Goal: Transaction & Acquisition: Download file/media

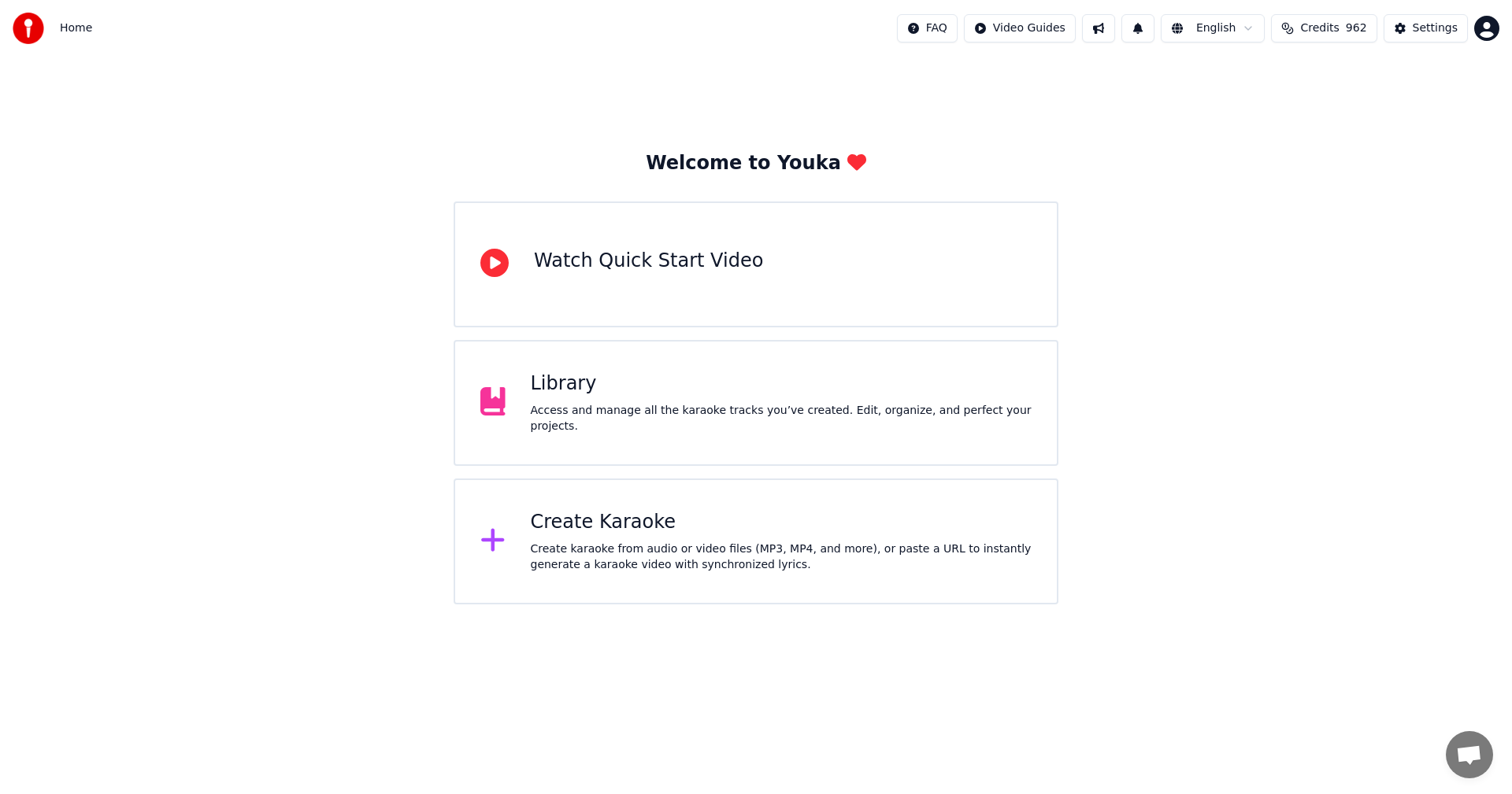
click at [568, 395] on div "Library" at bounding box center [781, 384] width 502 height 25
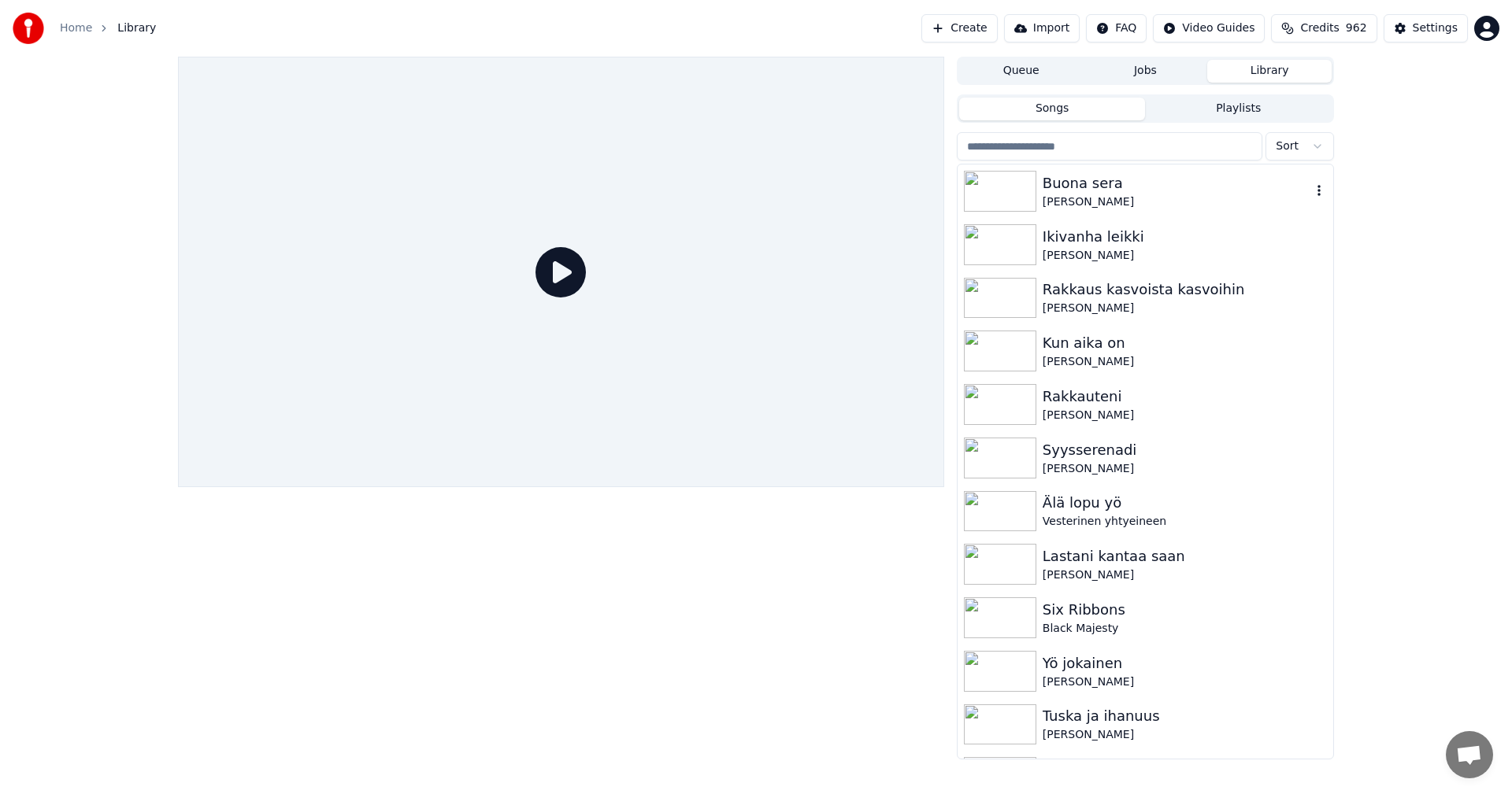
click at [1094, 191] on div "Buona sera" at bounding box center [1177, 183] width 269 height 22
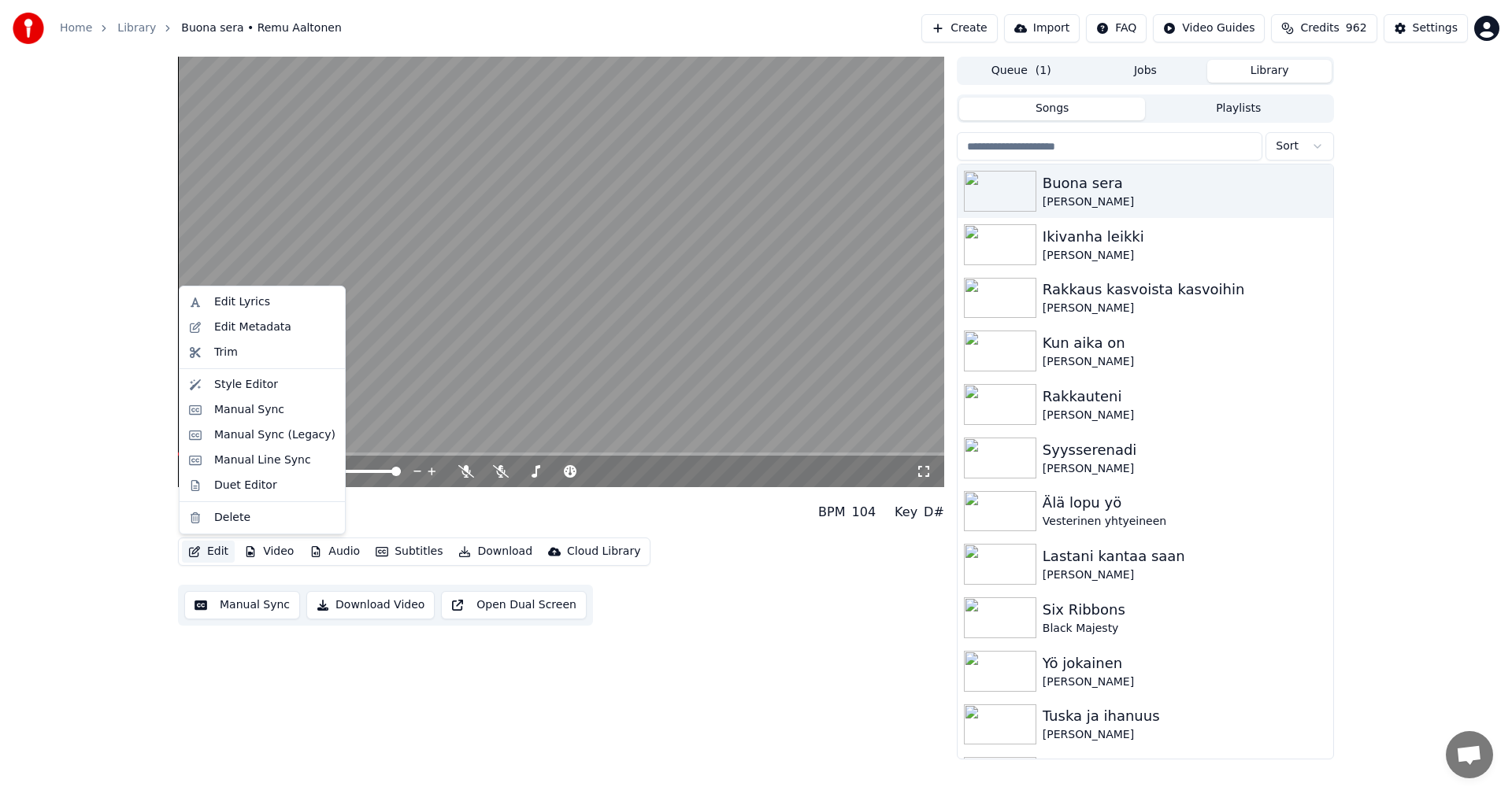
click at [218, 554] on button "Edit" at bounding box center [208, 551] width 53 height 22
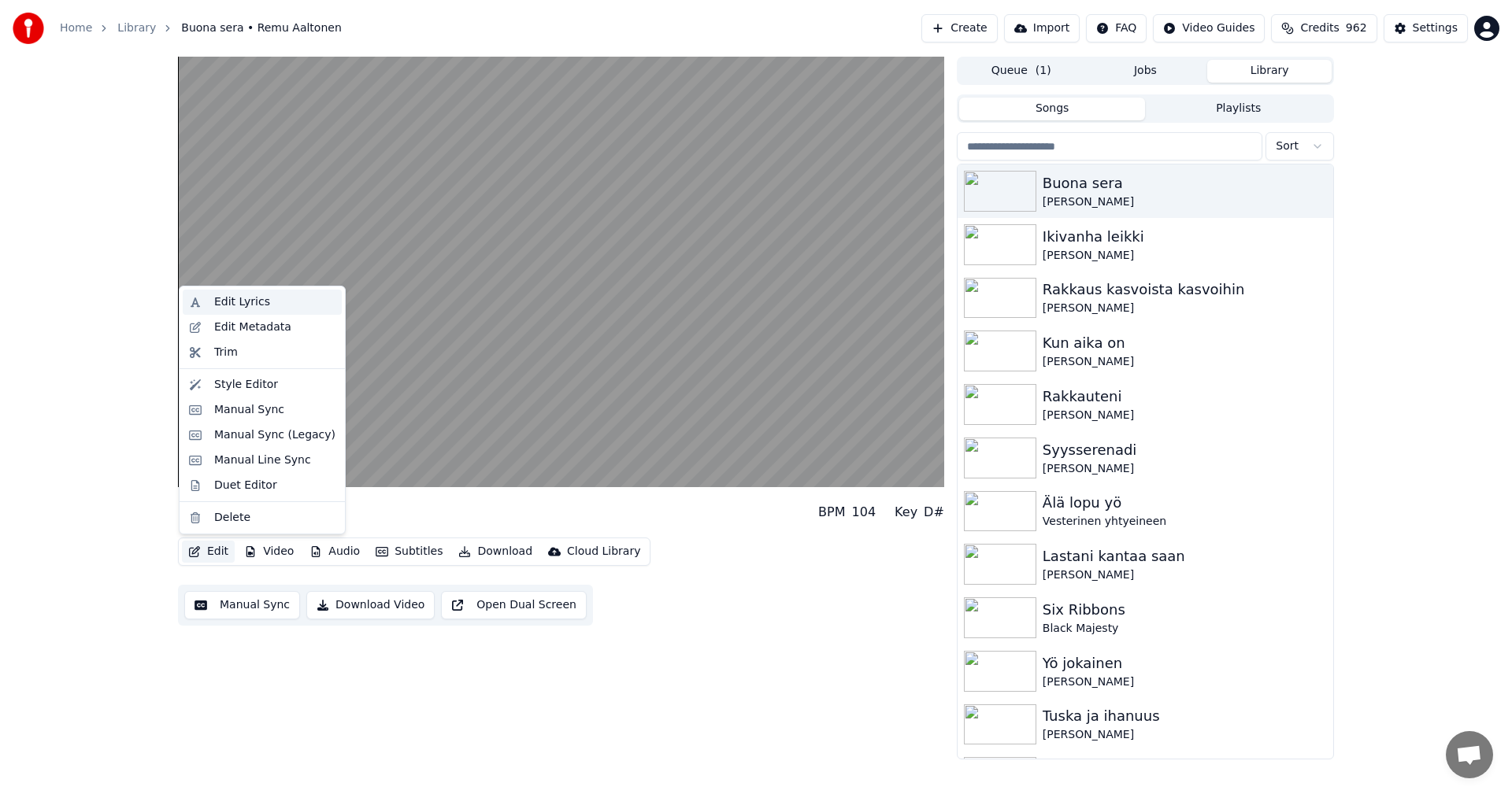
click at [268, 303] on div "Edit Lyrics" at bounding box center [274, 303] width 121 height 16
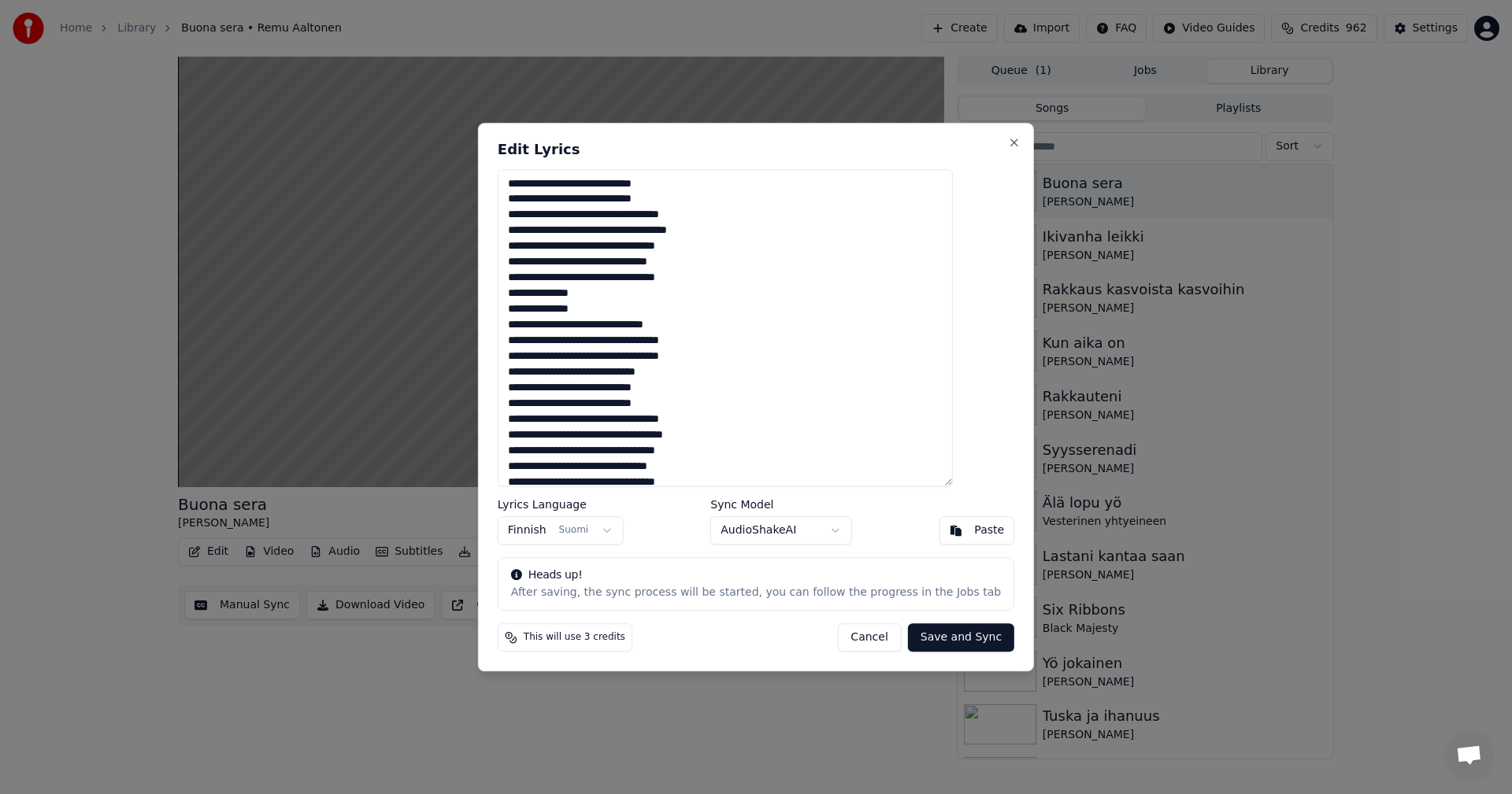
click at [870, 638] on button "Cancel" at bounding box center [869, 638] width 64 height 28
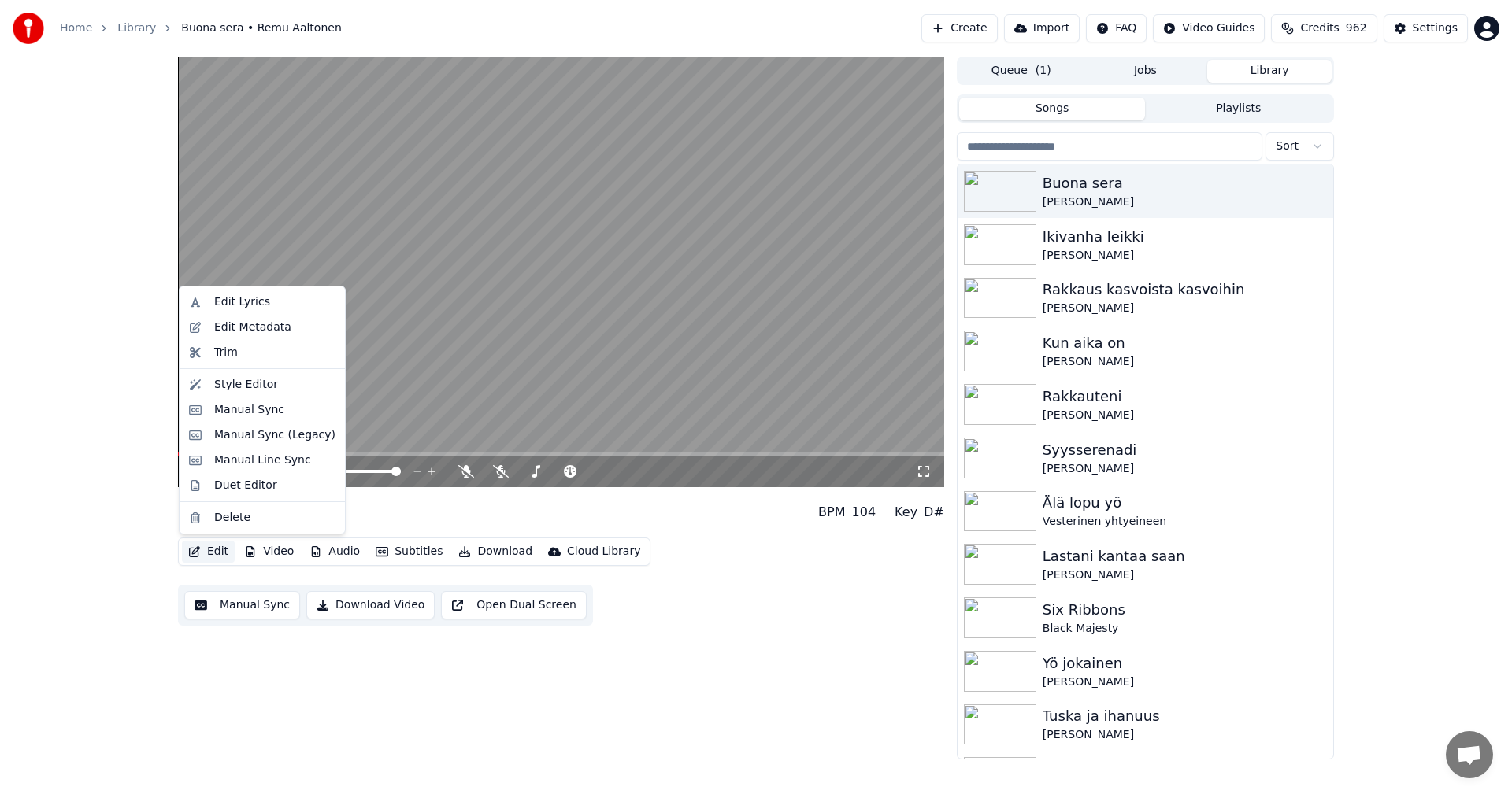
click at [232, 548] on button "Edit" at bounding box center [208, 551] width 53 height 22
click at [270, 429] on div "Manual Sync (Legacy)" at bounding box center [274, 435] width 121 height 16
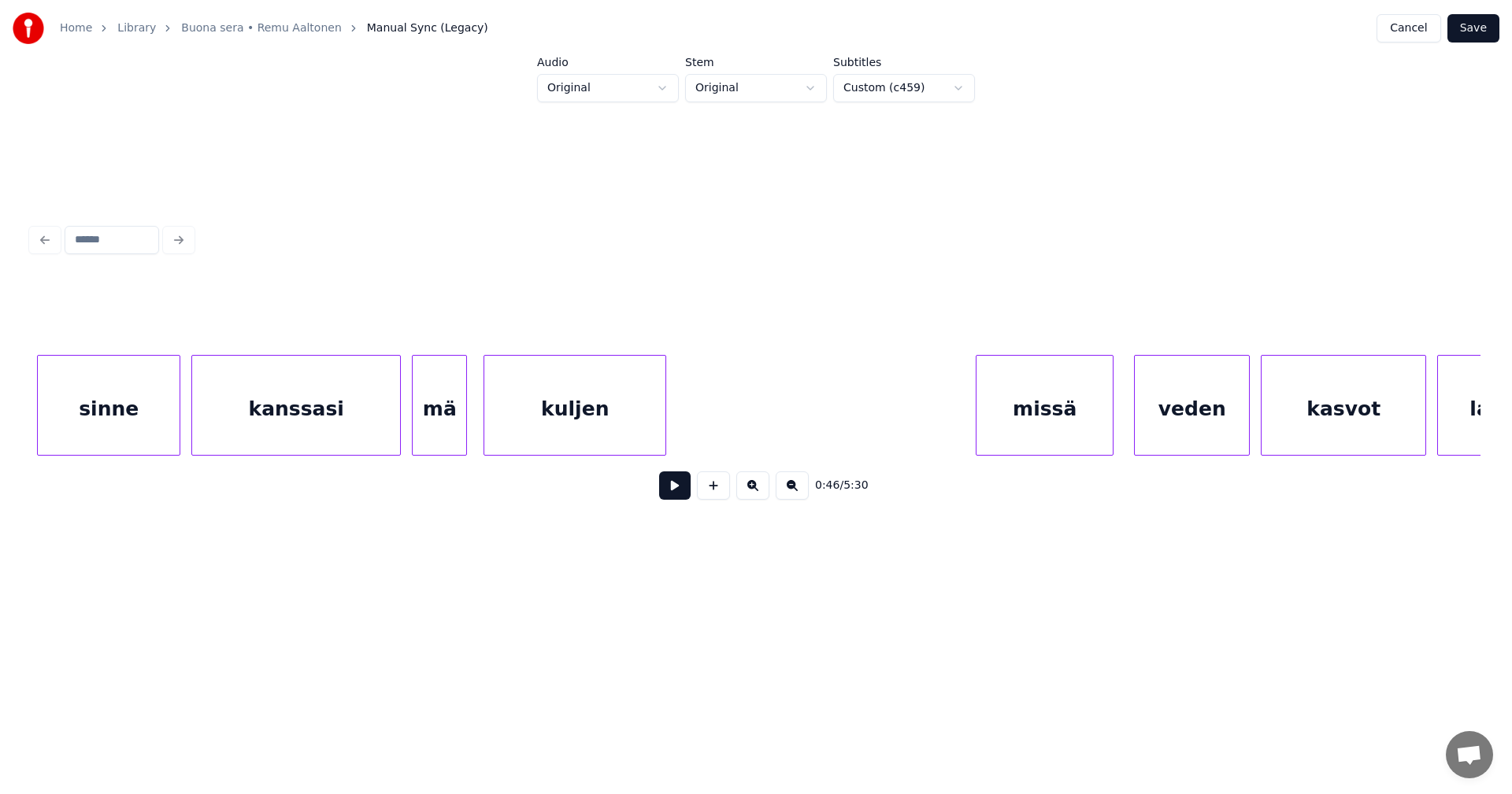
scroll to position [0, 33113]
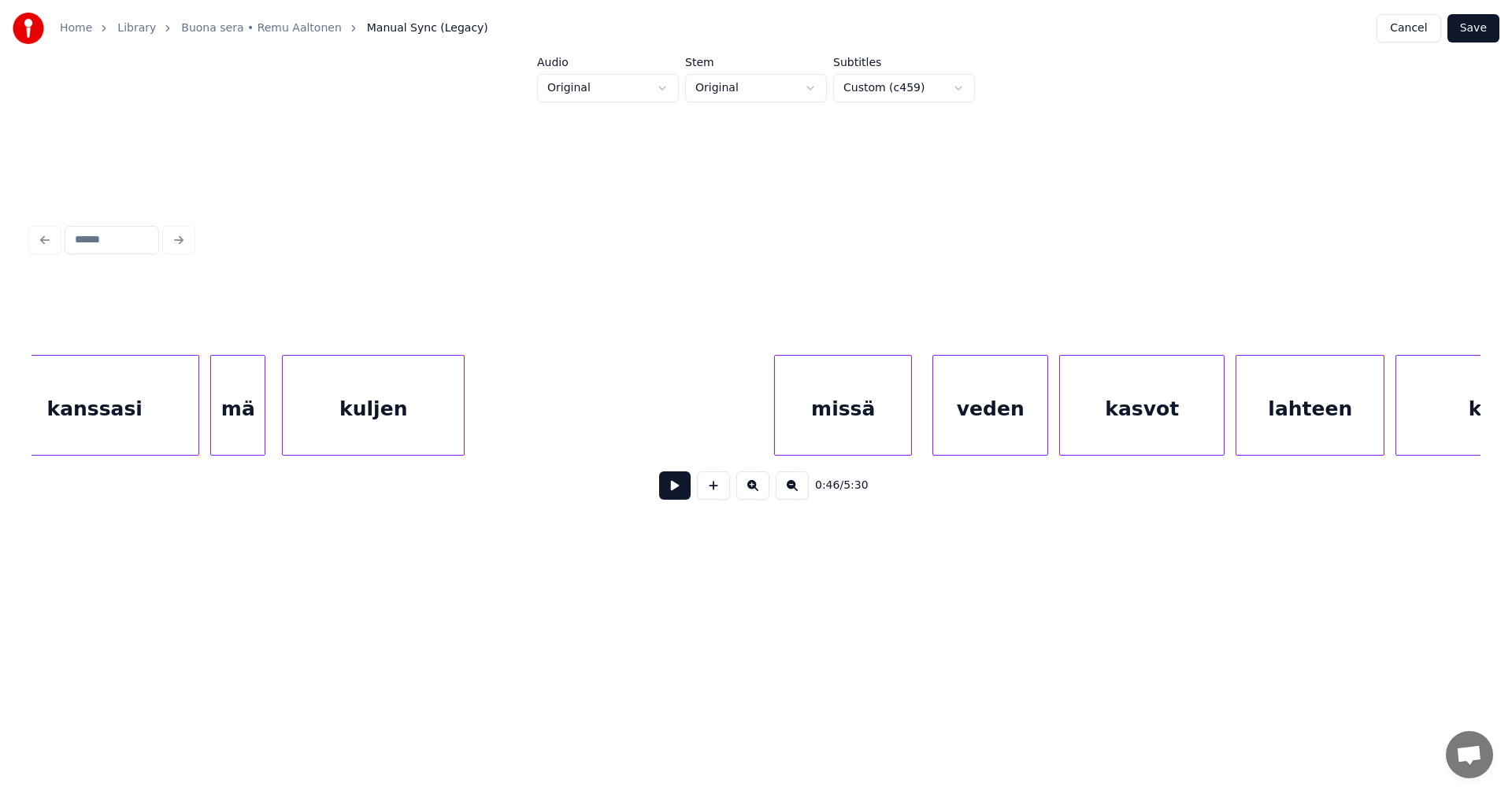
click at [424, 405] on div "kuljen" at bounding box center [373, 408] width 181 height 107
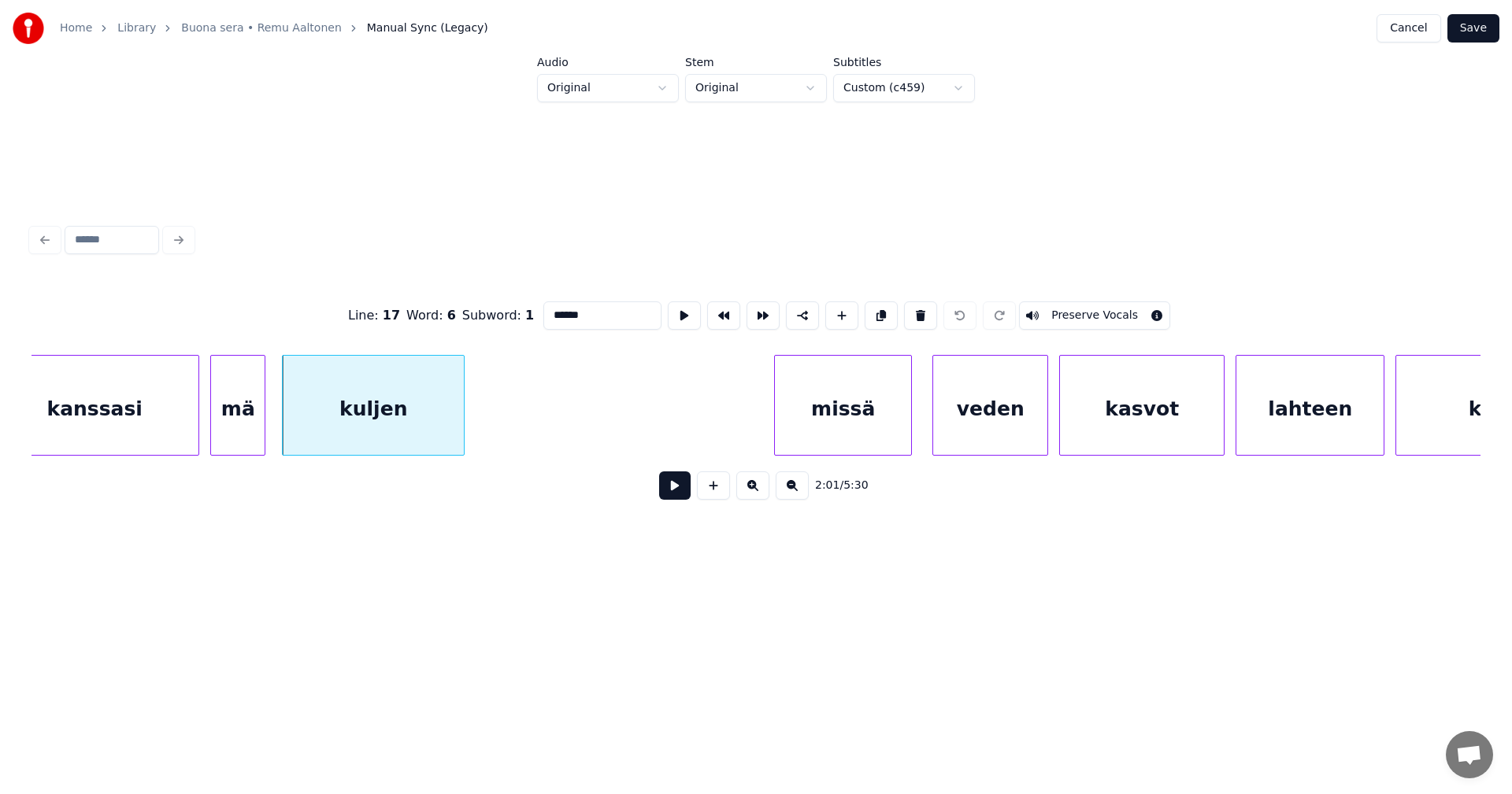
click at [669, 495] on button at bounding box center [675, 486] width 32 height 28
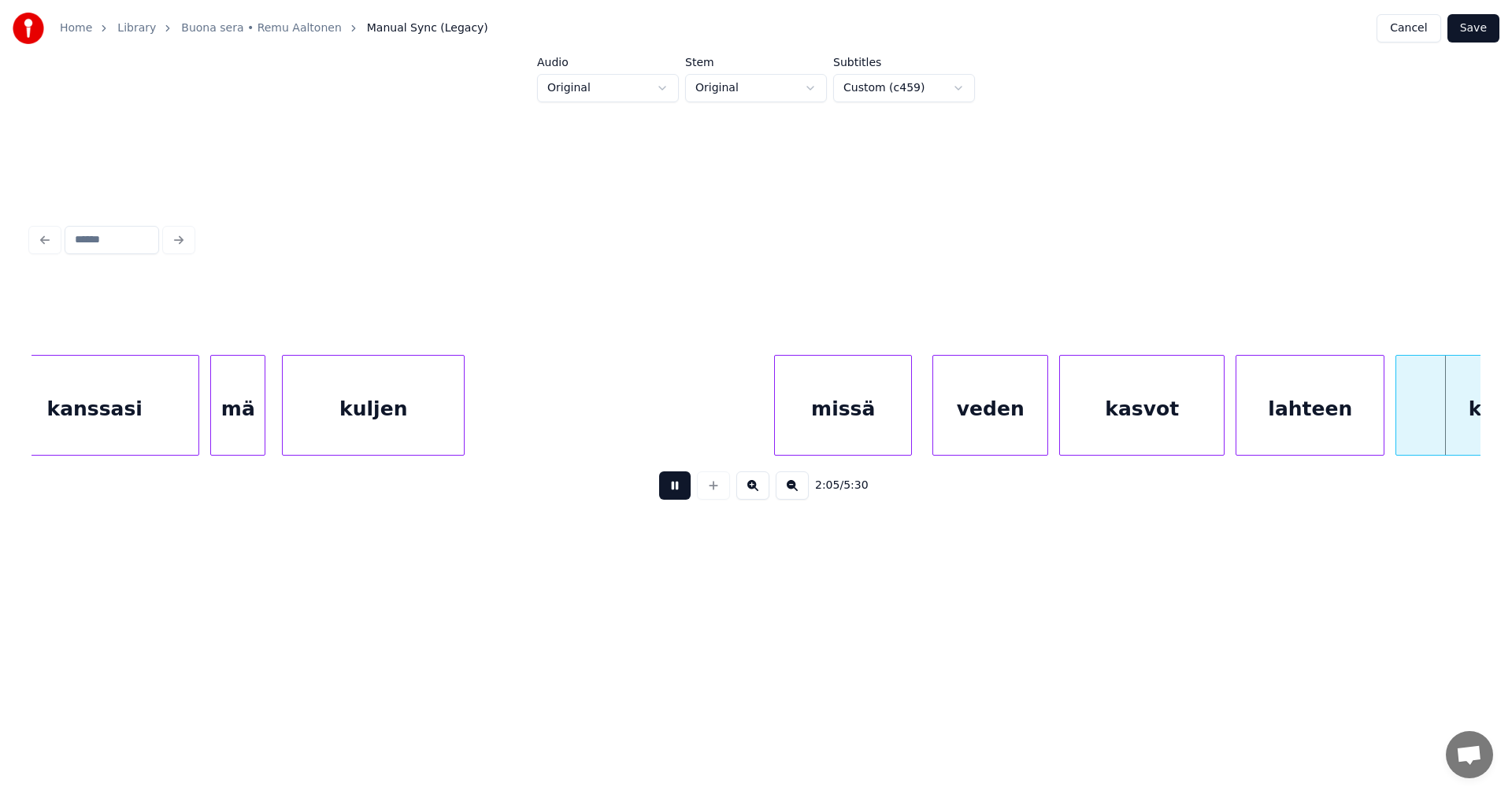
scroll to position [0, 34563]
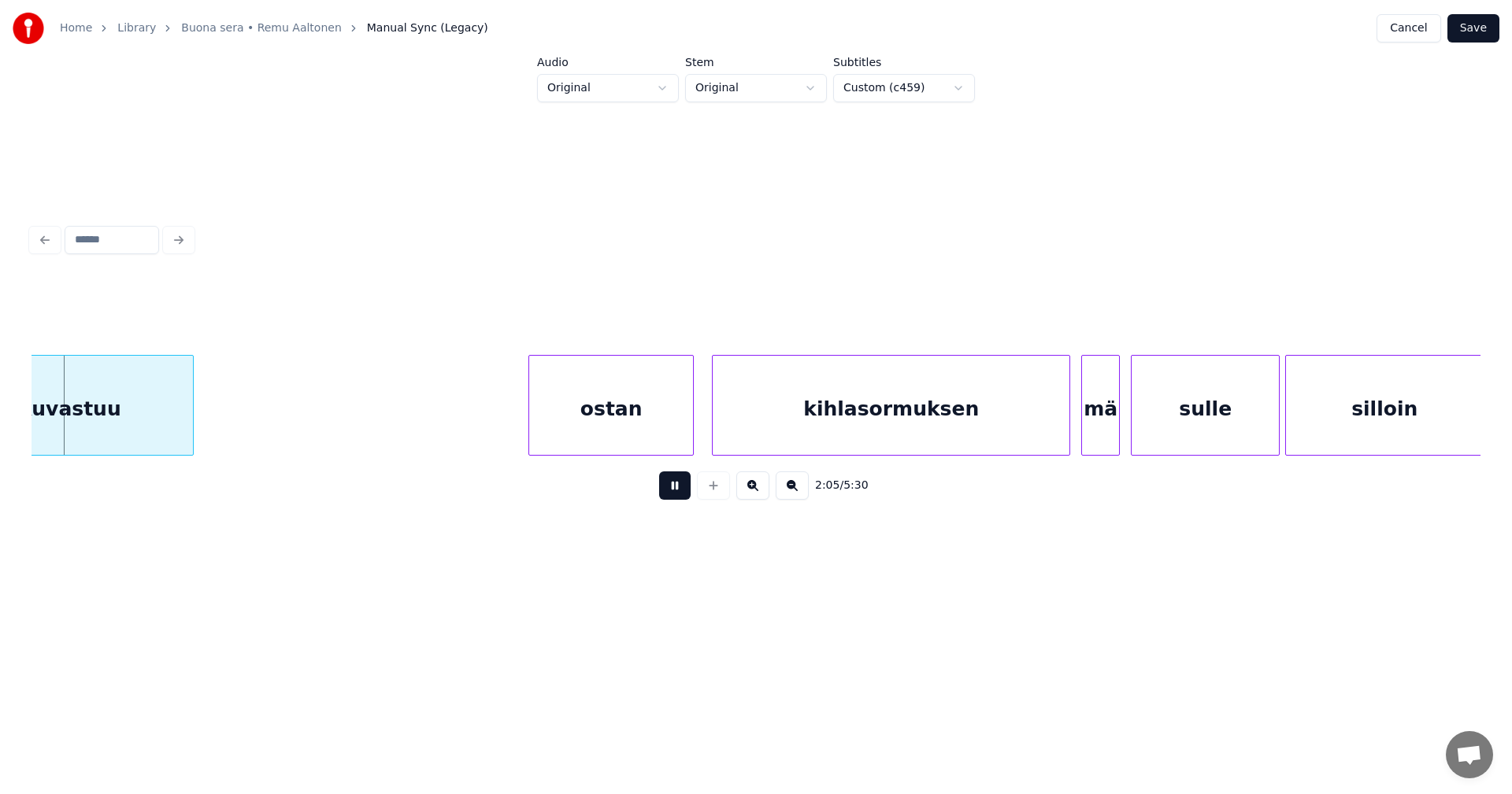
click at [675, 495] on button at bounding box center [675, 486] width 32 height 28
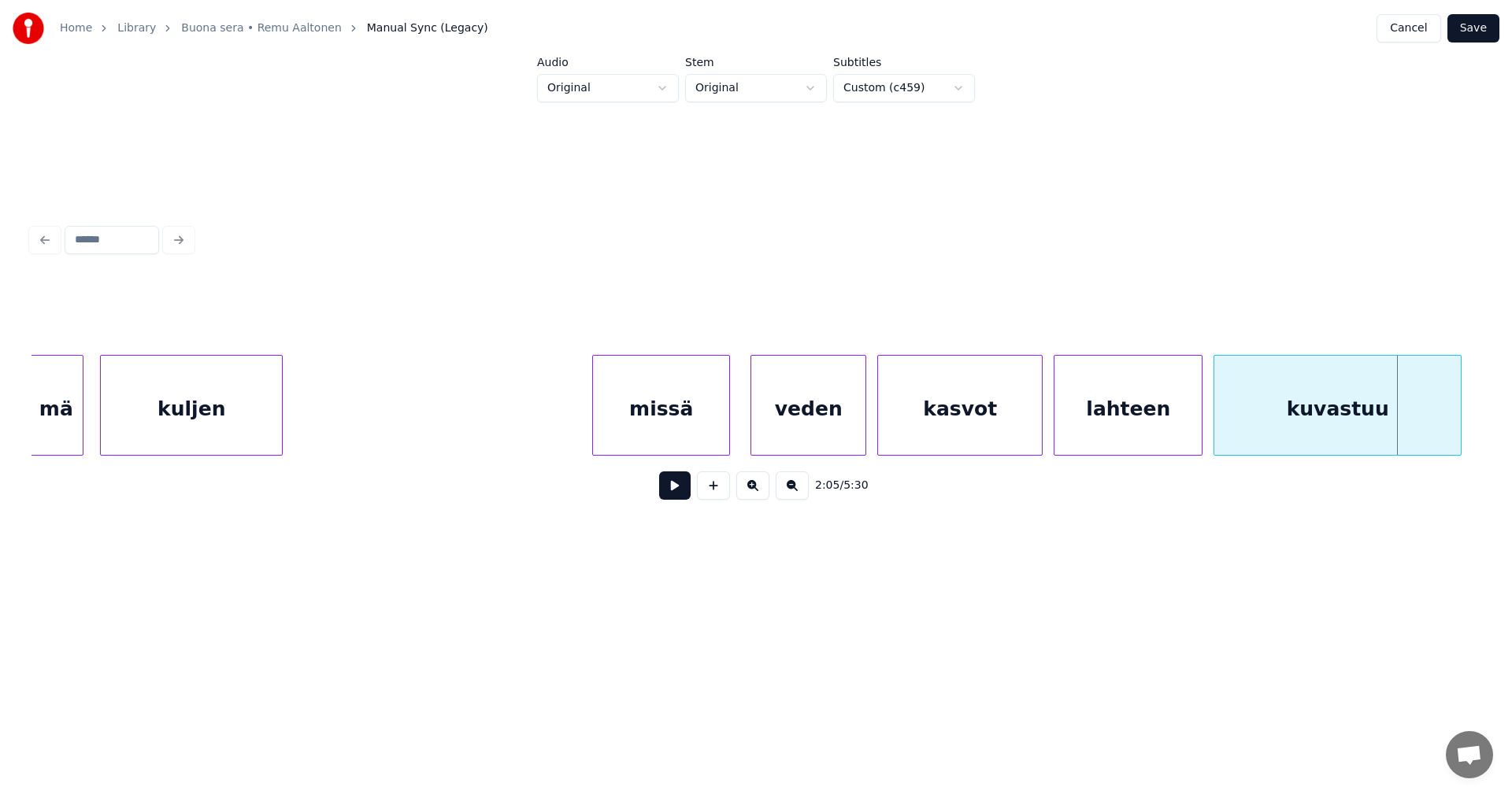
click at [816, 423] on div "veden" at bounding box center [808, 408] width 114 height 107
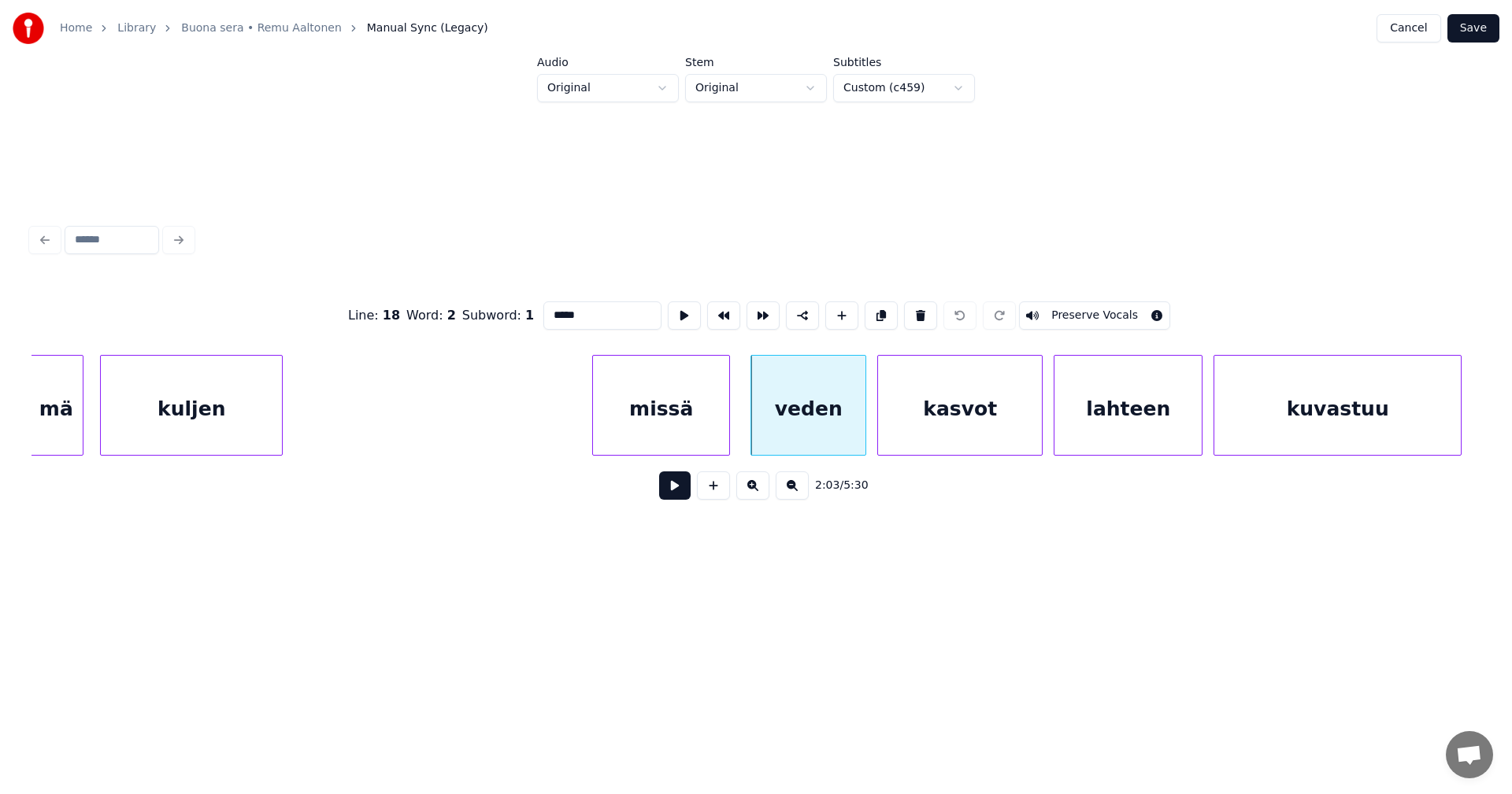
click at [663, 495] on button at bounding box center [675, 486] width 32 height 28
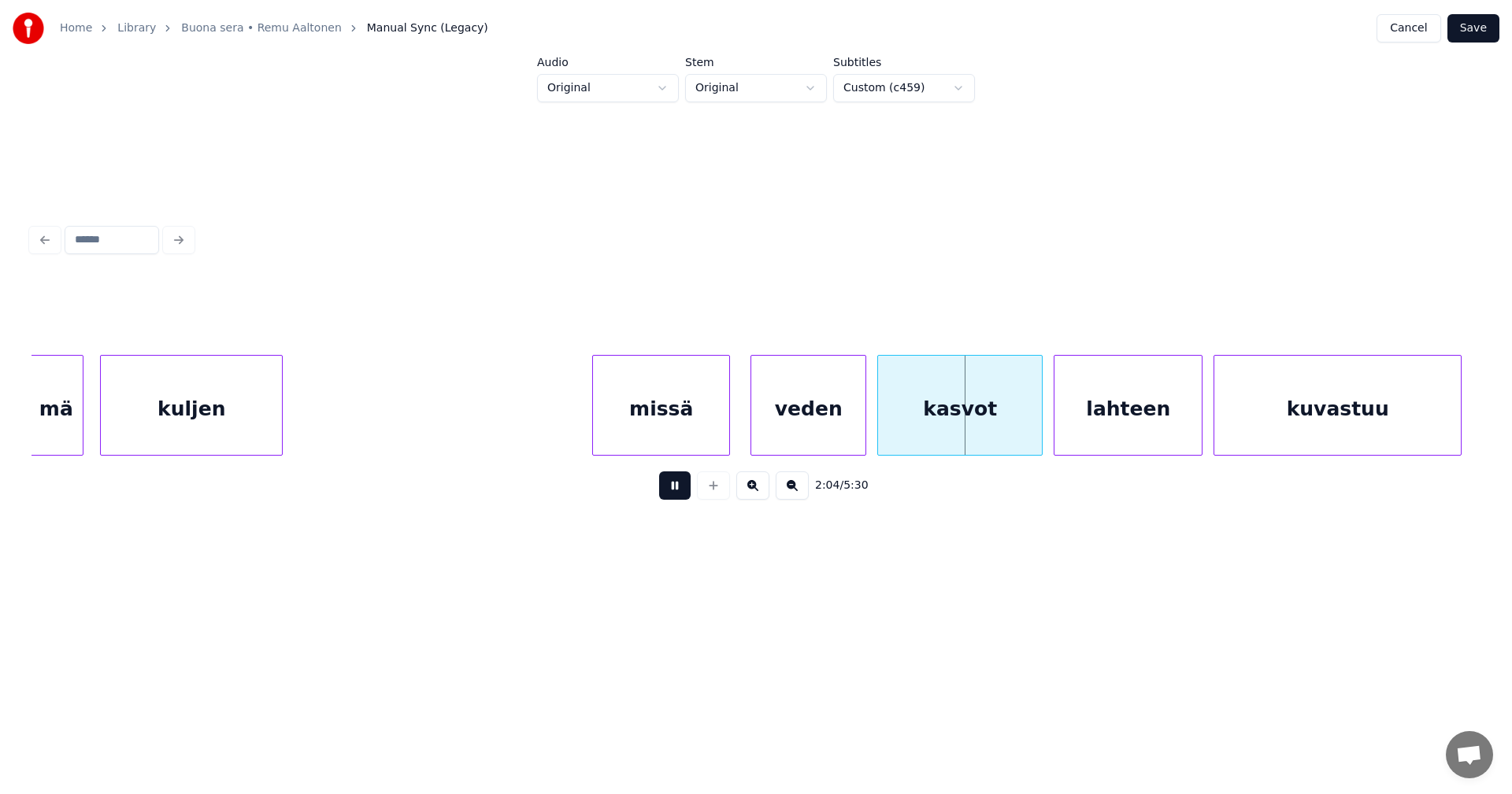
click at [668, 493] on button at bounding box center [675, 486] width 32 height 28
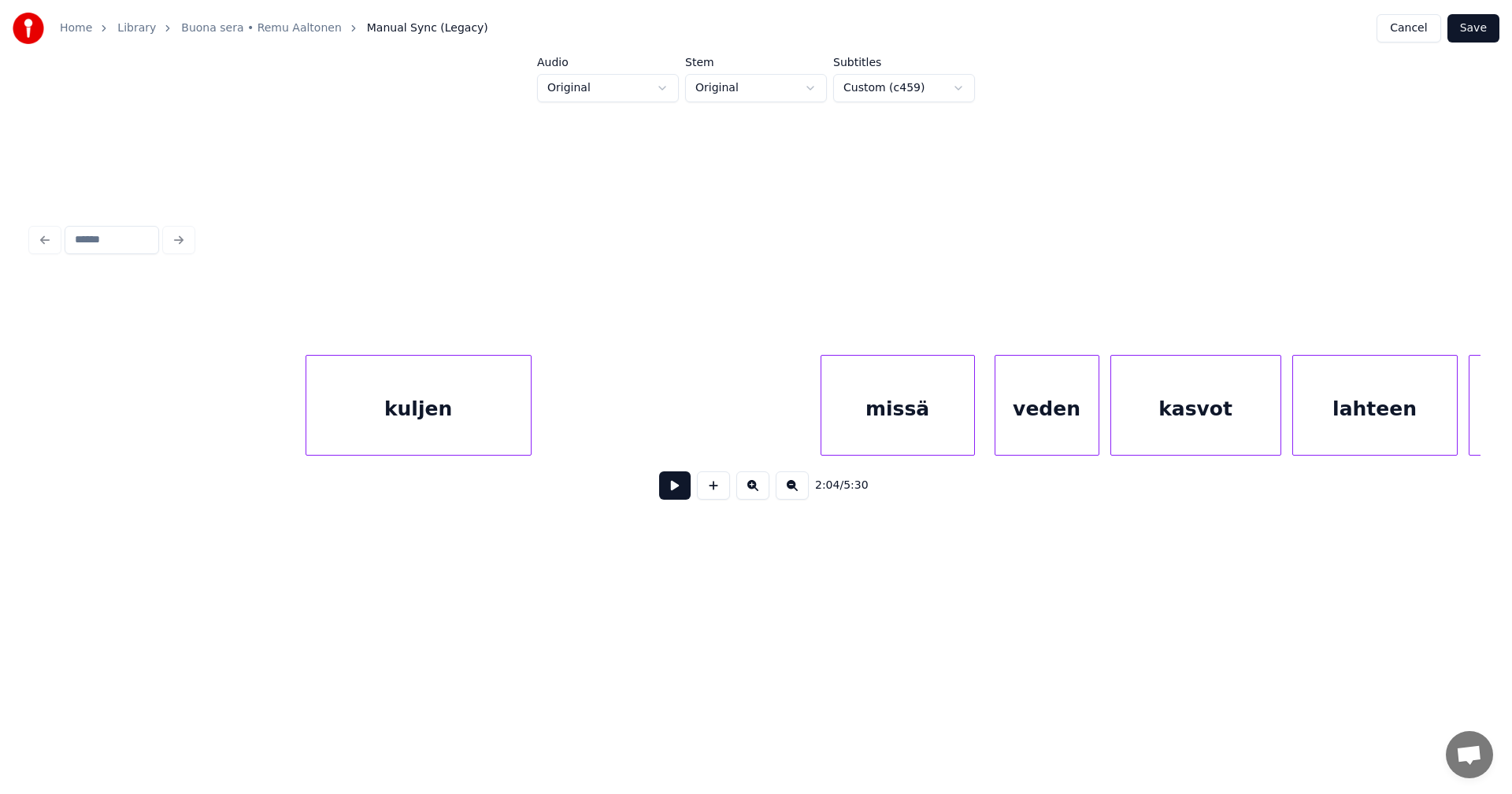
scroll to position [0, 65569]
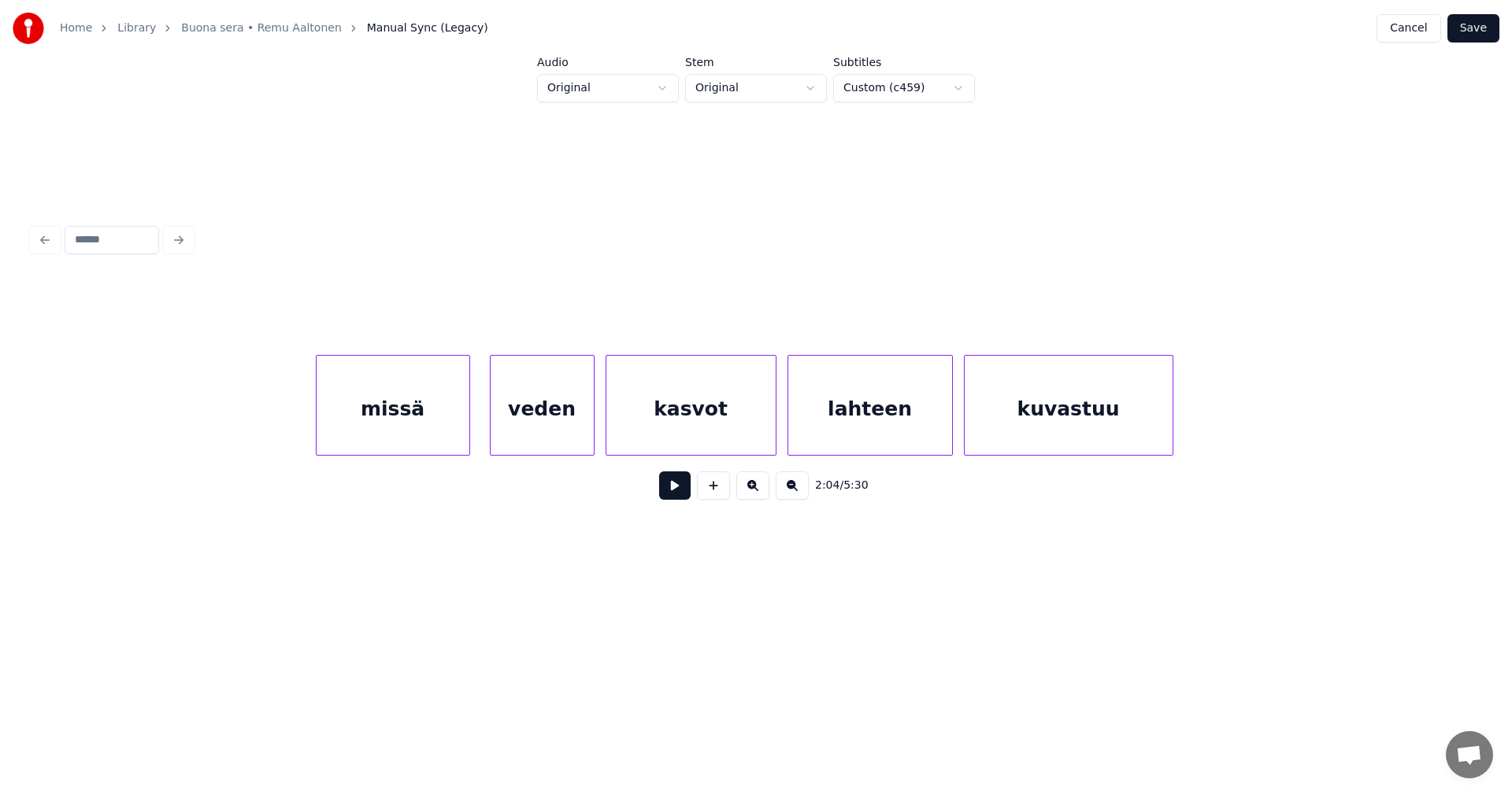
click at [569, 422] on div "veden" at bounding box center [542, 408] width 103 height 107
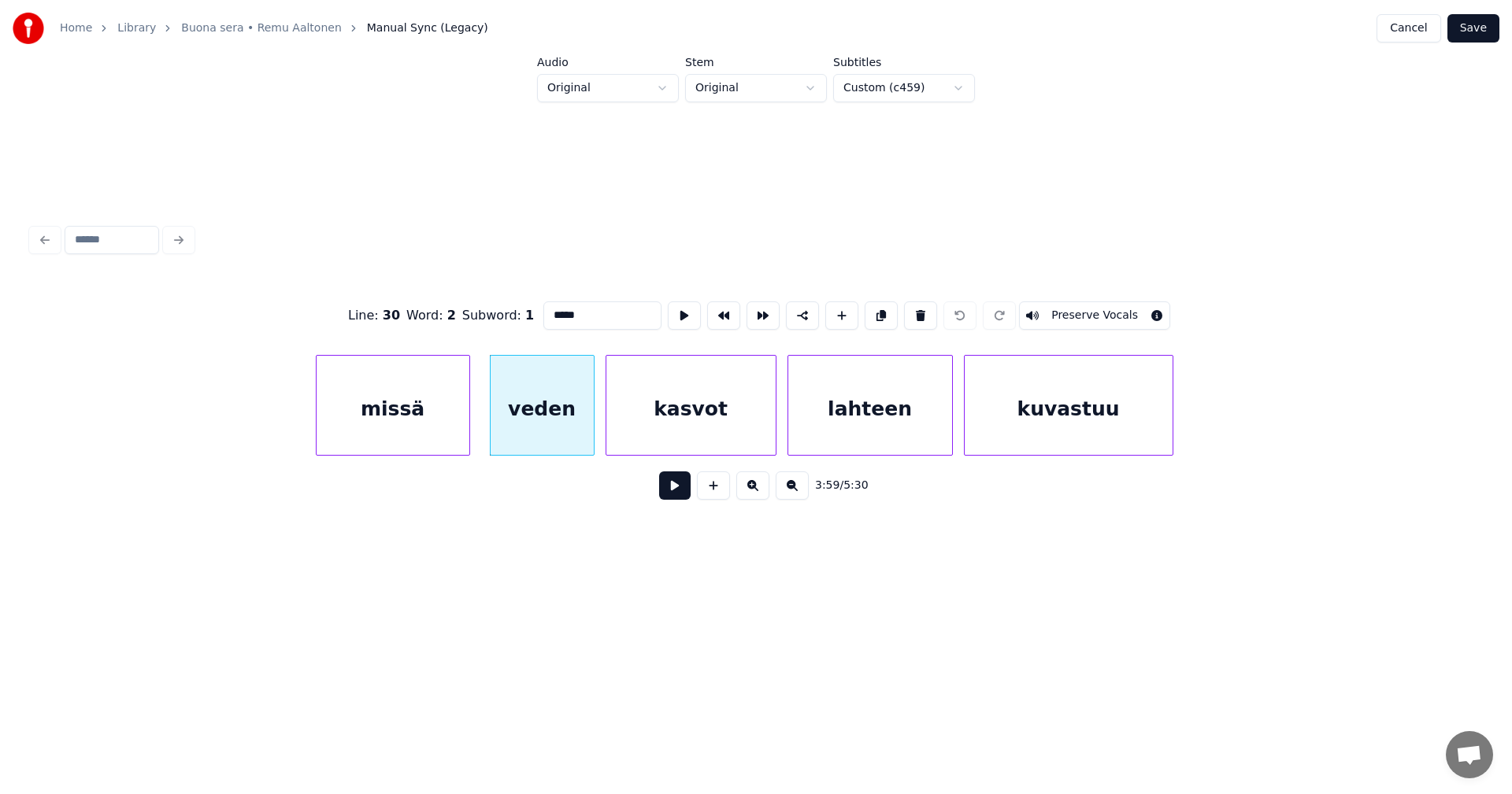
click at [676, 494] on button at bounding box center [675, 486] width 32 height 28
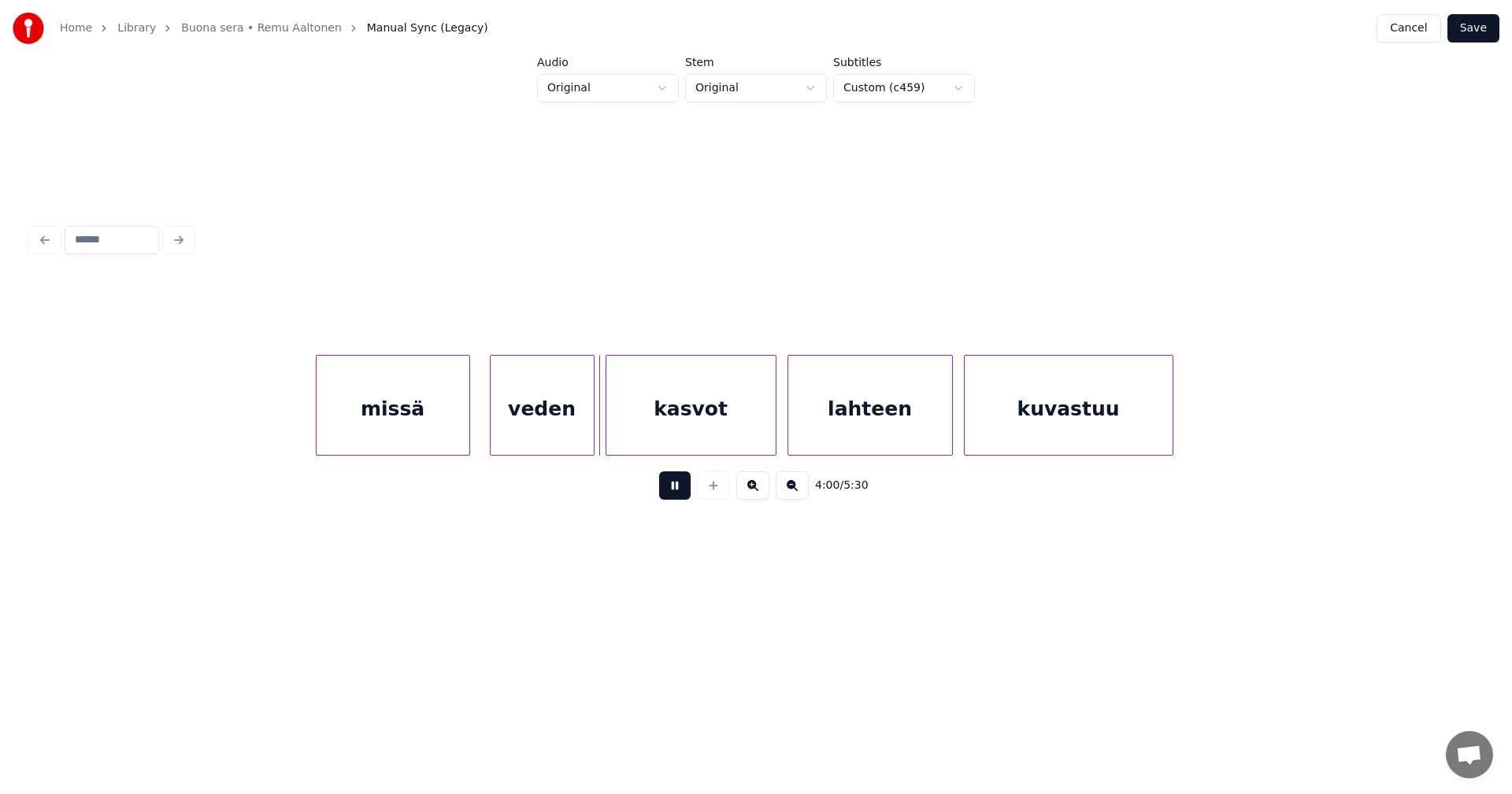
drag, startPoint x: 676, startPoint y: 494, endPoint x: 625, endPoint y: 483, distance: 52.2
click at [670, 492] on button at bounding box center [675, 486] width 32 height 28
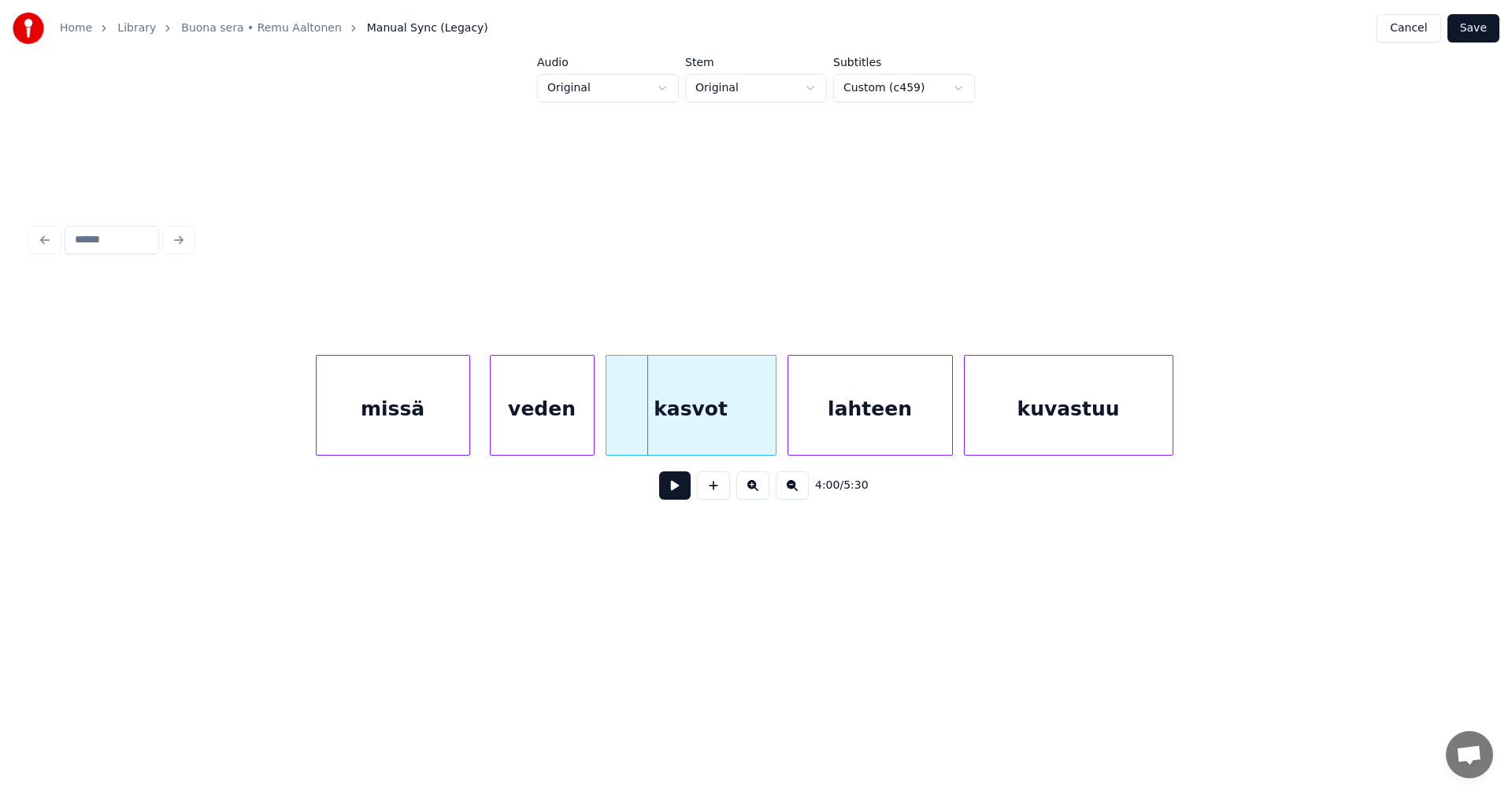
click at [432, 423] on div "missä" at bounding box center [392, 408] width 153 height 107
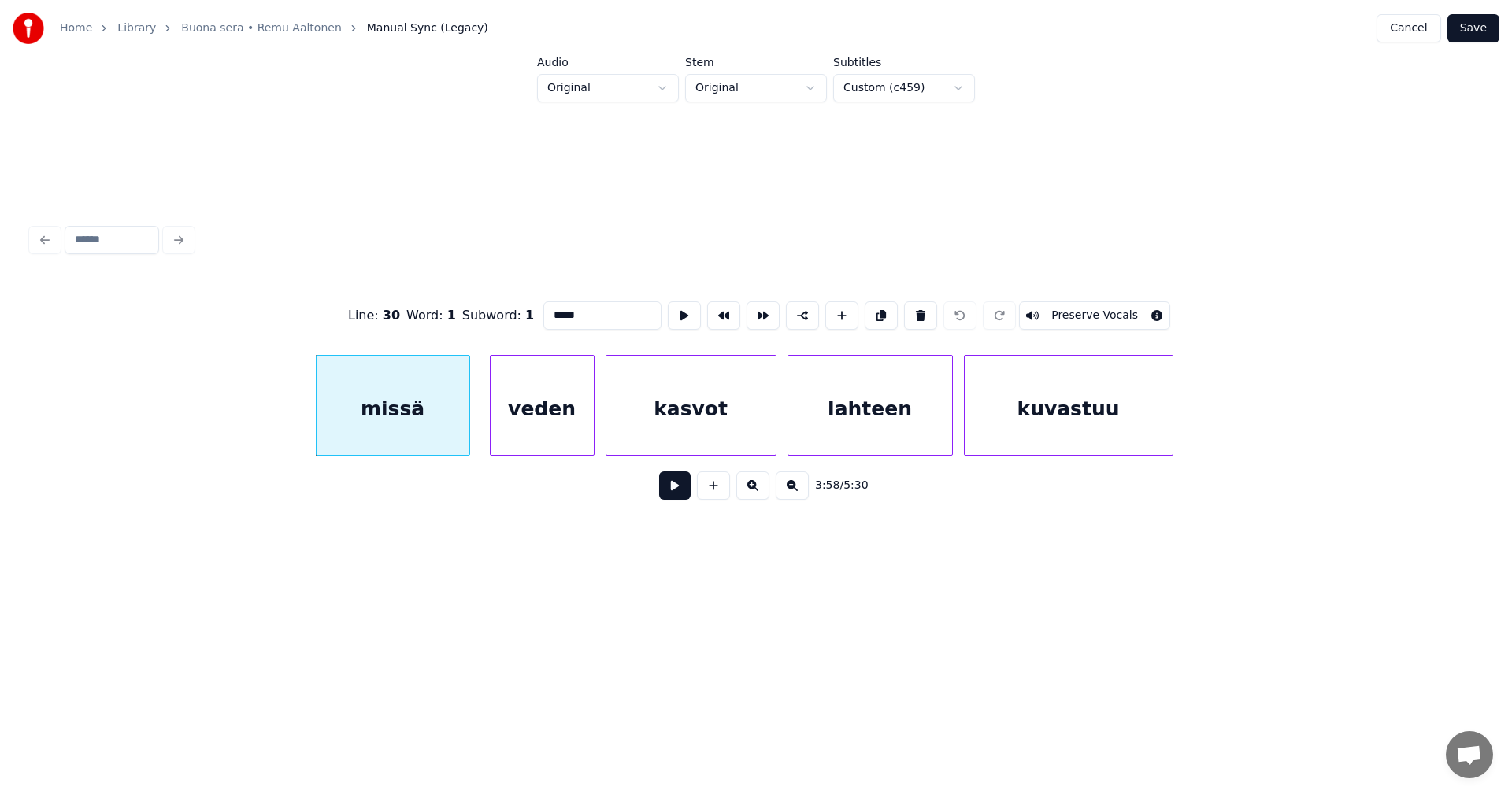
click at [669, 491] on button at bounding box center [675, 486] width 32 height 28
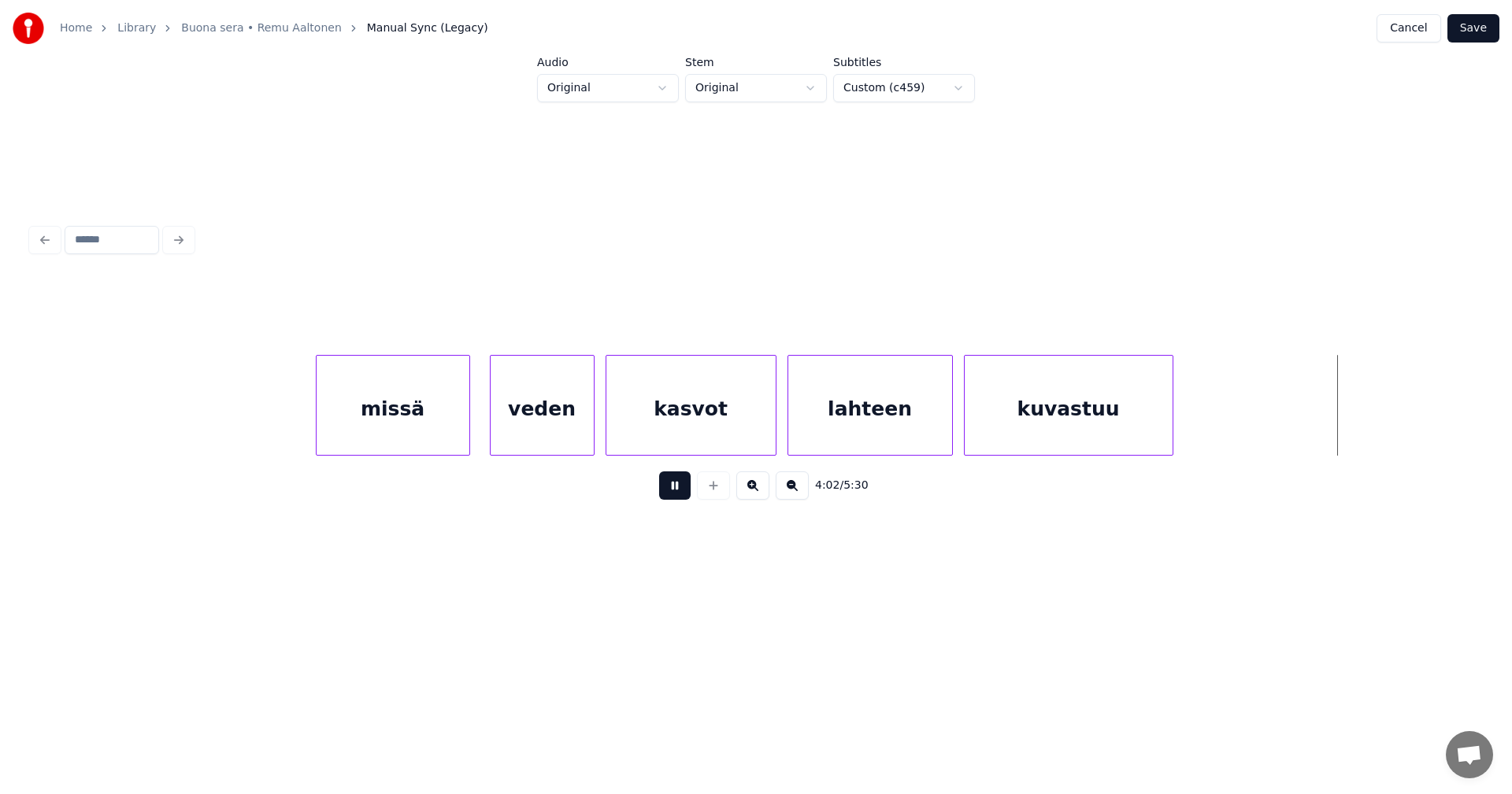
click at [670, 491] on button at bounding box center [675, 486] width 32 height 28
click at [1208, 432] on div at bounding box center [1206, 405] width 5 height 100
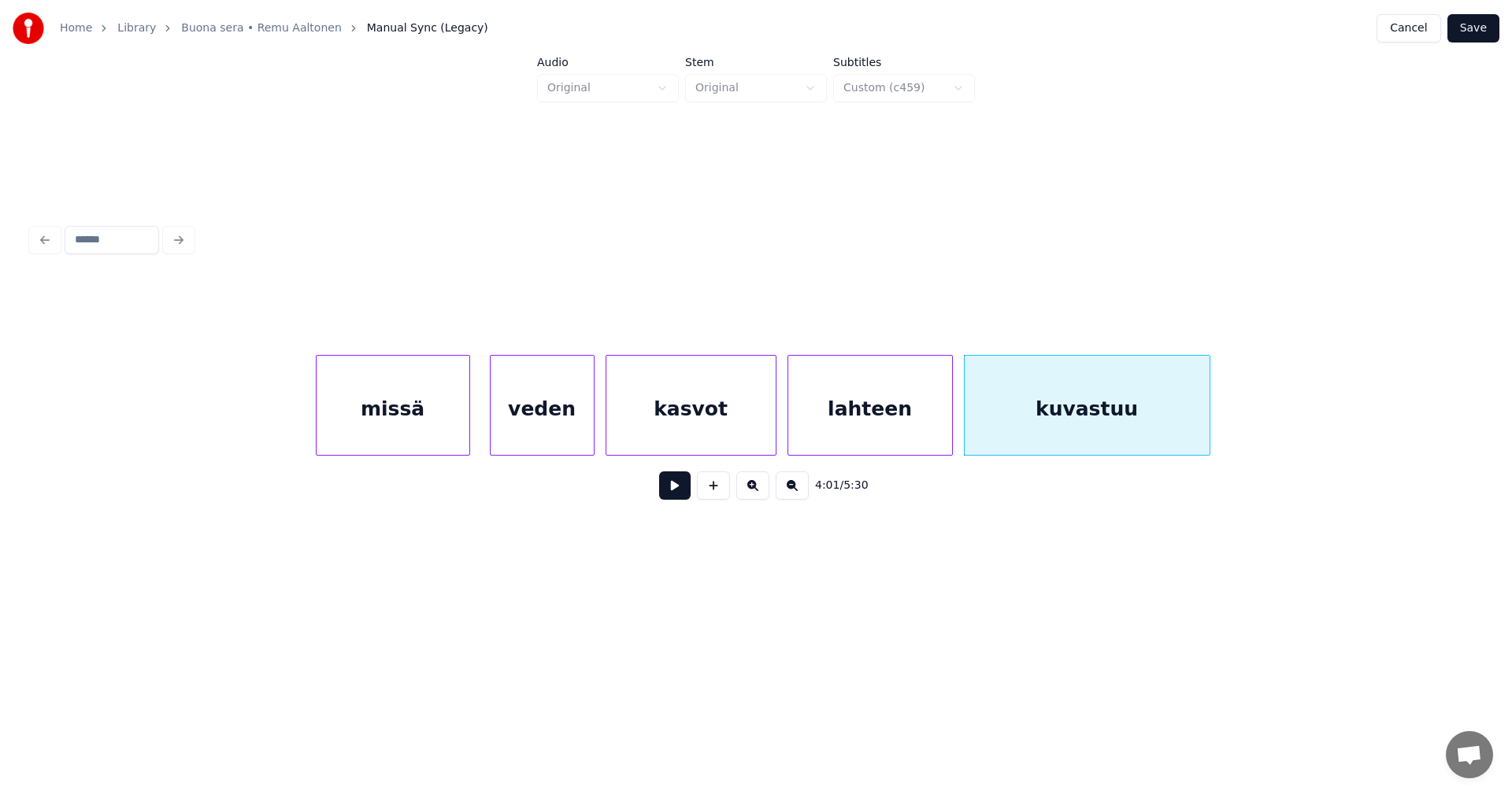
click at [664, 491] on button at bounding box center [675, 486] width 32 height 28
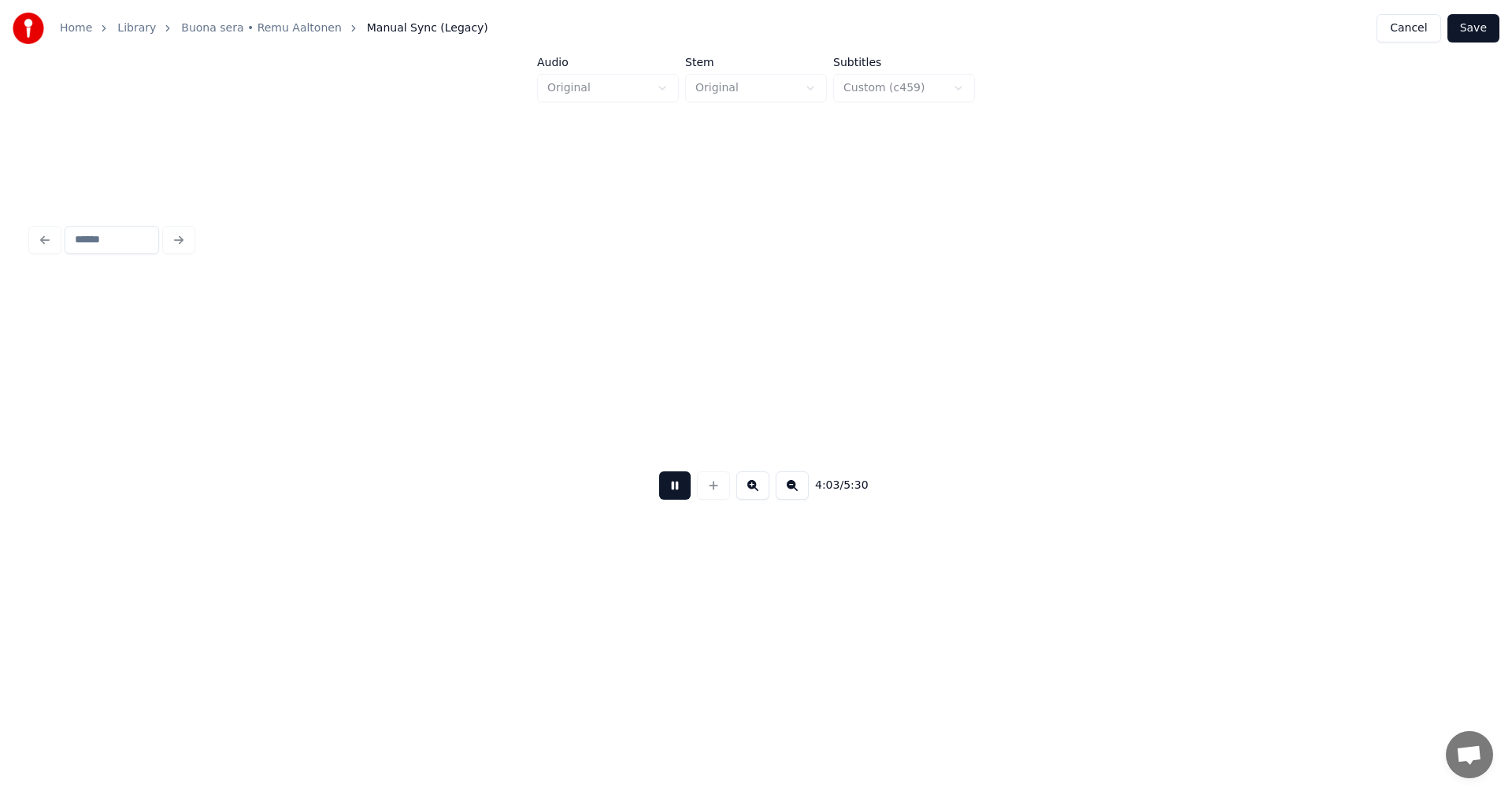
scroll to position [0, 67021]
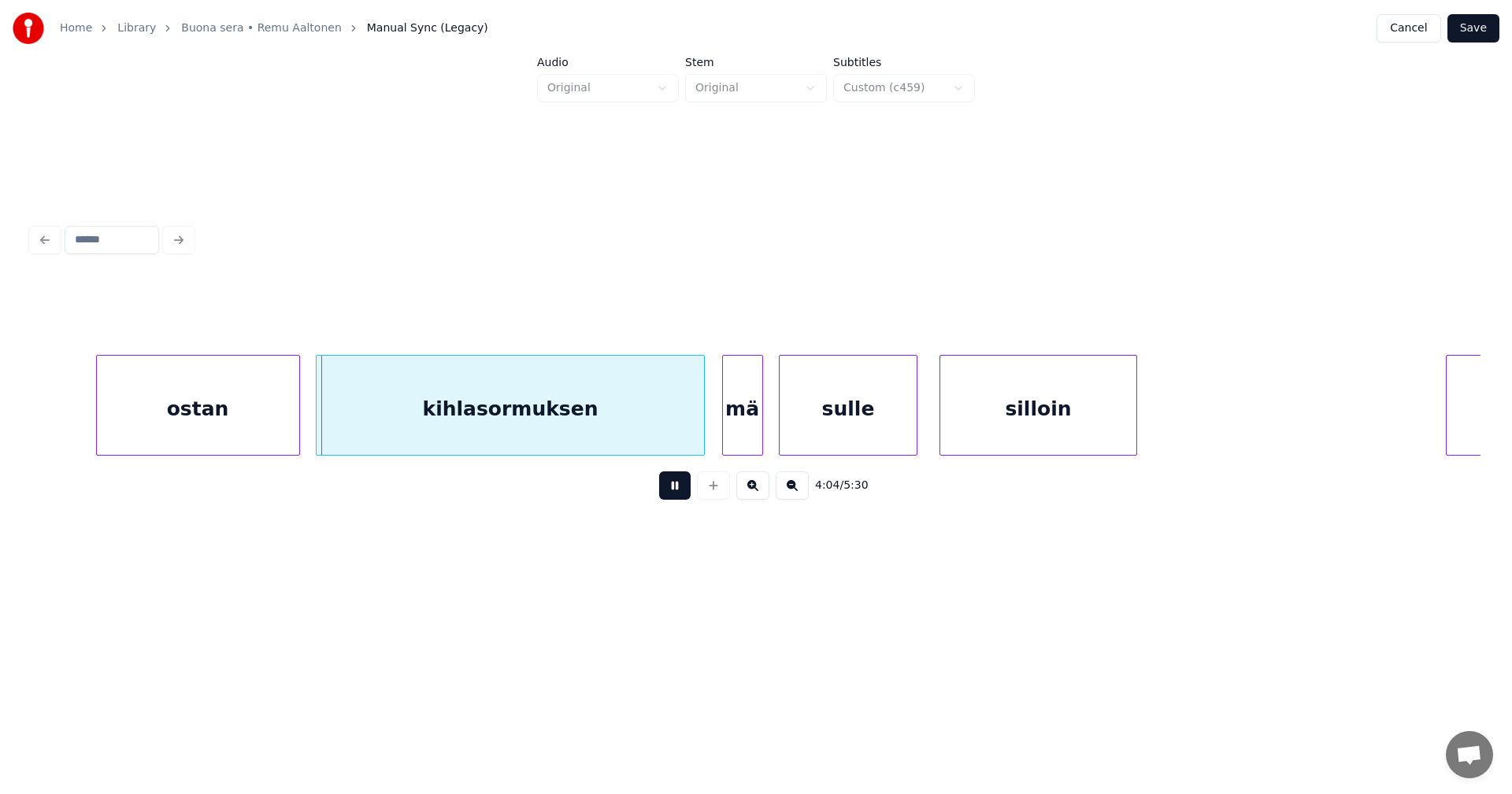
click at [666, 490] on button at bounding box center [675, 486] width 32 height 28
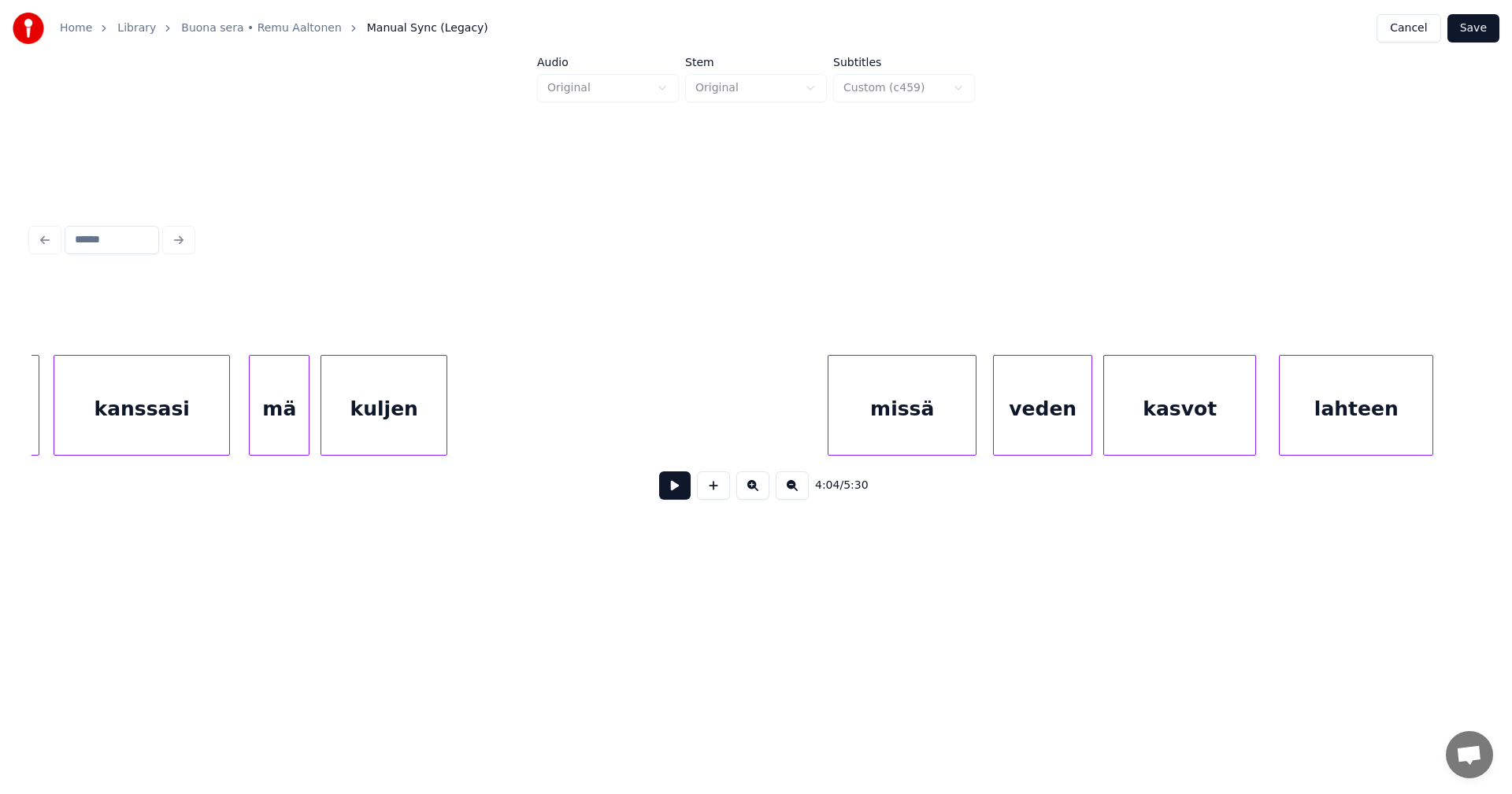
scroll to position [0, 79804]
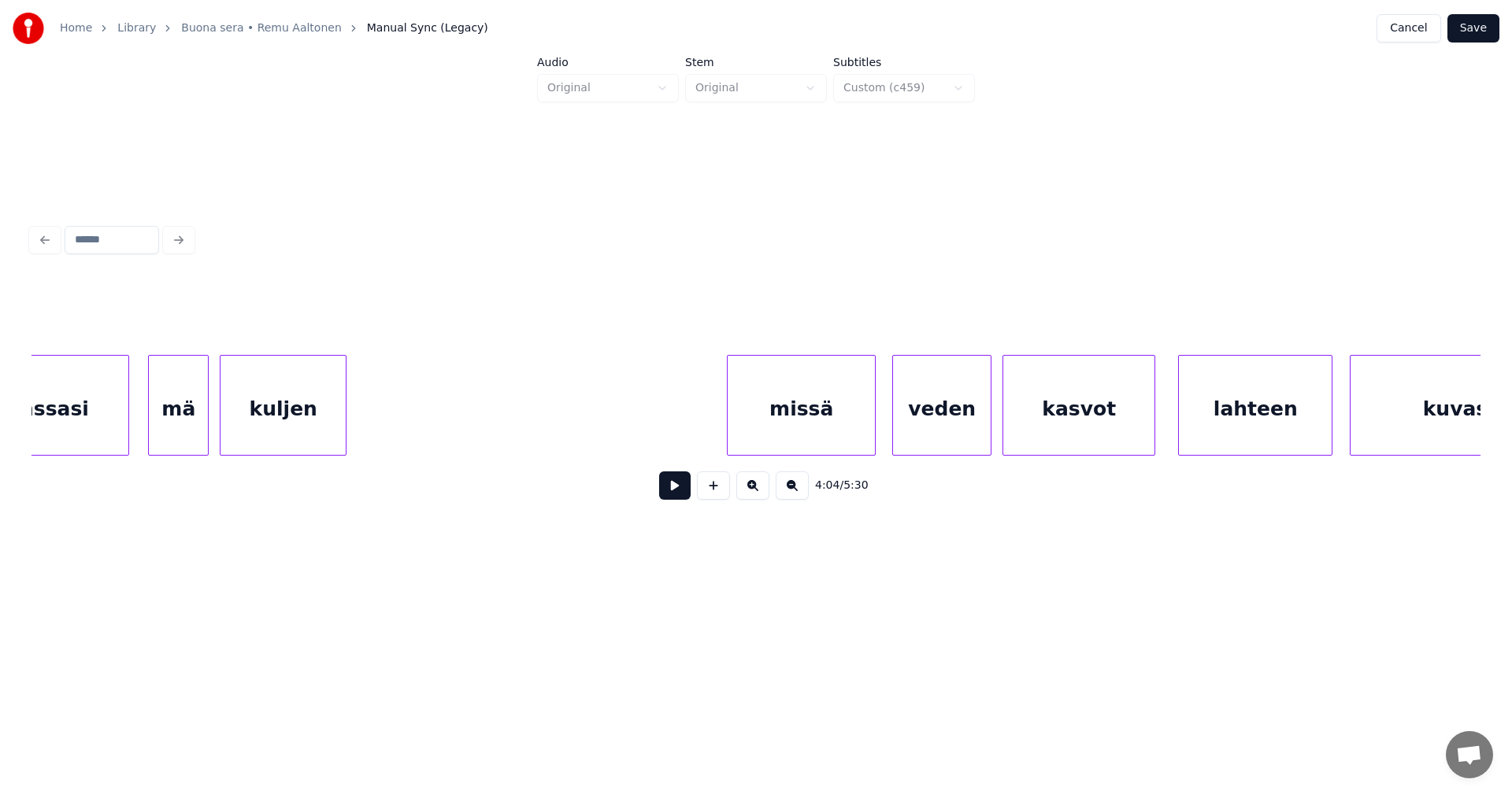
click at [952, 414] on div "veden" at bounding box center [942, 408] width 98 height 107
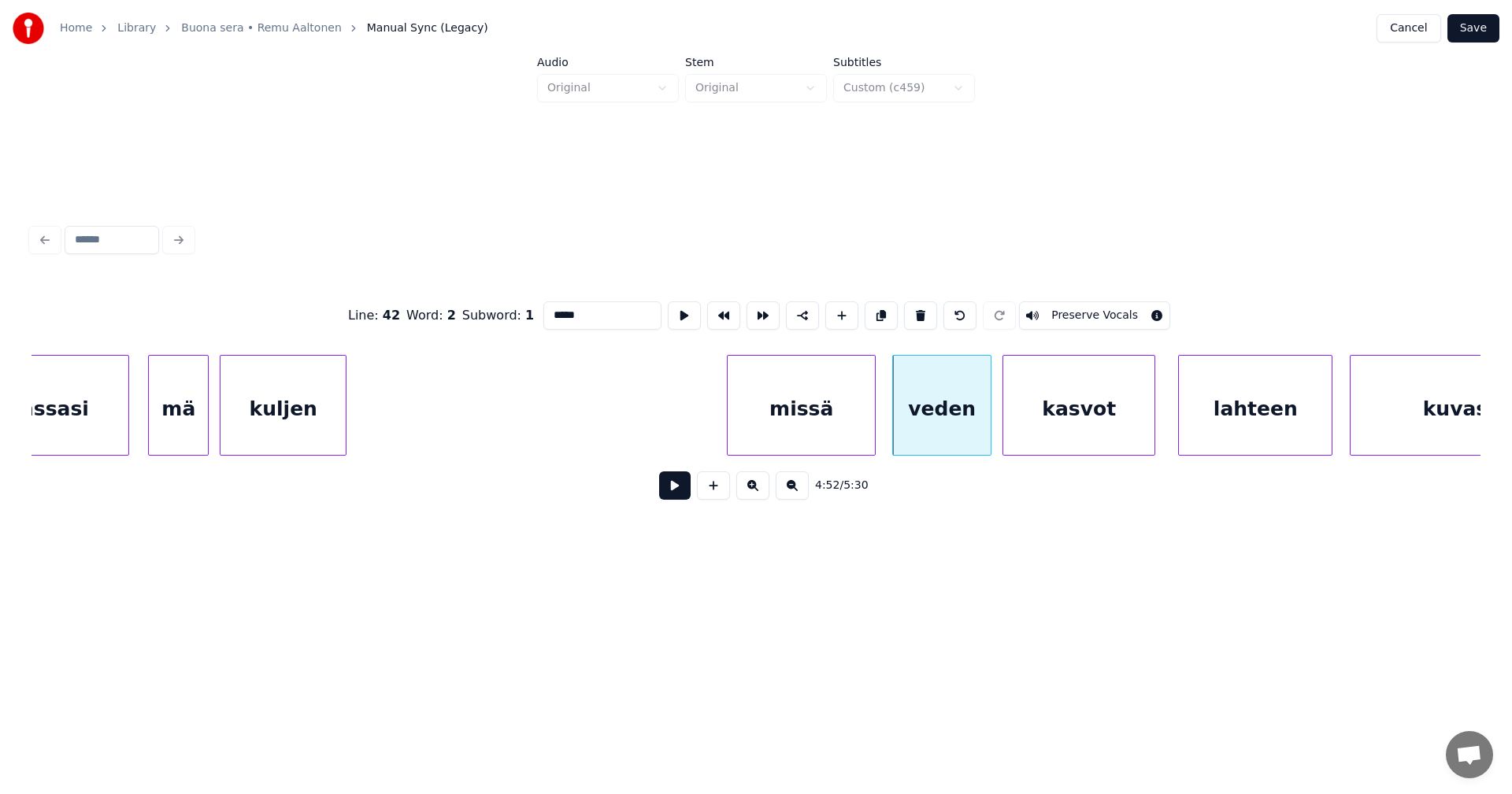
click at [678, 487] on button at bounding box center [675, 486] width 32 height 28
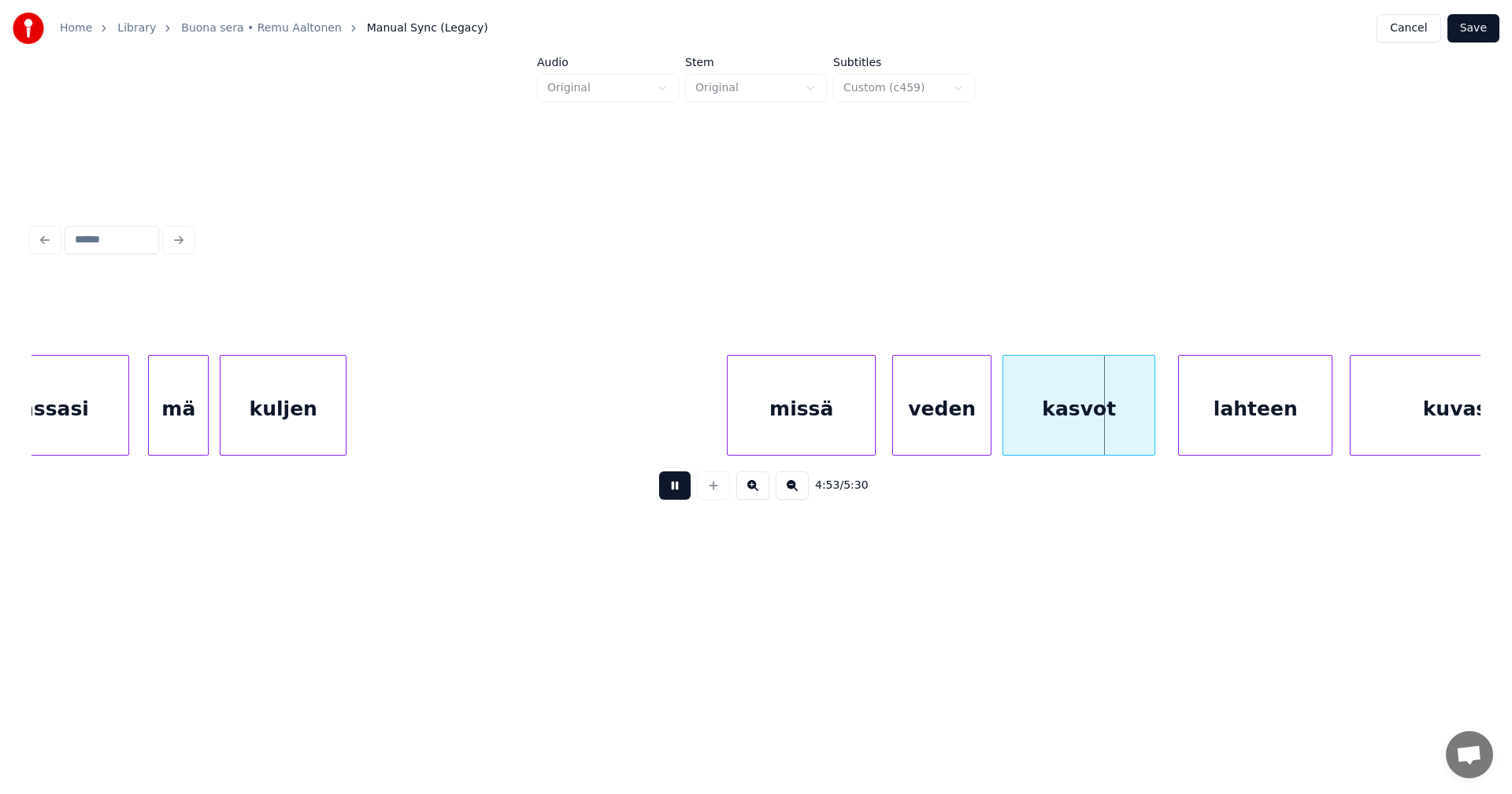
click at [678, 487] on button at bounding box center [675, 486] width 32 height 28
click at [809, 409] on div "missä" at bounding box center [801, 408] width 147 height 107
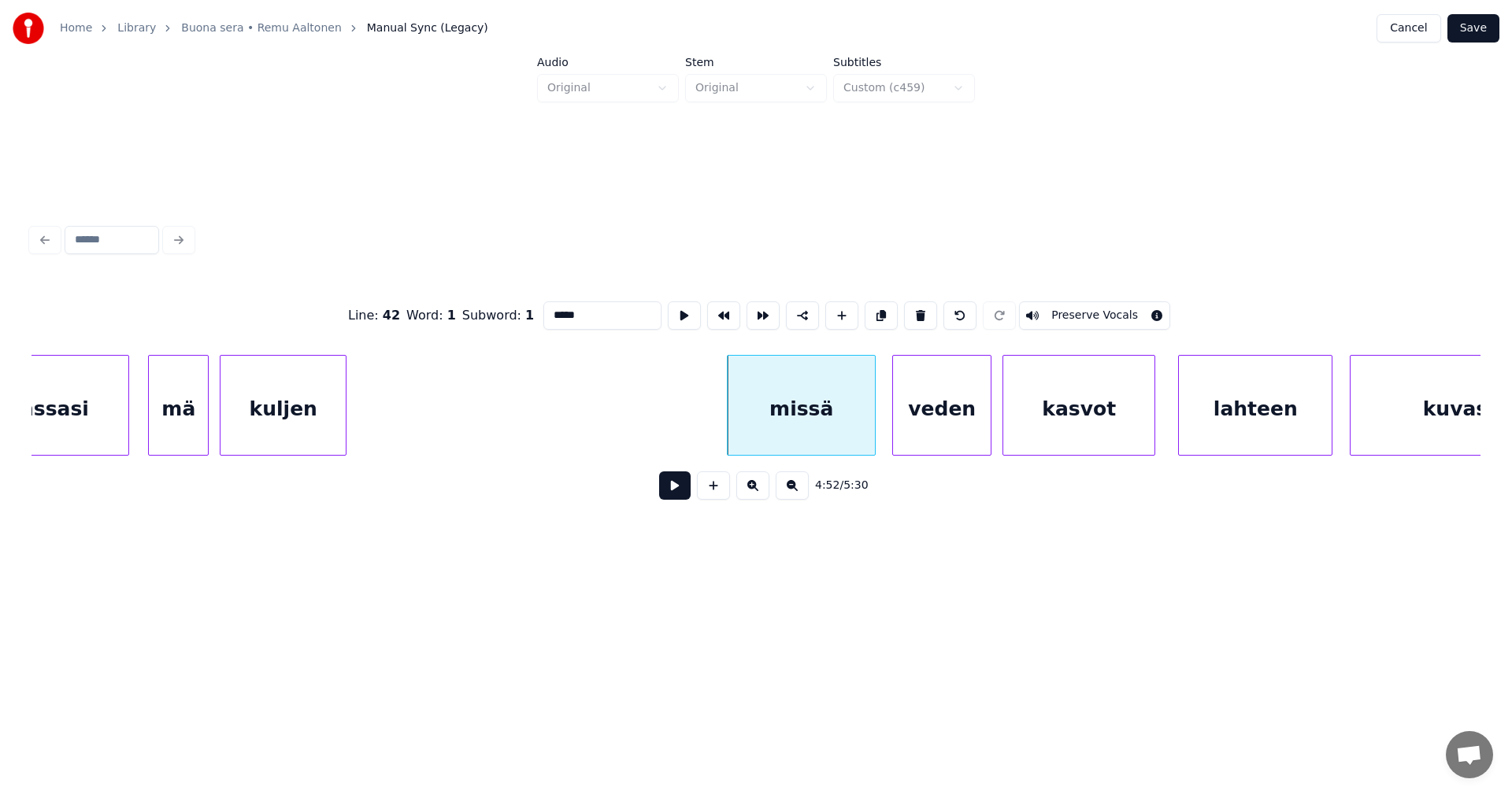
click at [675, 499] on button at bounding box center [675, 486] width 32 height 28
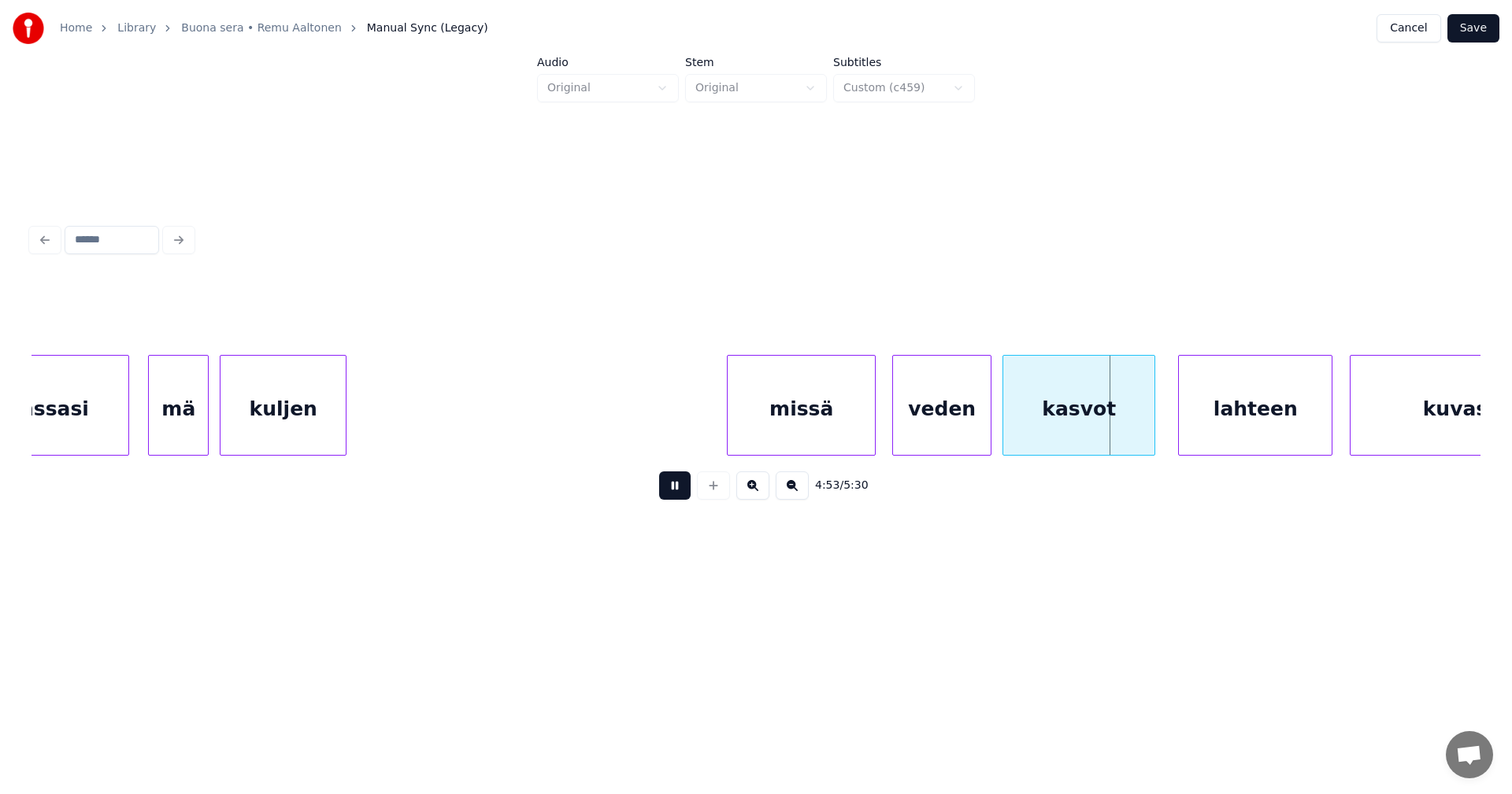
click at [676, 498] on button at bounding box center [675, 486] width 32 height 28
click at [1478, 33] on button "Save" at bounding box center [1473, 28] width 52 height 28
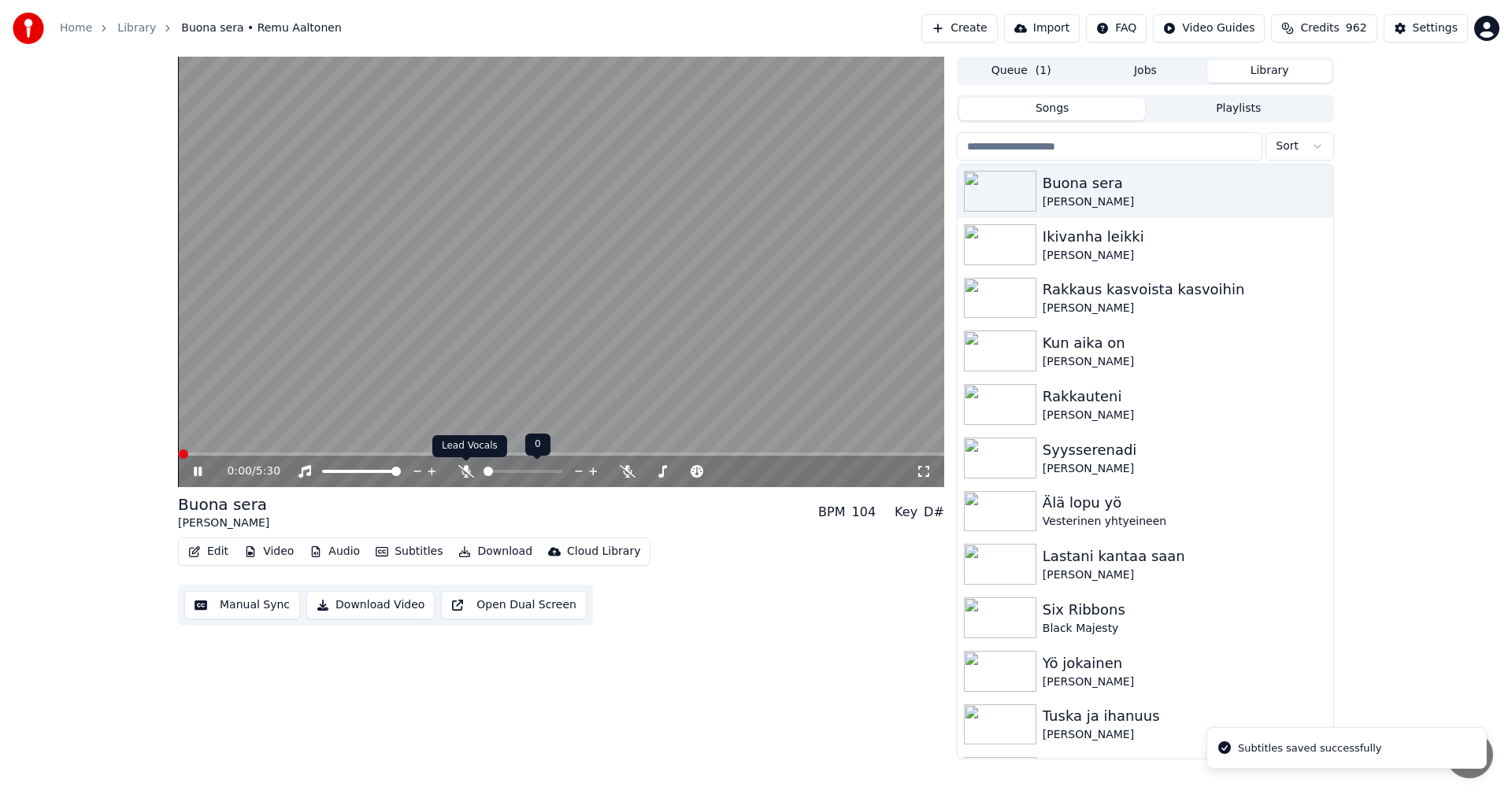
click at [464, 468] on icon at bounding box center [466, 472] width 16 height 13
click at [469, 471] on icon at bounding box center [466, 472] width 9 height 13
click at [503, 471] on icon at bounding box center [501, 472] width 16 height 13
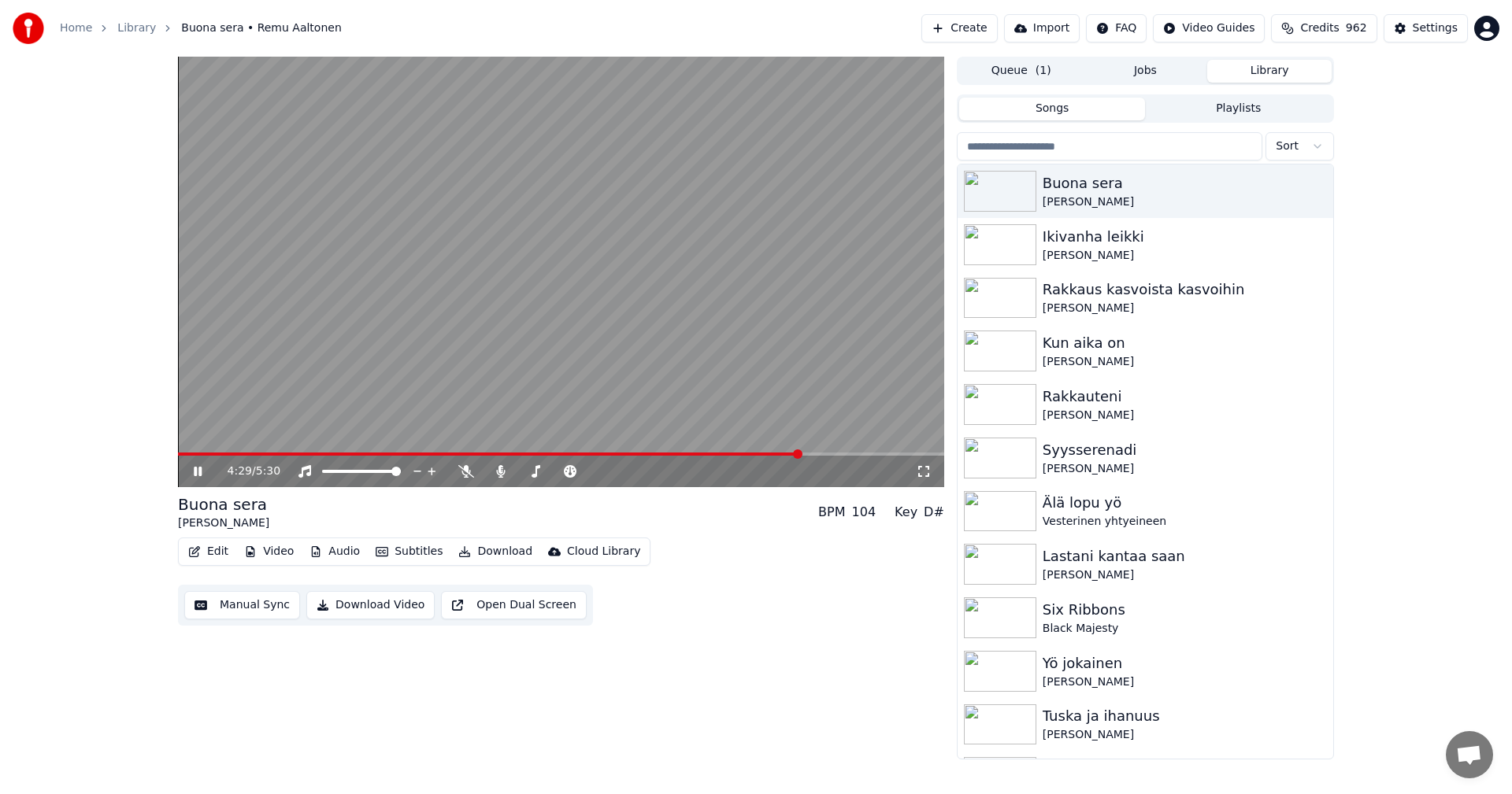
click at [800, 453] on span at bounding box center [560, 454] width 766 height 3
click at [828, 455] on span at bounding box center [560, 454] width 766 height 3
click at [201, 472] on icon at bounding box center [198, 472] width 8 height 9
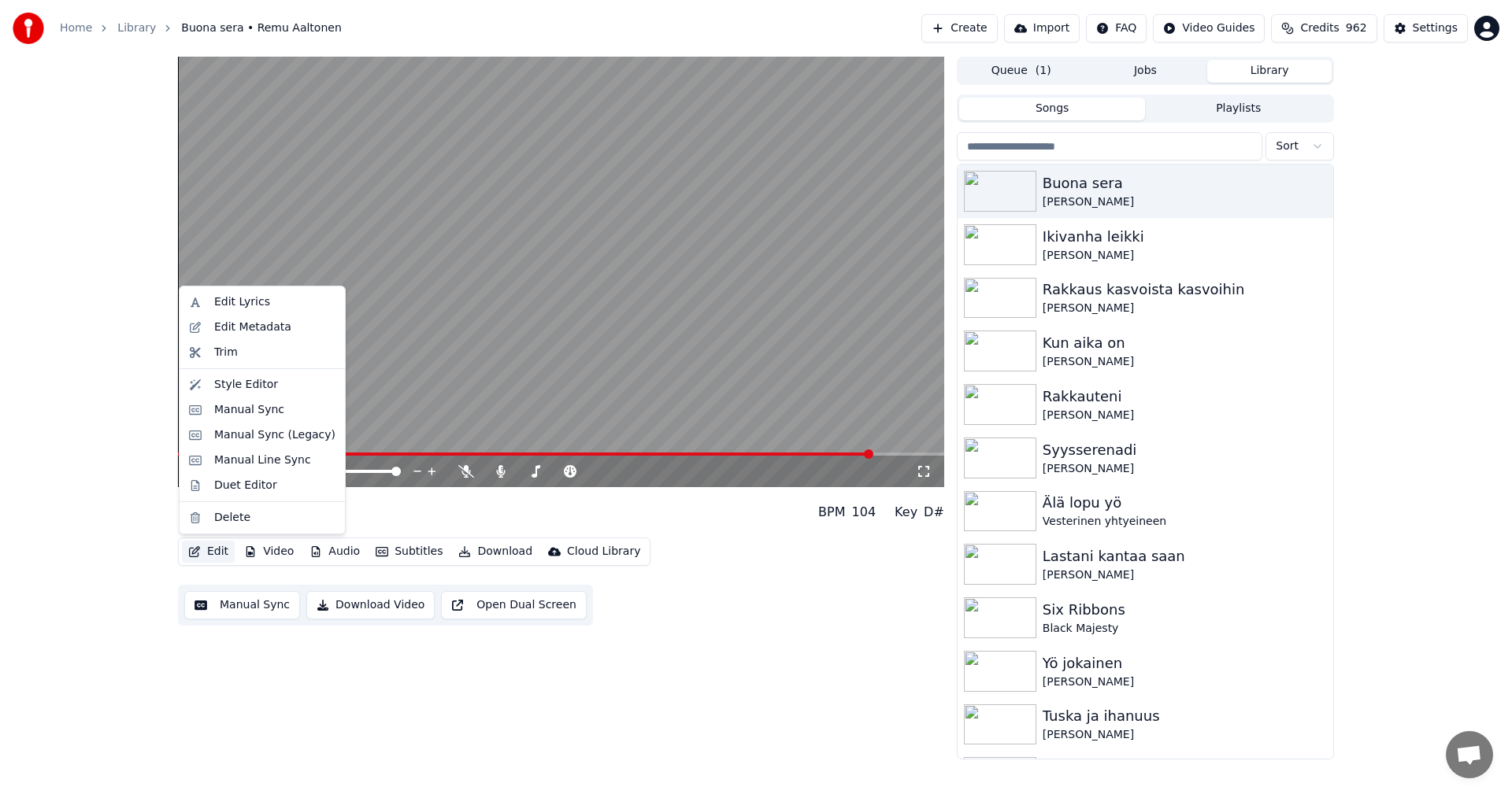
click at [220, 552] on button "Edit" at bounding box center [208, 551] width 53 height 22
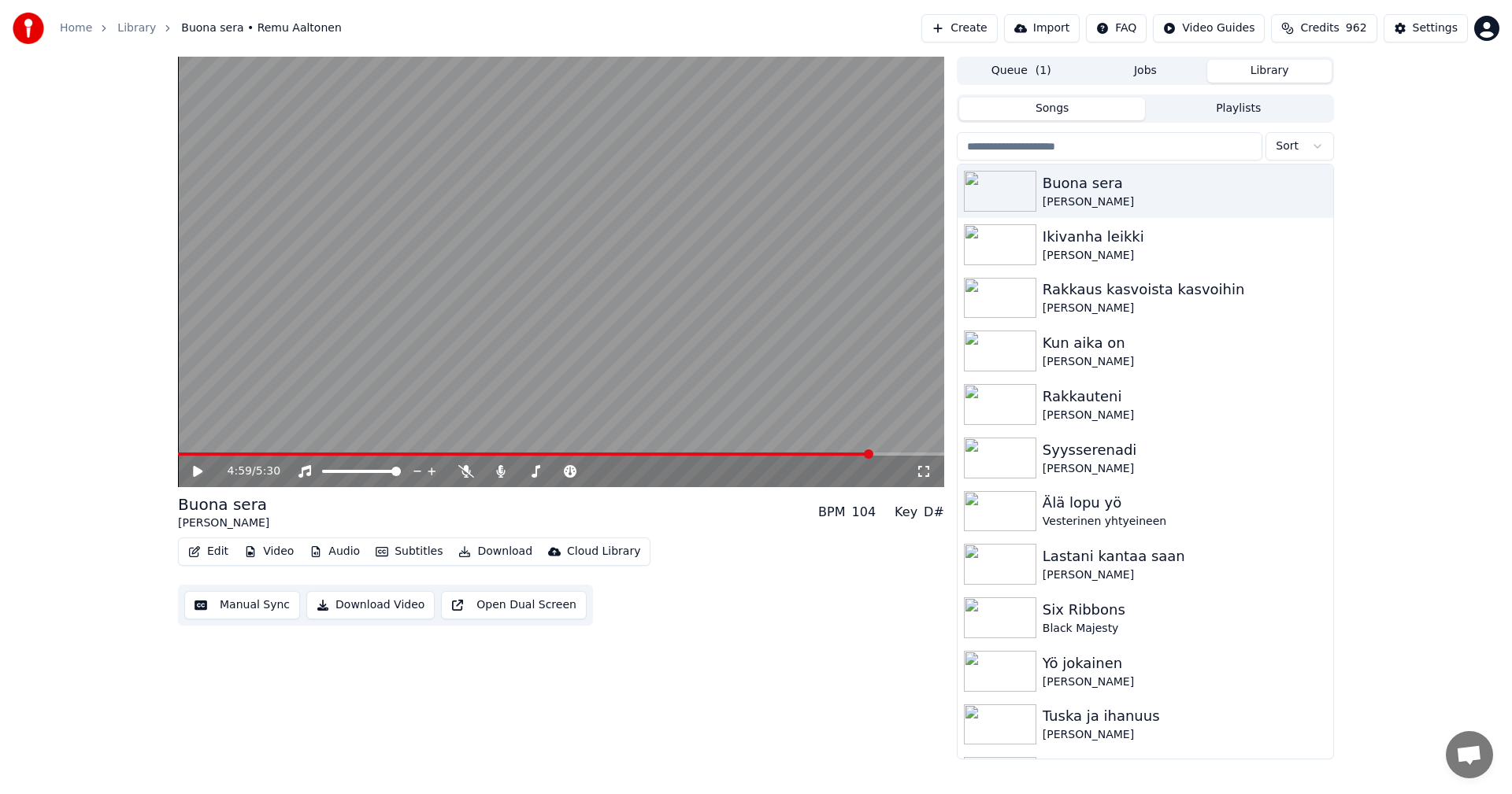
click at [118, 438] on div "4:59 / 5:30 Buona sera [PERSON_NAME] BPM 104 Key D# Edit Video Audio Subtitles …" at bounding box center [756, 408] width 1512 height 703
click at [288, 546] on button "Video" at bounding box center [269, 551] width 62 height 22
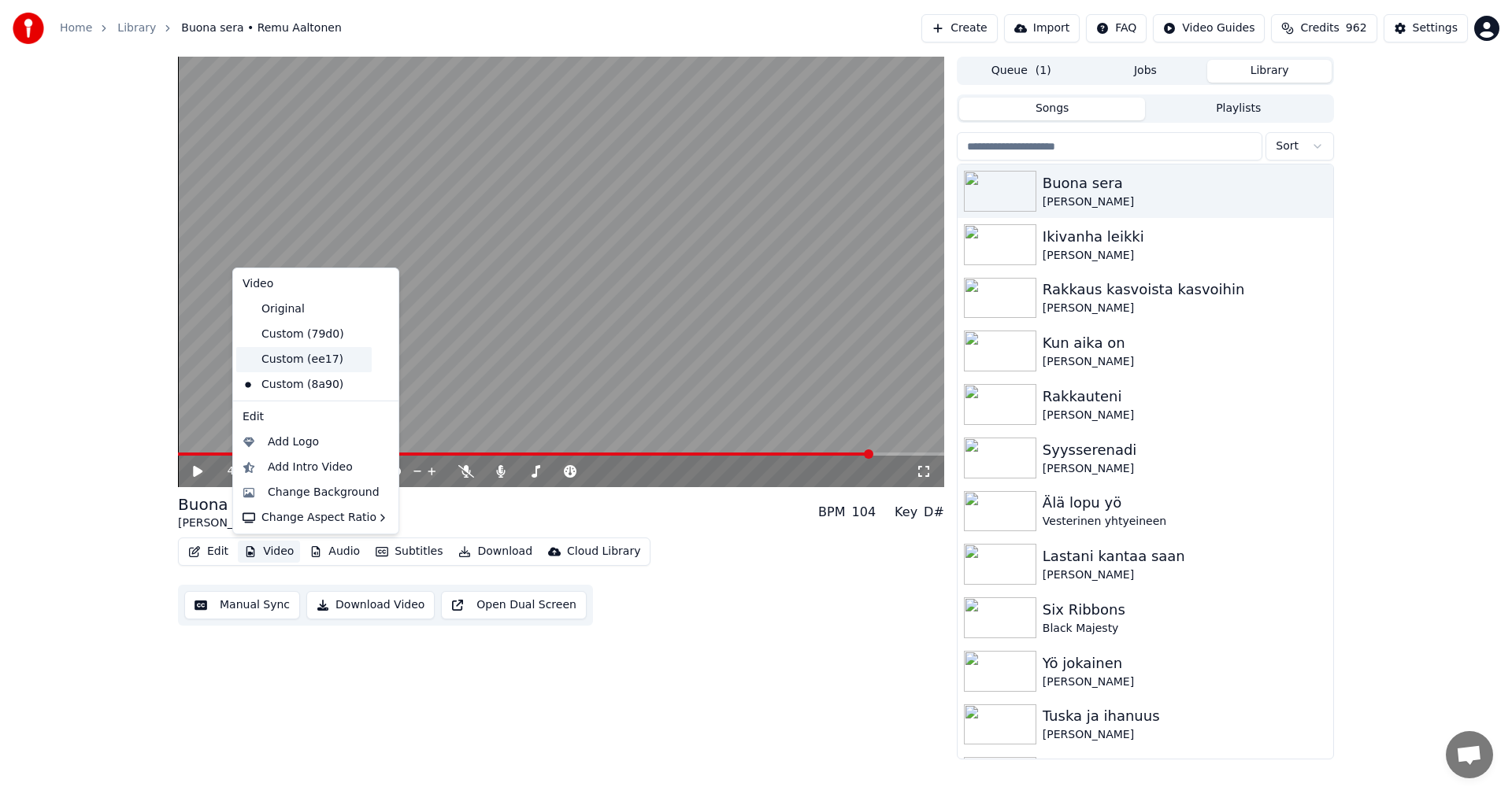
click at [307, 363] on div "Custom (ee17)" at bounding box center [304, 359] width 135 height 25
click at [279, 555] on button "Video" at bounding box center [269, 551] width 62 height 22
click at [311, 336] on div "Custom (79d0)" at bounding box center [304, 334] width 135 height 25
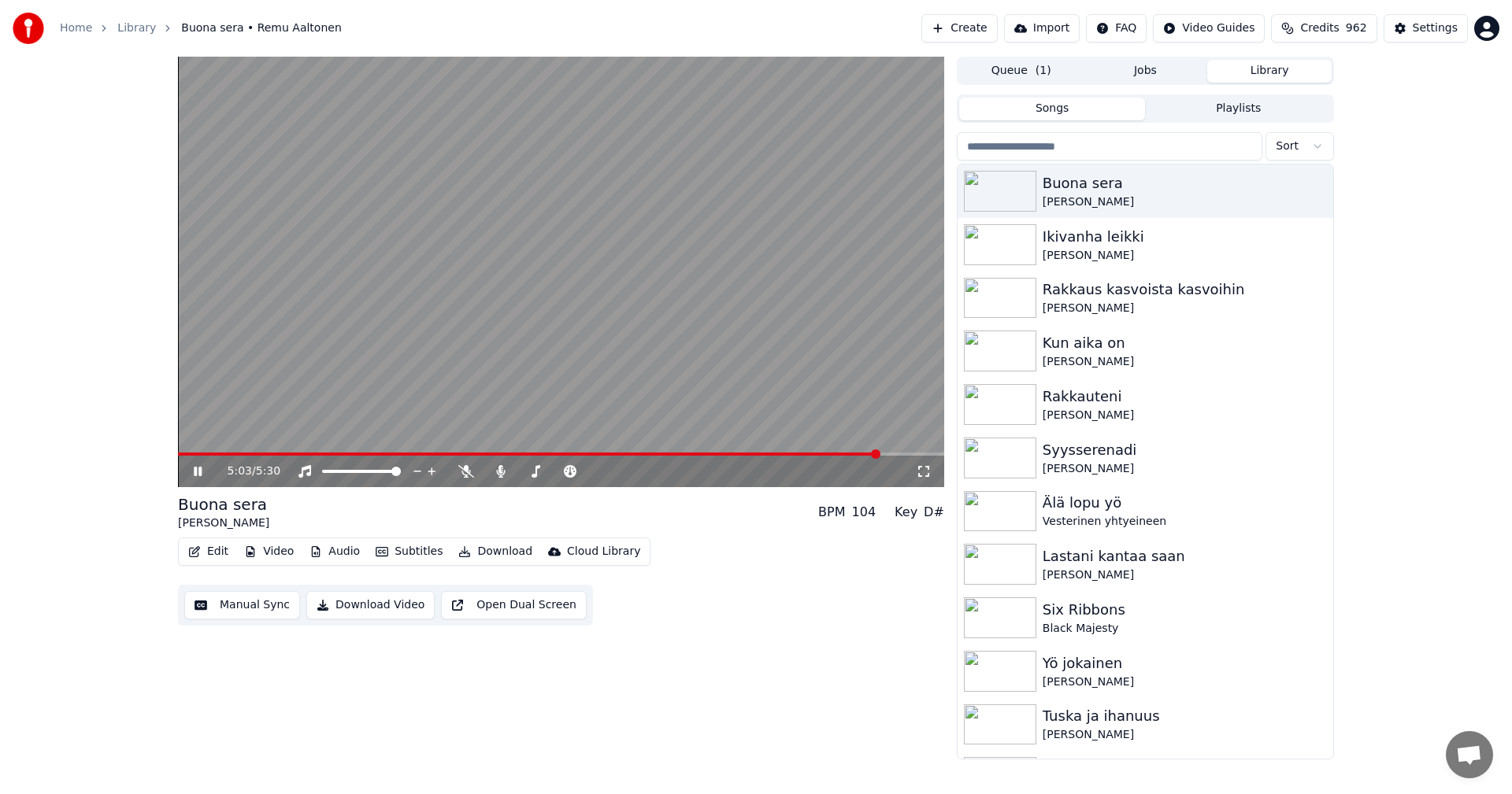
click at [198, 471] on icon at bounding box center [209, 472] width 37 height 13
click at [755, 731] on div "5:03 / 5:30 Buona sera [PERSON_NAME] BPM 104 Key D# Edit Video Audio Subtitles …" at bounding box center [560, 408] width 766 height 703
click at [287, 551] on button "Video" at bounding box center [269, 551] width 62 height 22
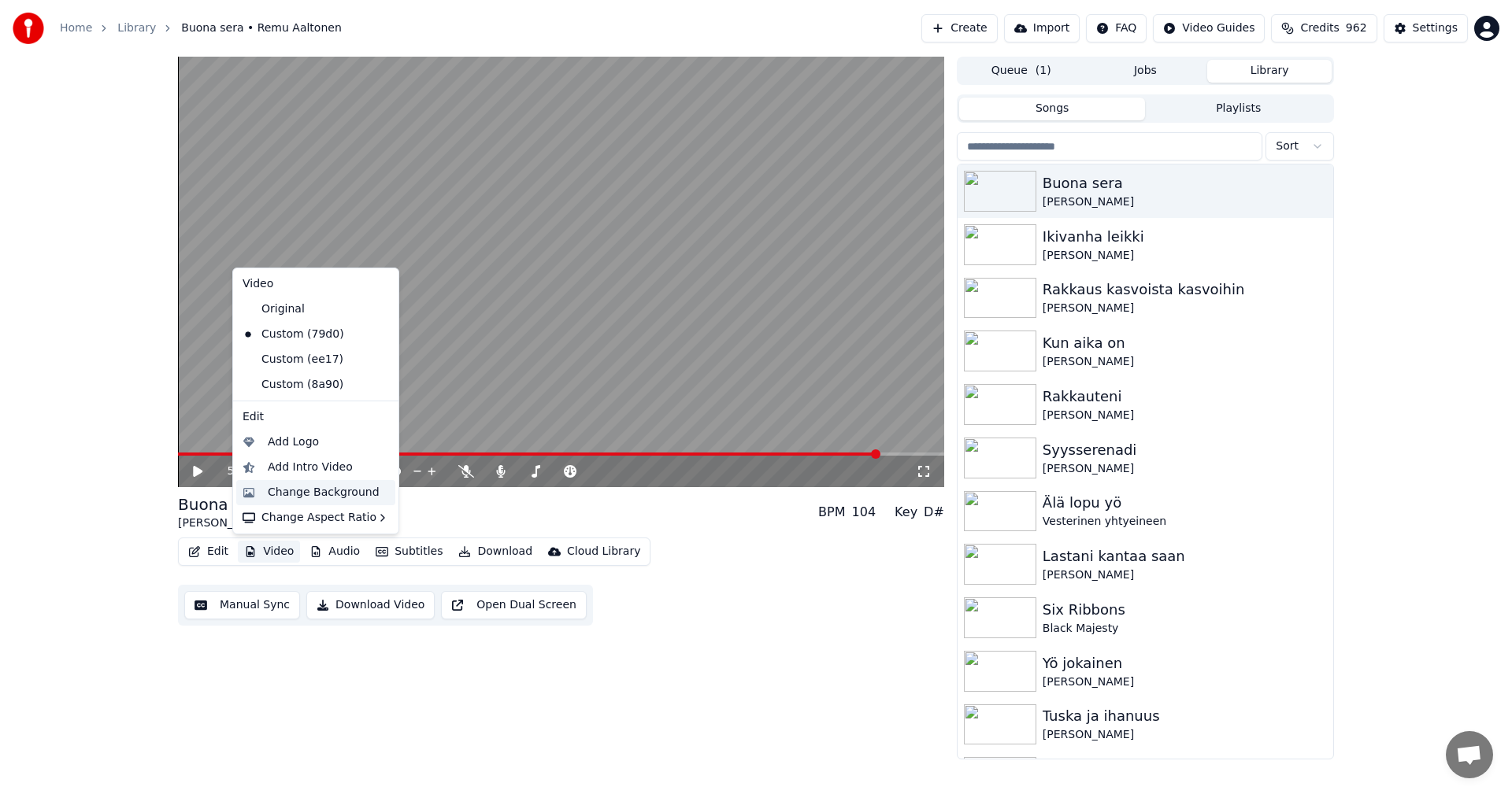
click at [297, 500] on div "Change Background" at bounding box center [323, 493] width 111 height 16
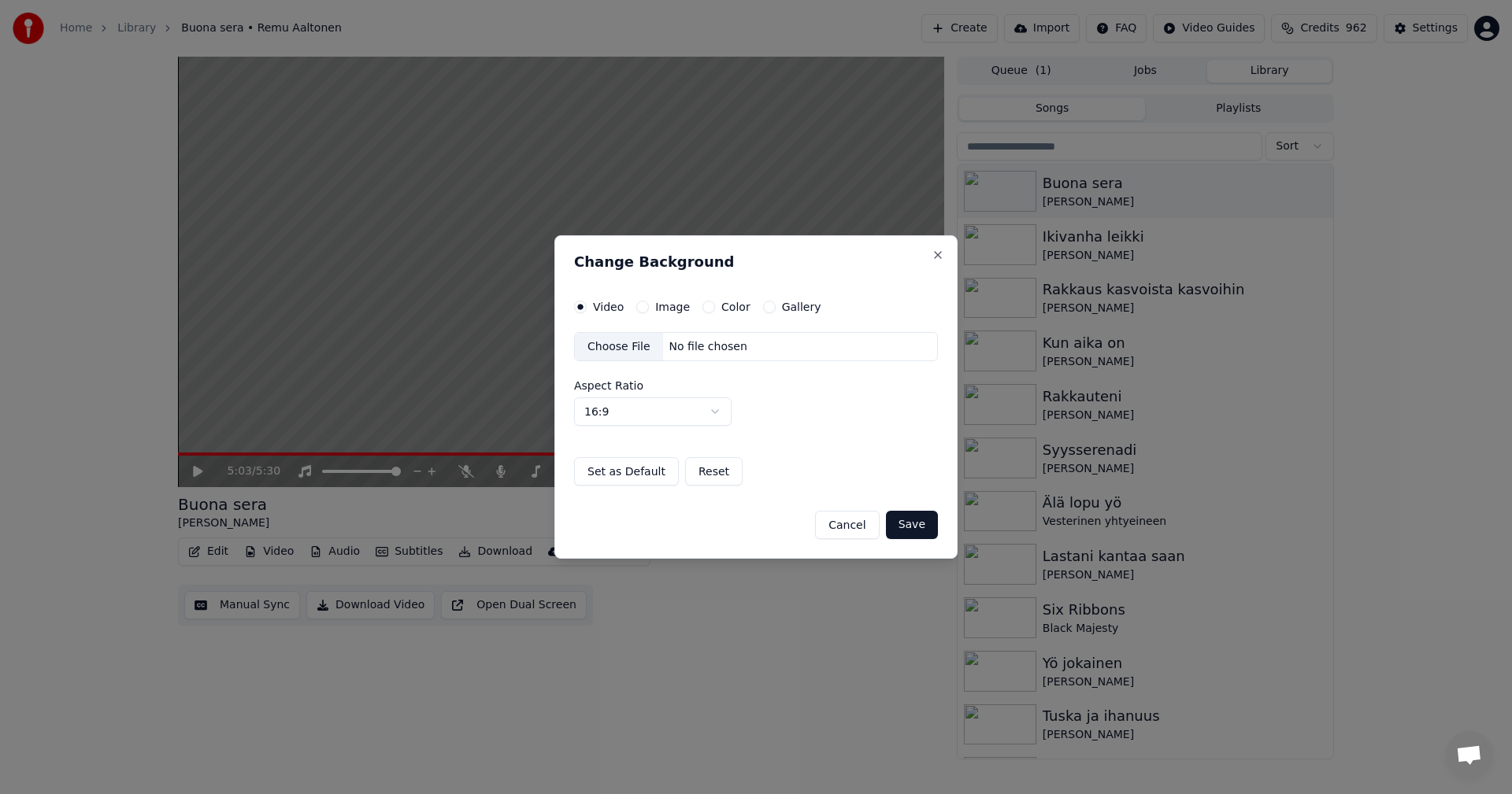
click at [643, 307] on button "Image" at bounding box center [643, 307] width 13 height 13
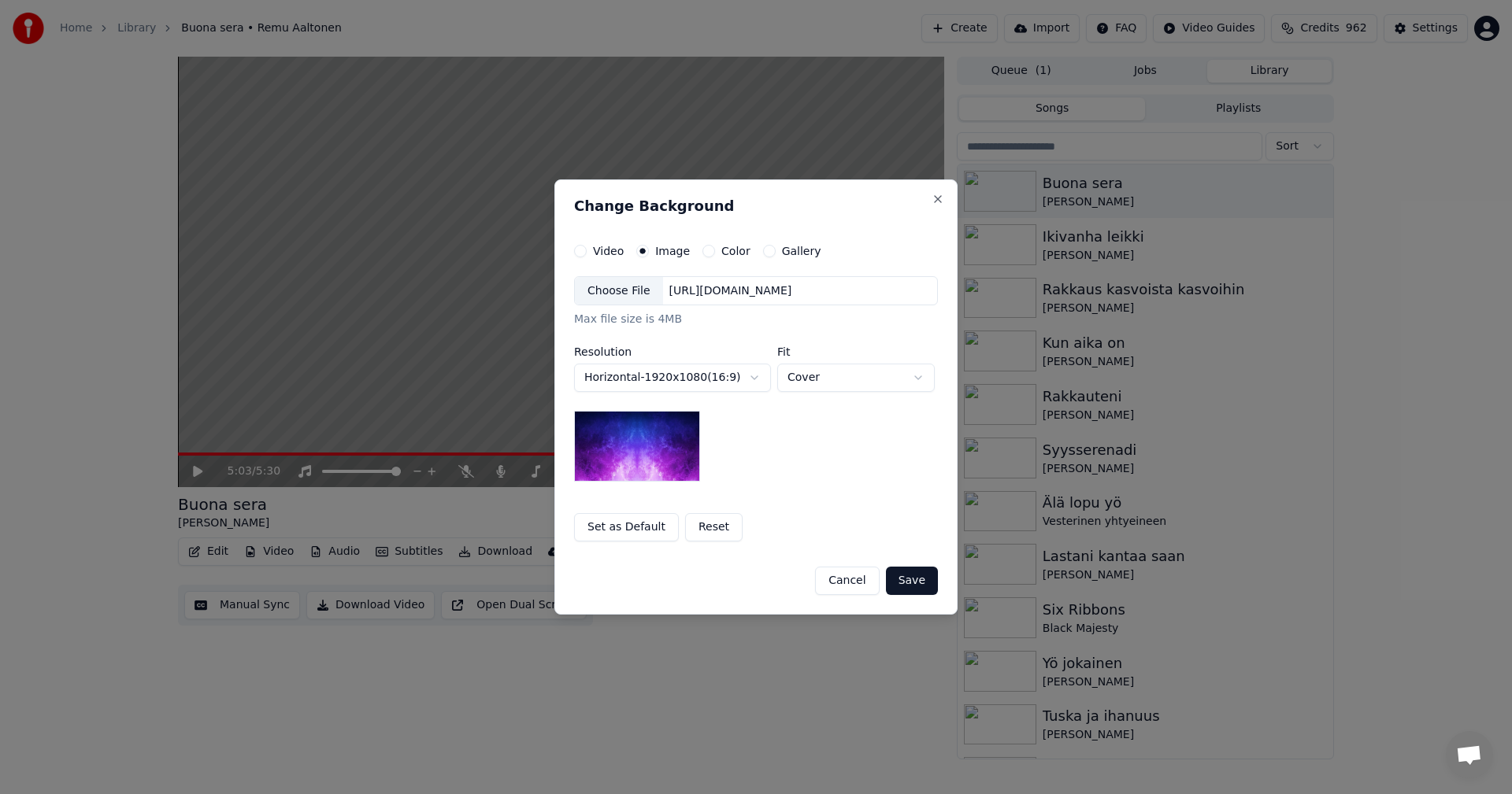
click at [635, 295] on div "Choose File" at bounding box center [619, 292] width 89 height 28
click at [920, 581] on button "Save" at bounding box center [912, 581] width 52 height 28
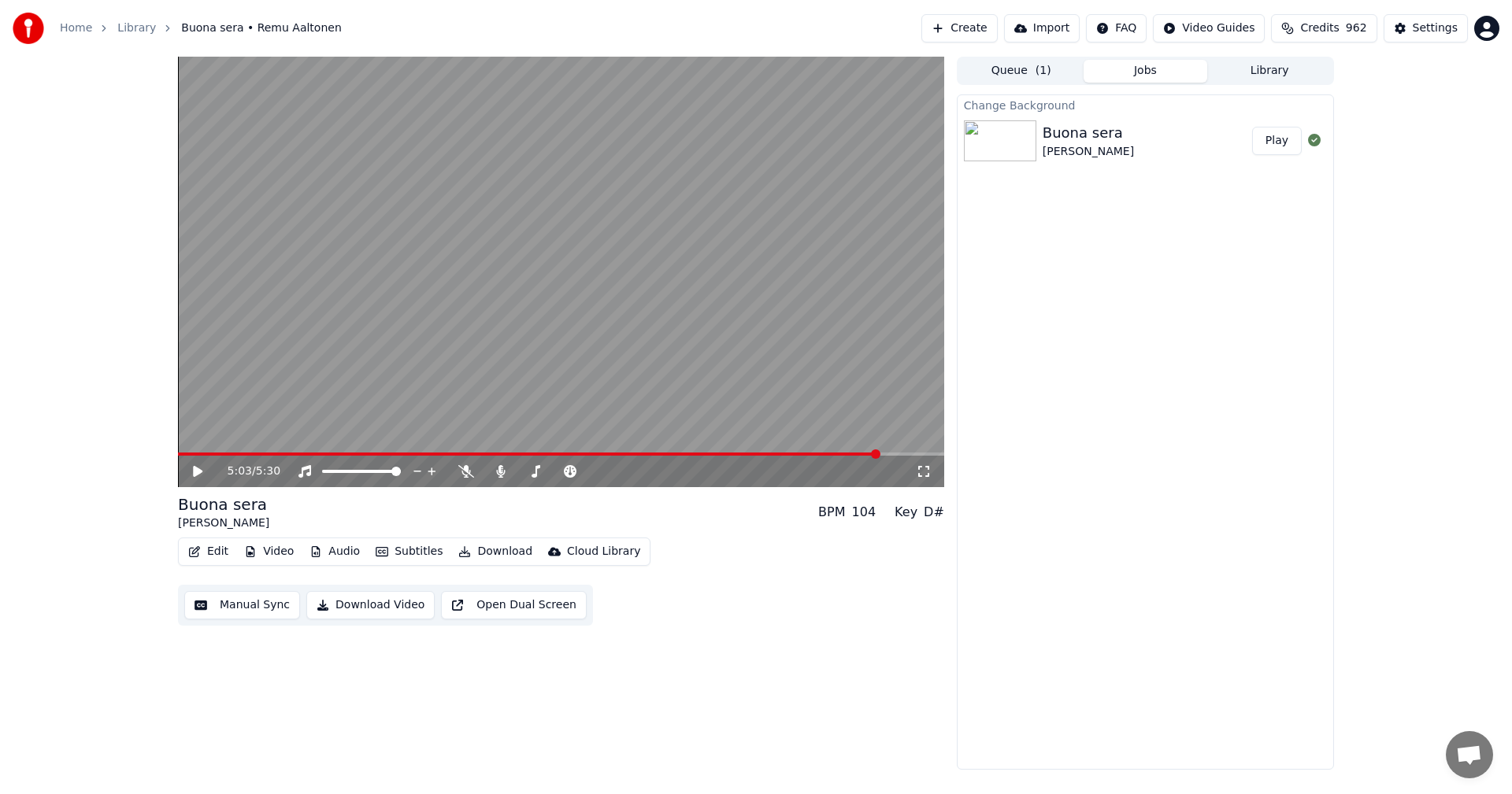
click at [1278, 137] on button "Play" at bounding box center [1276, 141] width 50 height 28
click at [202, 473] on icon at bounding box center [198, 472] width 8 height 9
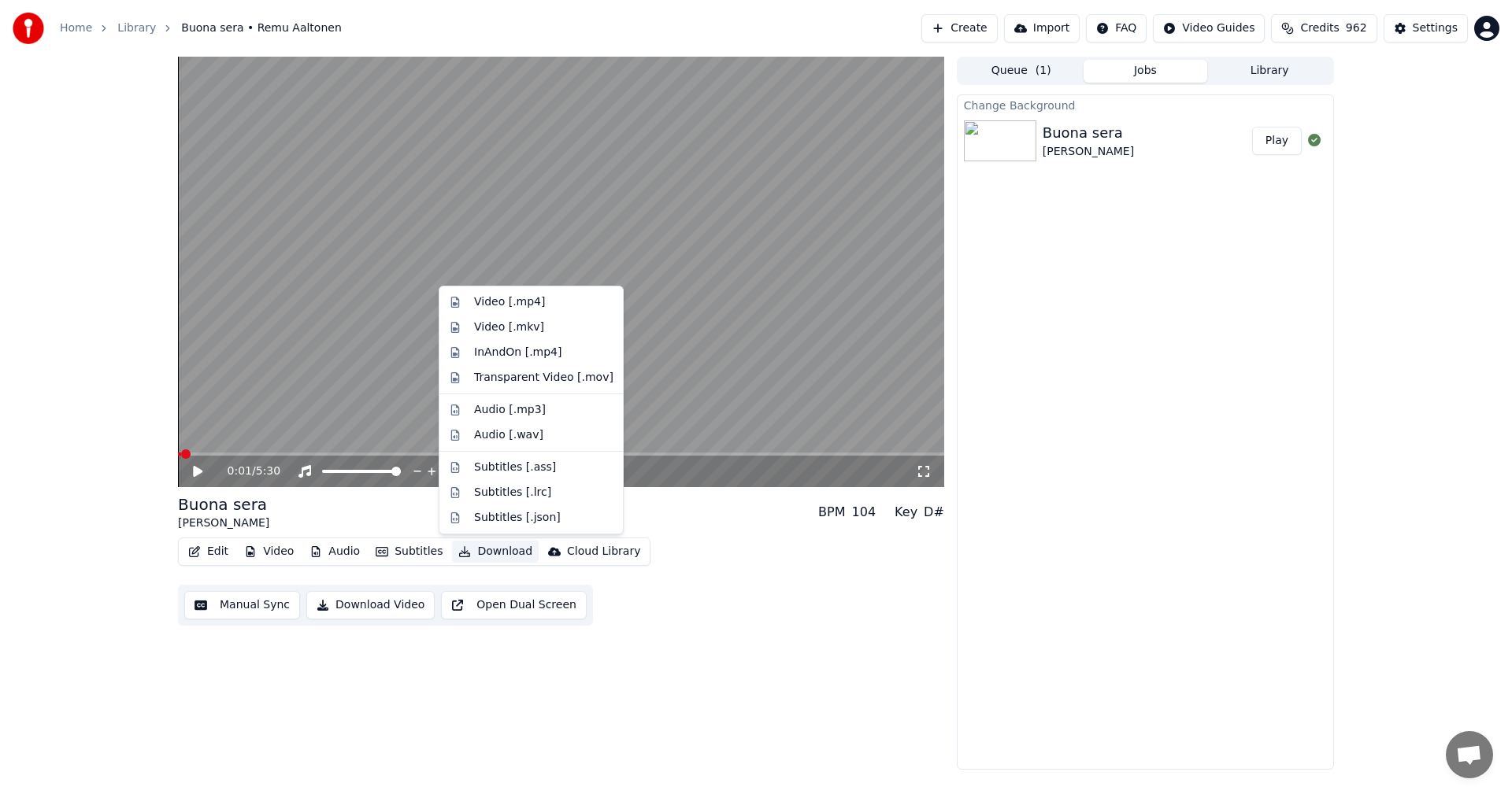
click at [491, 553] on button "Download" at bounding box center [496, 551] width 87 height 22
click at [532, 307] on div "Video [.mp4]" at bounding box center [510, 303] width 71 height 16
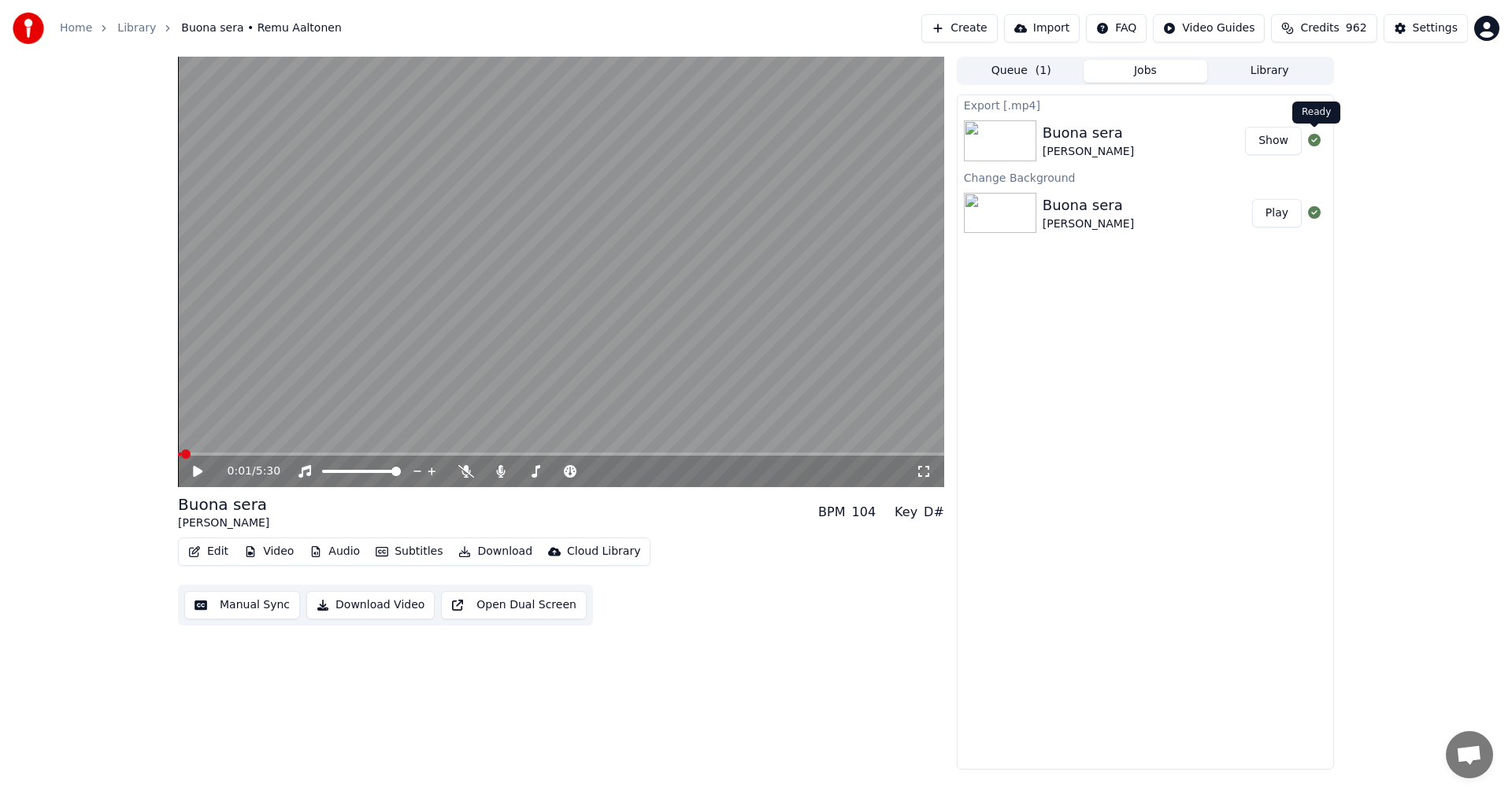
click at [1293, 142] on button "Show" at bounding box center [1273, 141] width 57 height 28
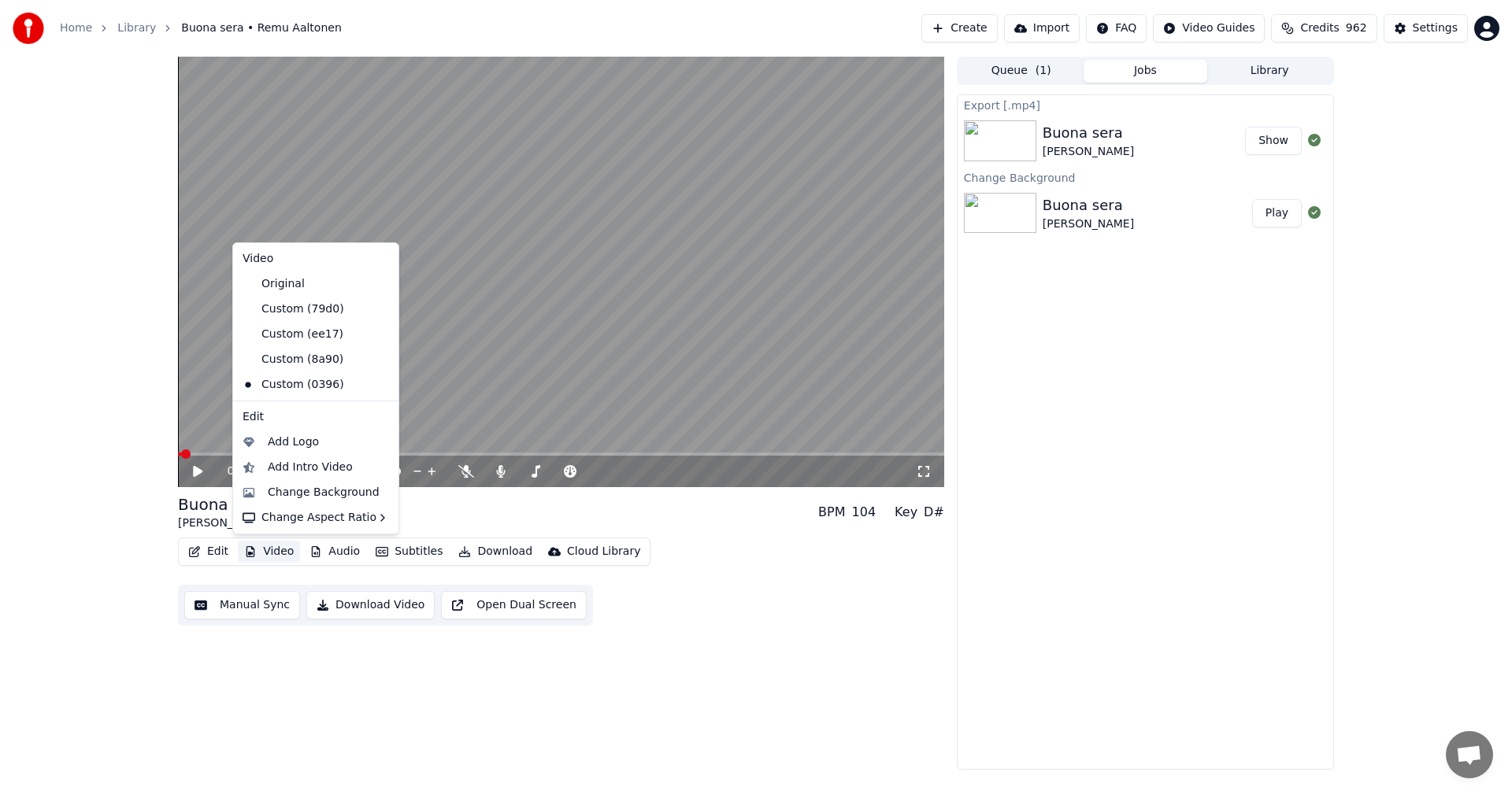
click at [282, 552] on button "Video" at bounding box center [269, 551] width 62 height 22
click at [318, 488] on div "Change Background" at bounding box center [323, 493] width 111 height 16
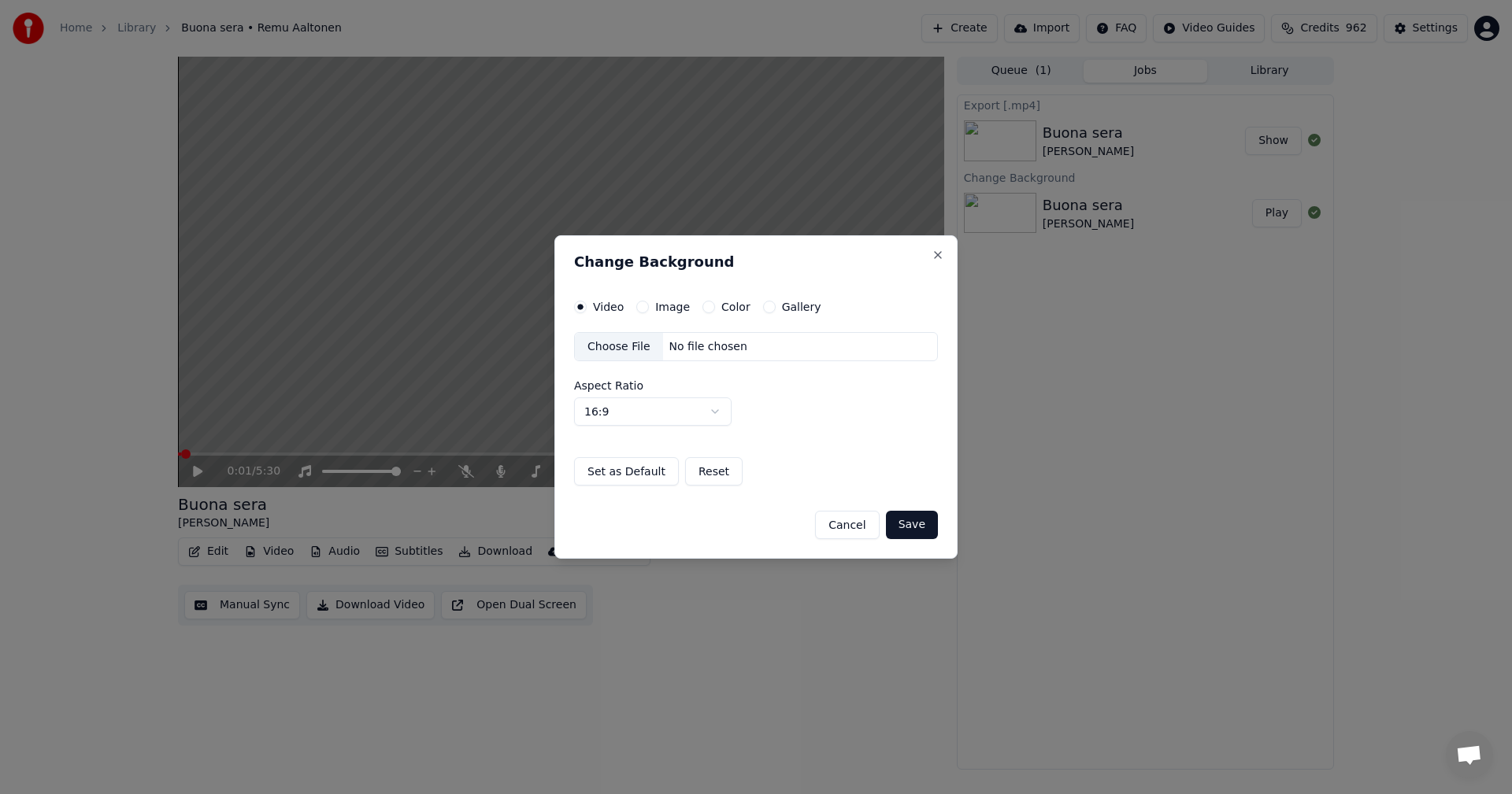
click at [763, 305] on button "Gallery" at bounding box center [769, 307] width 13 height 13
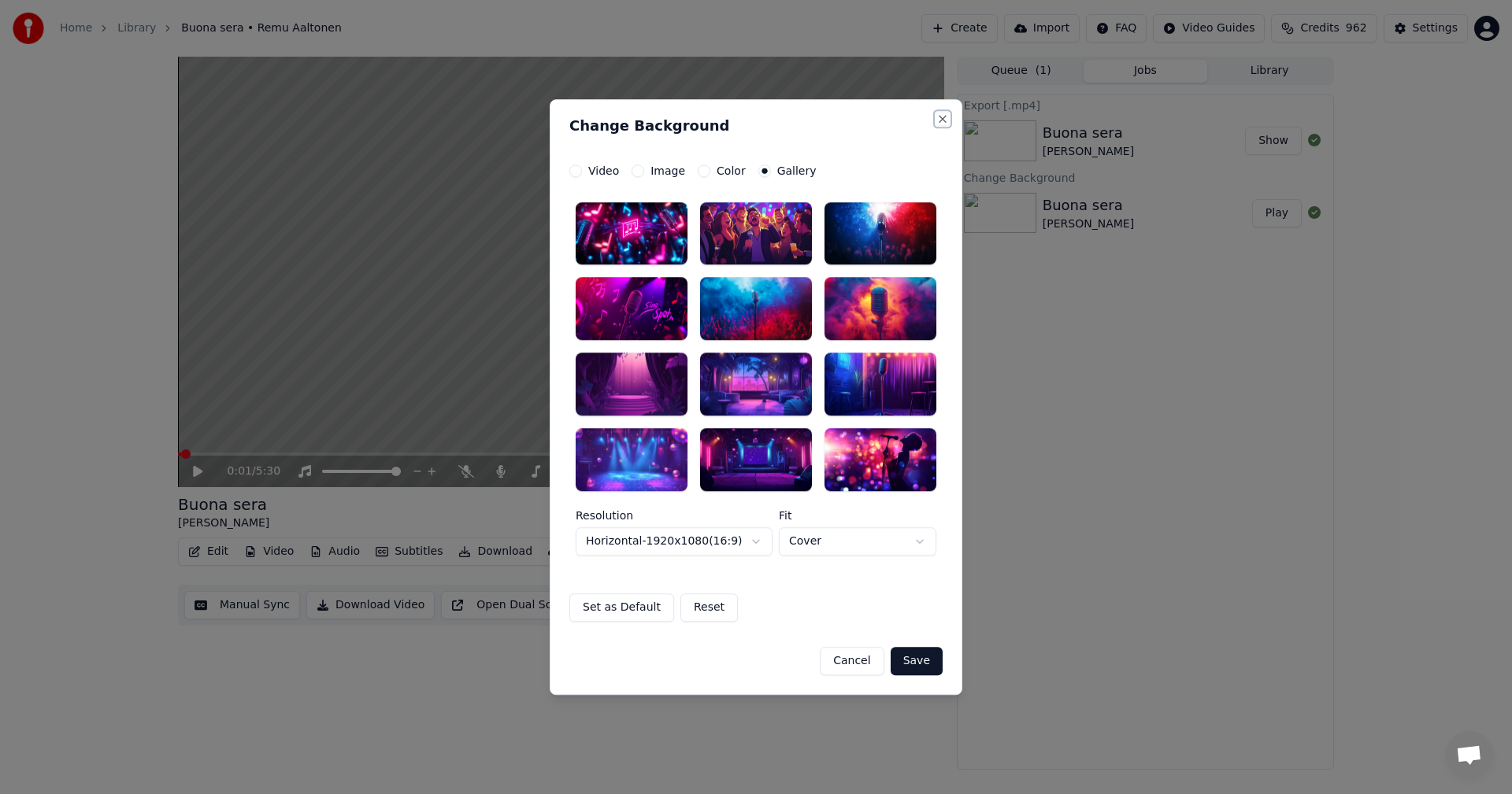
click at [941, 114] on button "Close" at bounding box center [942, 119] width 13 height 13
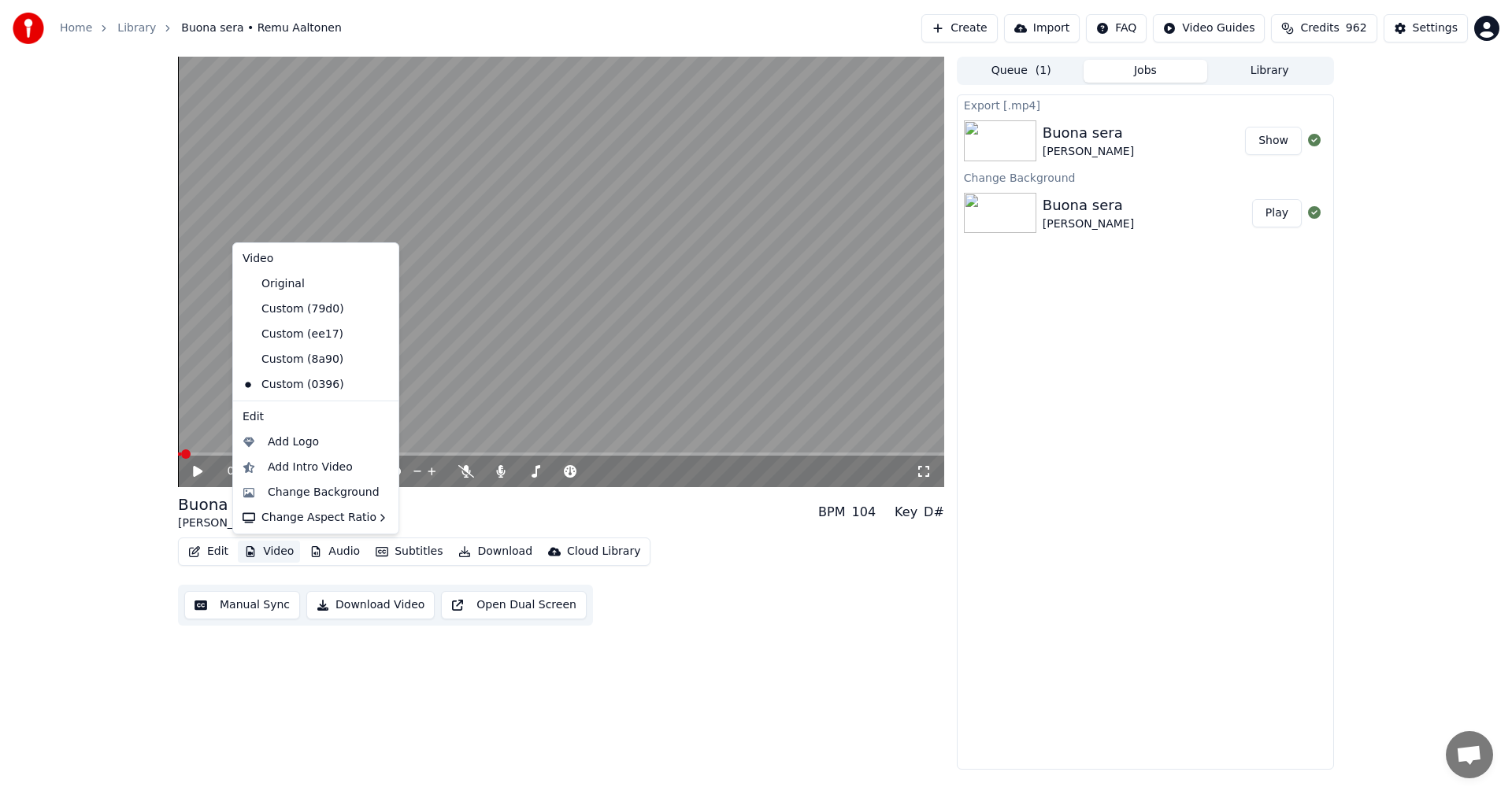
click at [292, 555] on button "Video" at bounding box center [269, 551] width 62 height 22
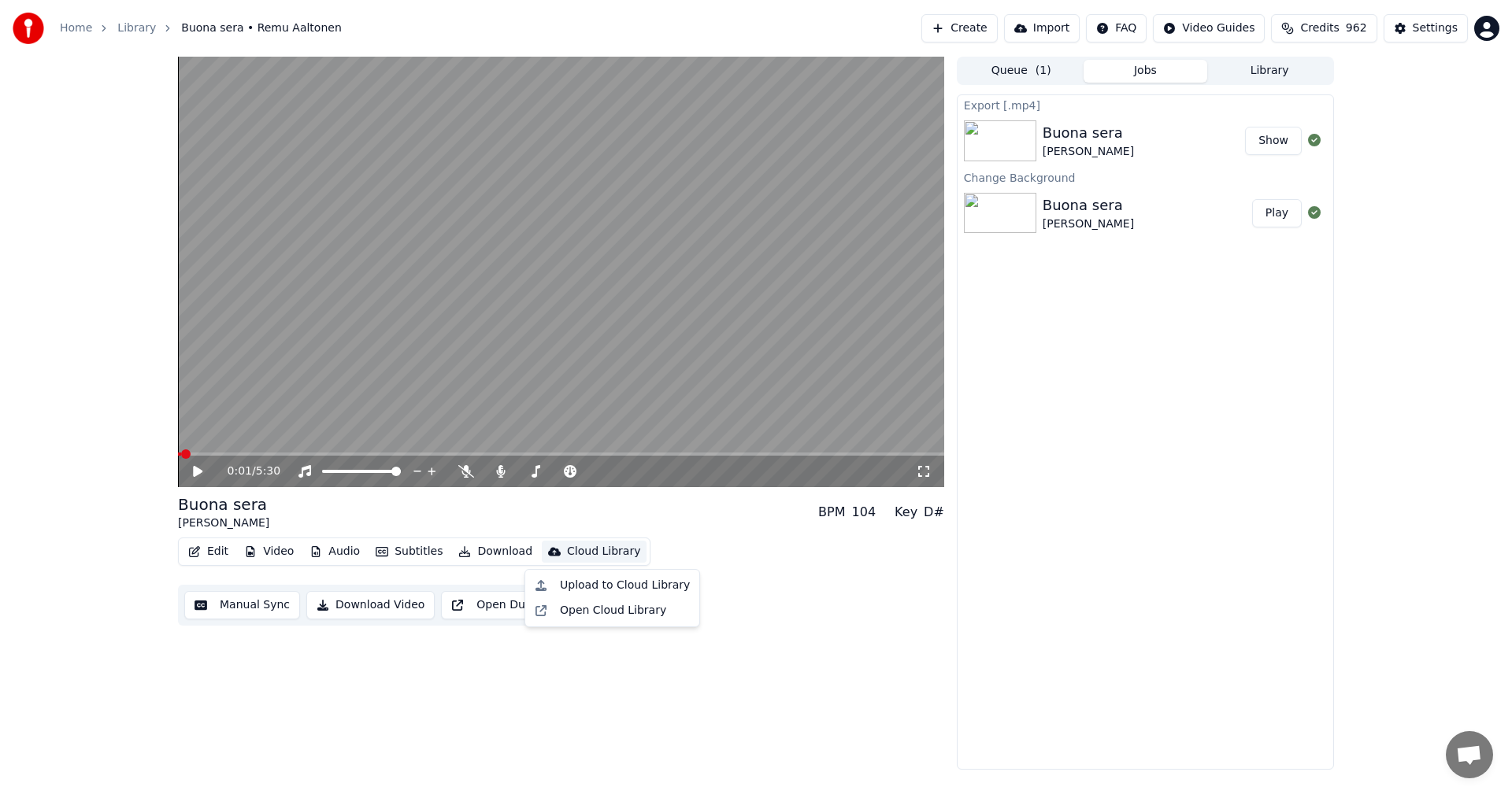
click at [754, 549] on div "Edit Video Audio Subtitles Download Cloud Library Manual Sync Download Video Op…" at bounding box center [560, 581] width 766 height 88
click at [275, 552] on button "Video" at bounding box center [269, 551] width 62 height 22
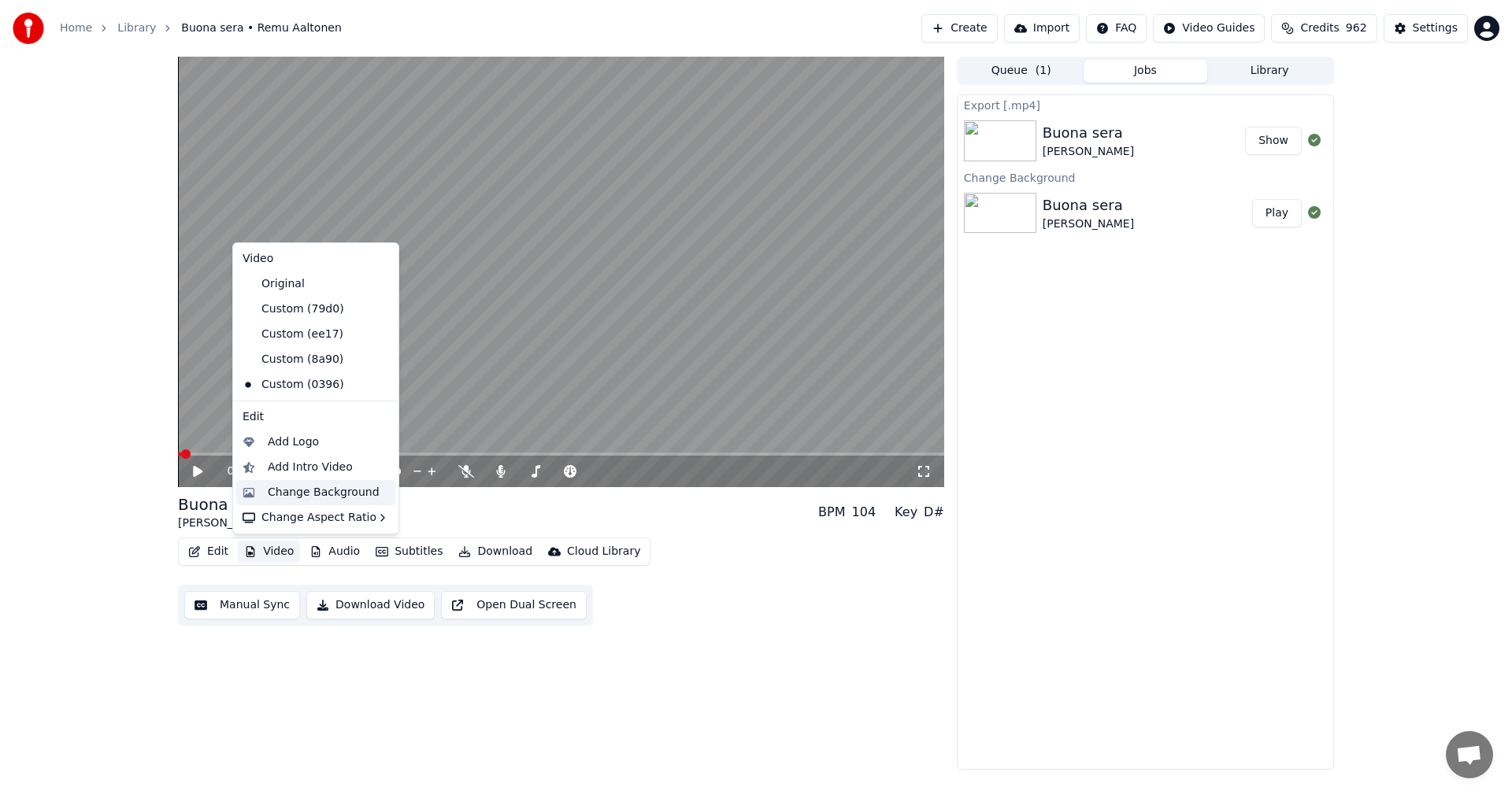
click at [303, 491] on div "Change Background" at bounding box center [323, 493] width 111 height 16
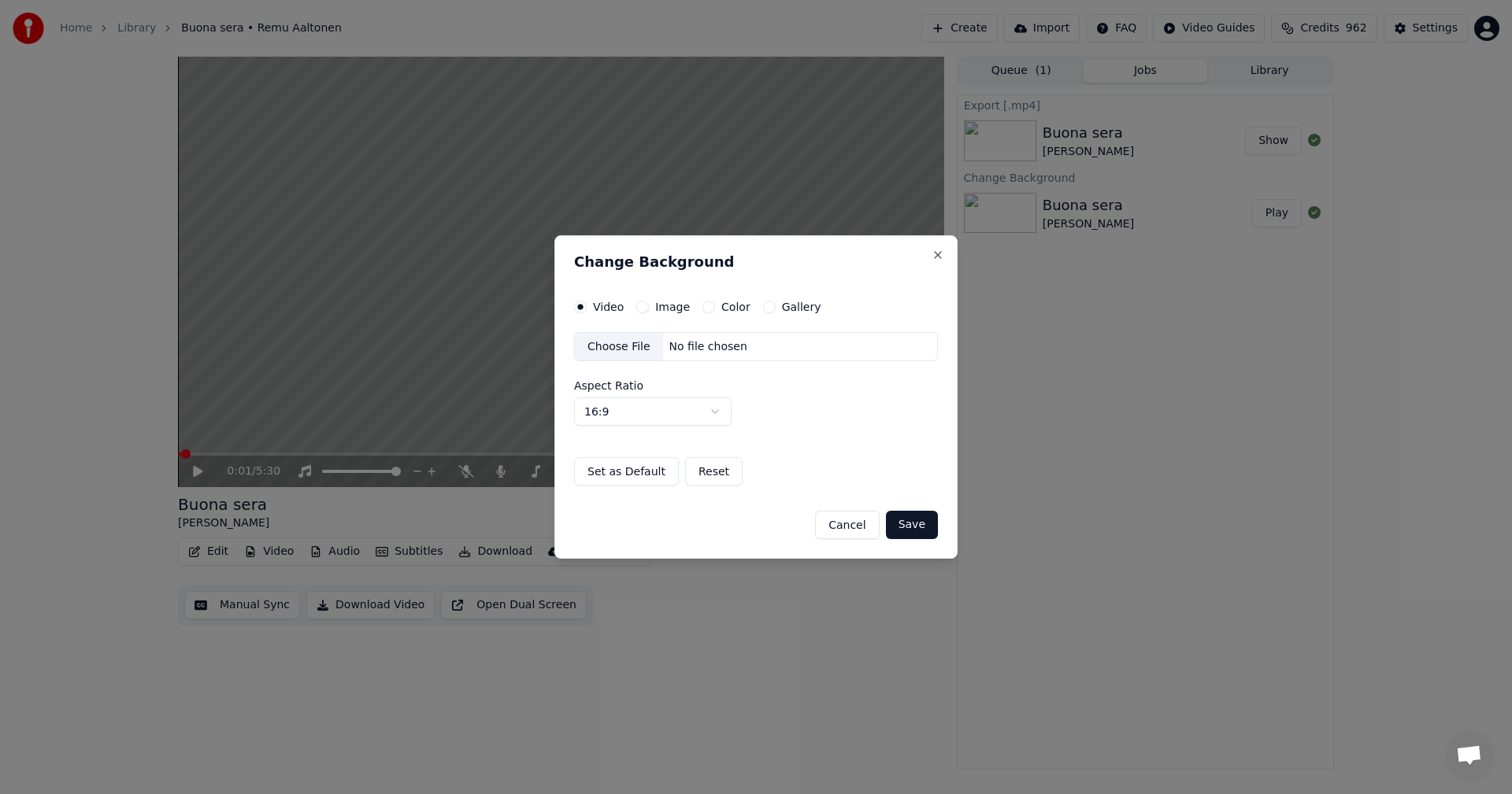
click at [703, 307] on button "Color" at bounding box center [709, 307] width 13 height 13
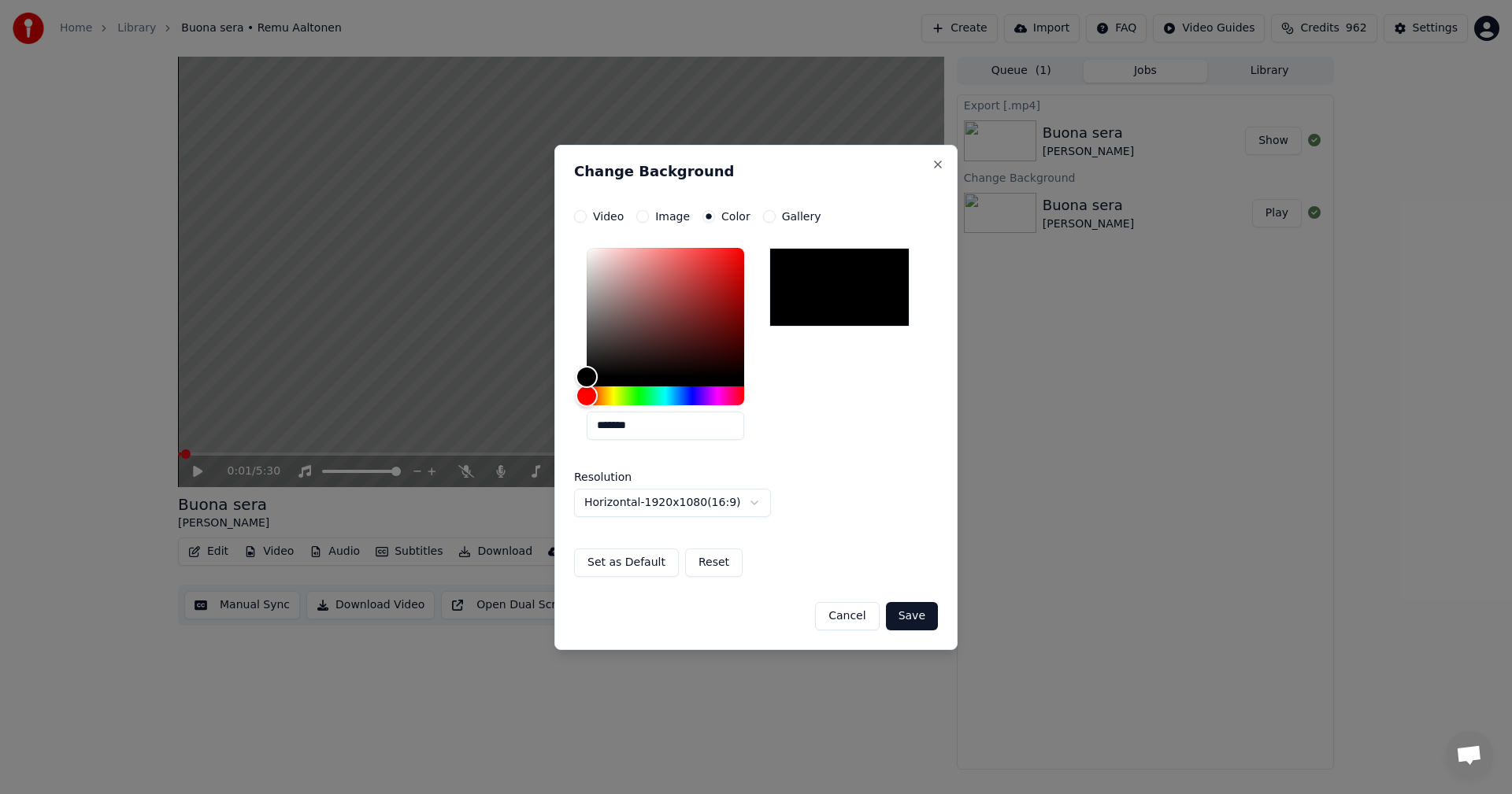
click at [643, 217] on button "Image" at bounding box center [643, 216] width 13 height 13
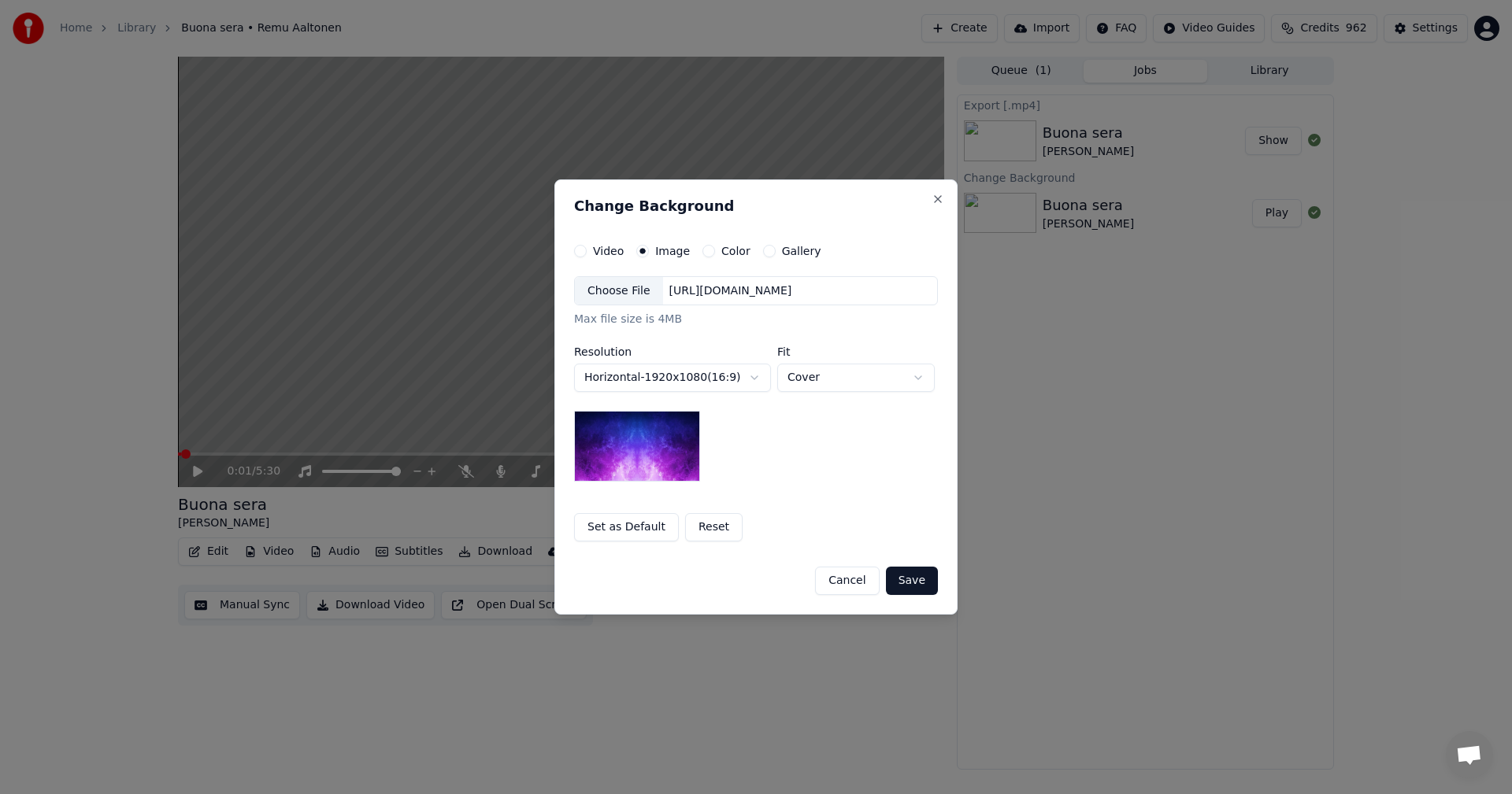
click at [623, 297] on div "Choose File" at bounding box center [619, 292] width 89 height 28
click at [914, 577] on button "Save" at bounding box center [912, 581] width 52 height 28
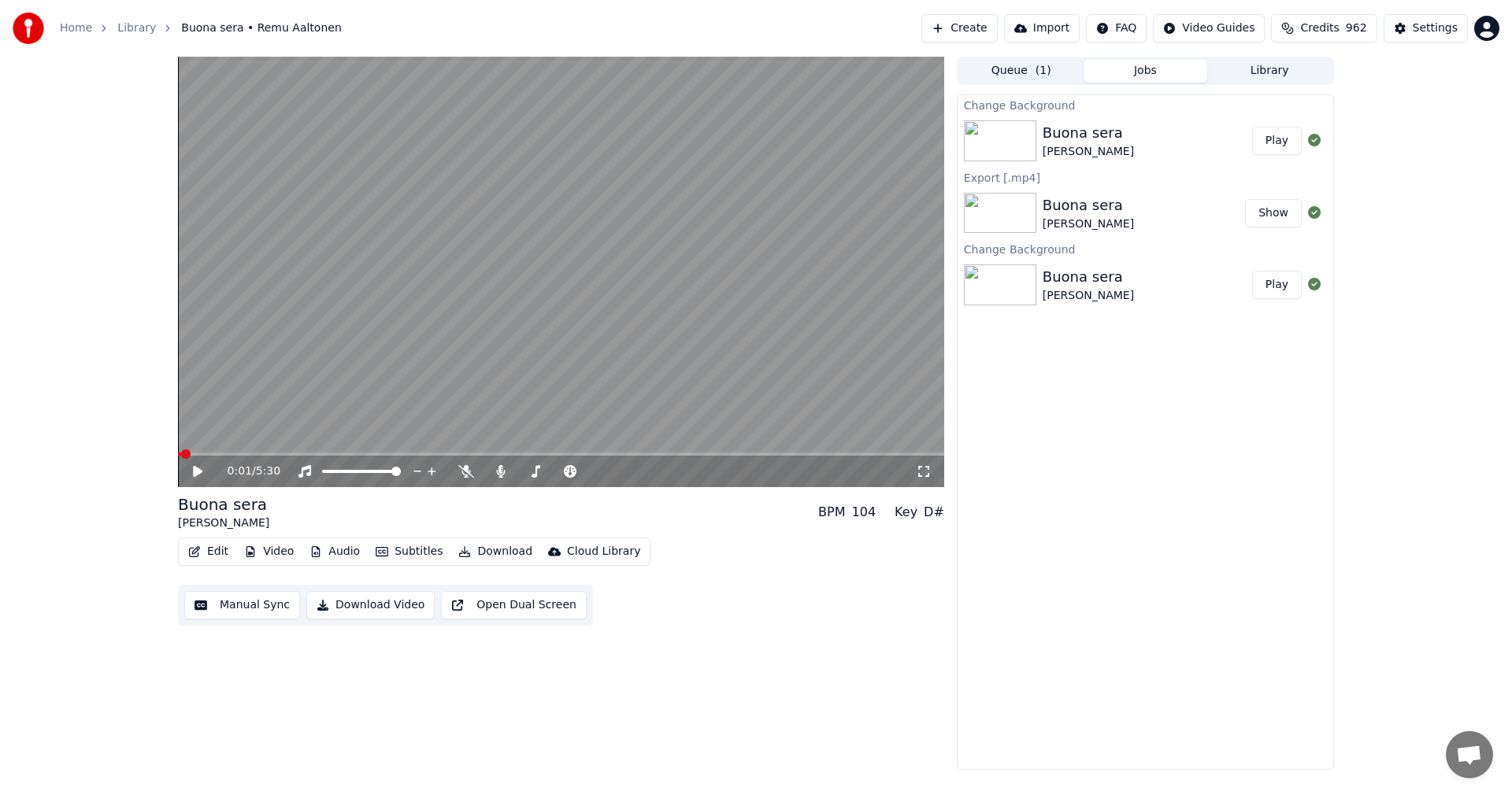
click at [1273, 141] on button "Play" at bounding box center [1276, 141] width 50 height 28
click at [197, 472] on icon at bounding box center [198, 472] width 8 height 9
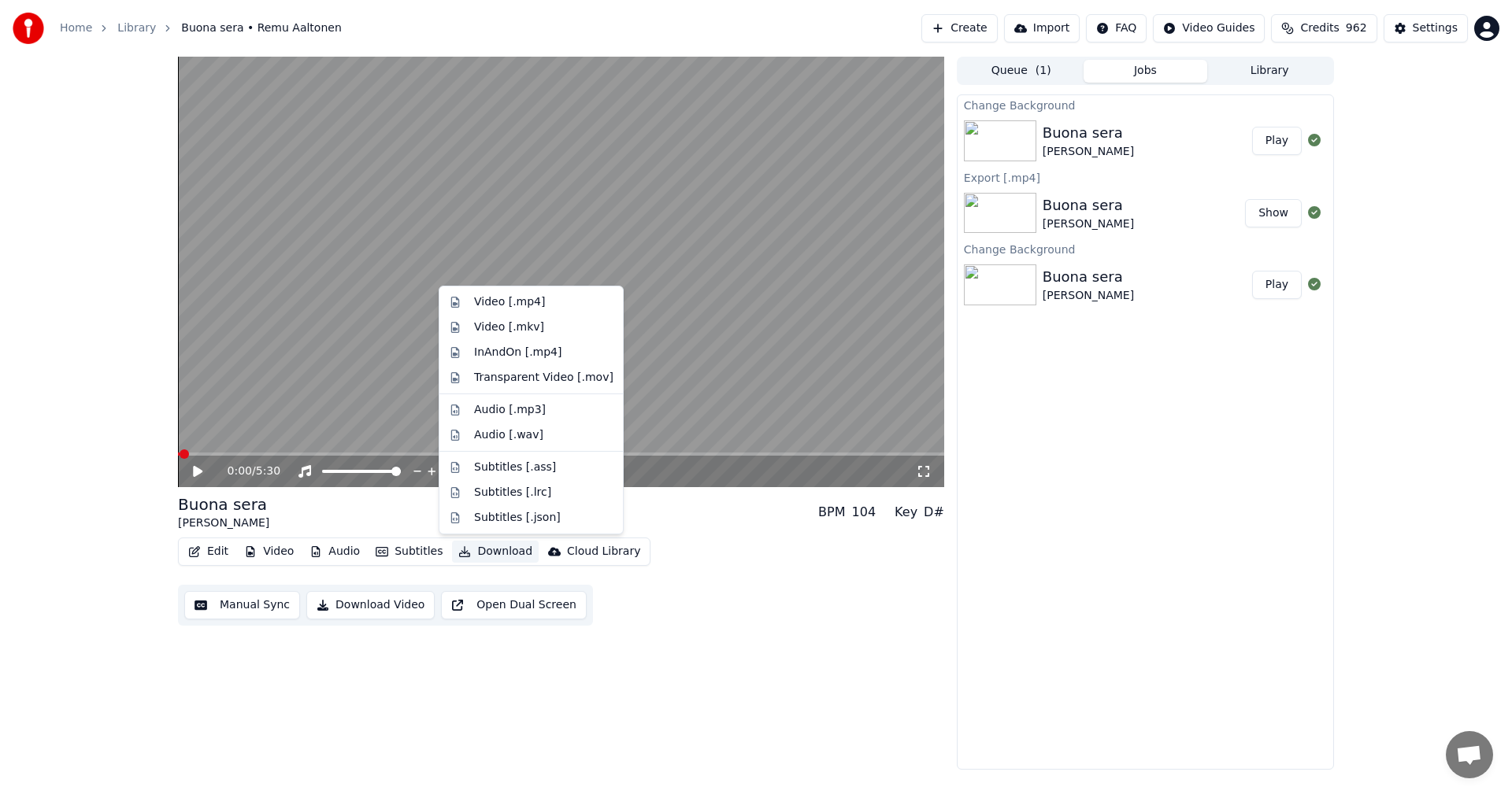
click at [489, 549] on button "Download" at bounding box center [496, 551] width 87 height 22
click at [511, 301] on div "Video [.mp4]" at bounding box center [510, 303] width 71 height 16
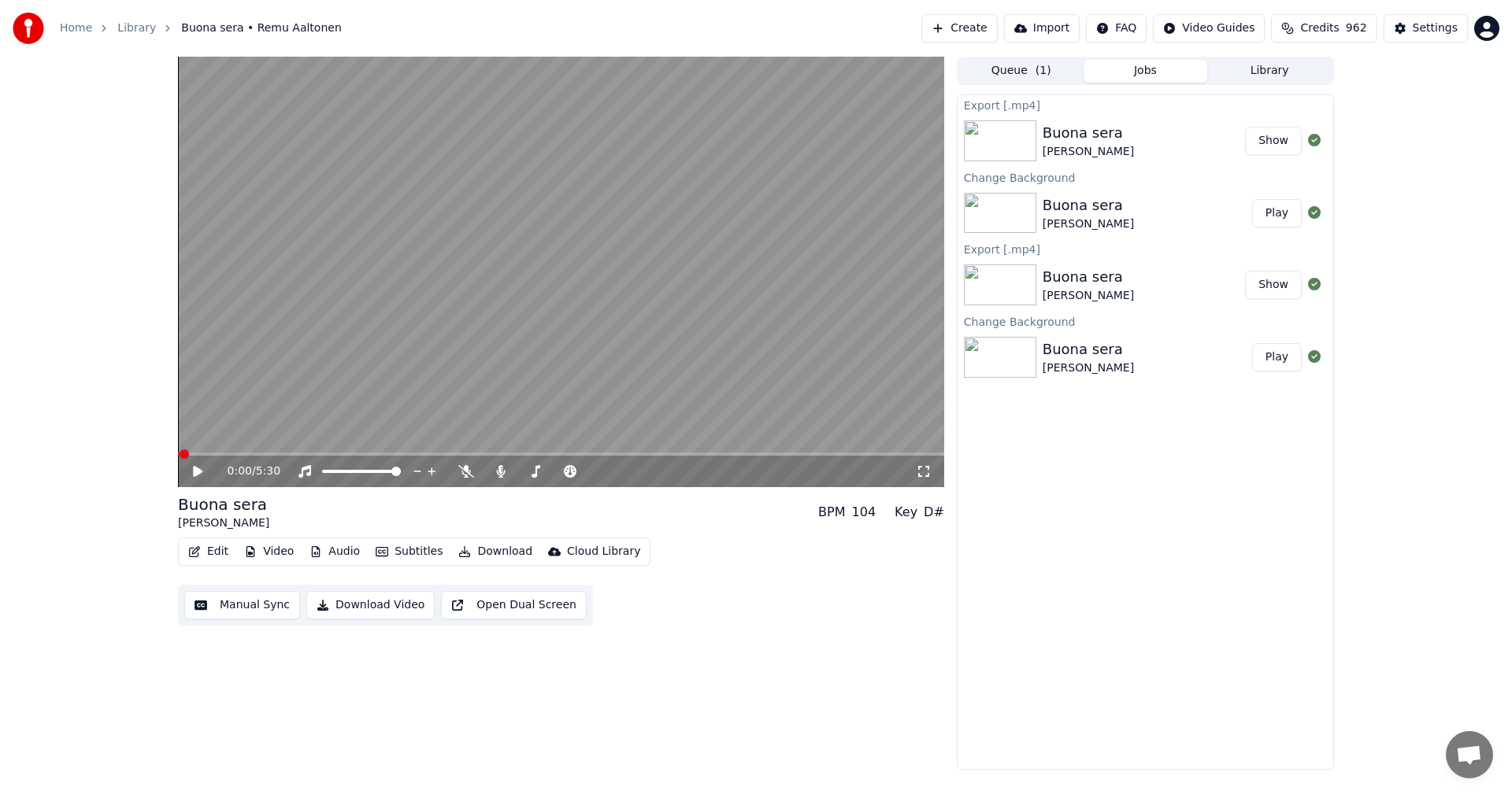
click at [268, 554] on button "Video" at bounding box center [269, 551] width 62 height 22
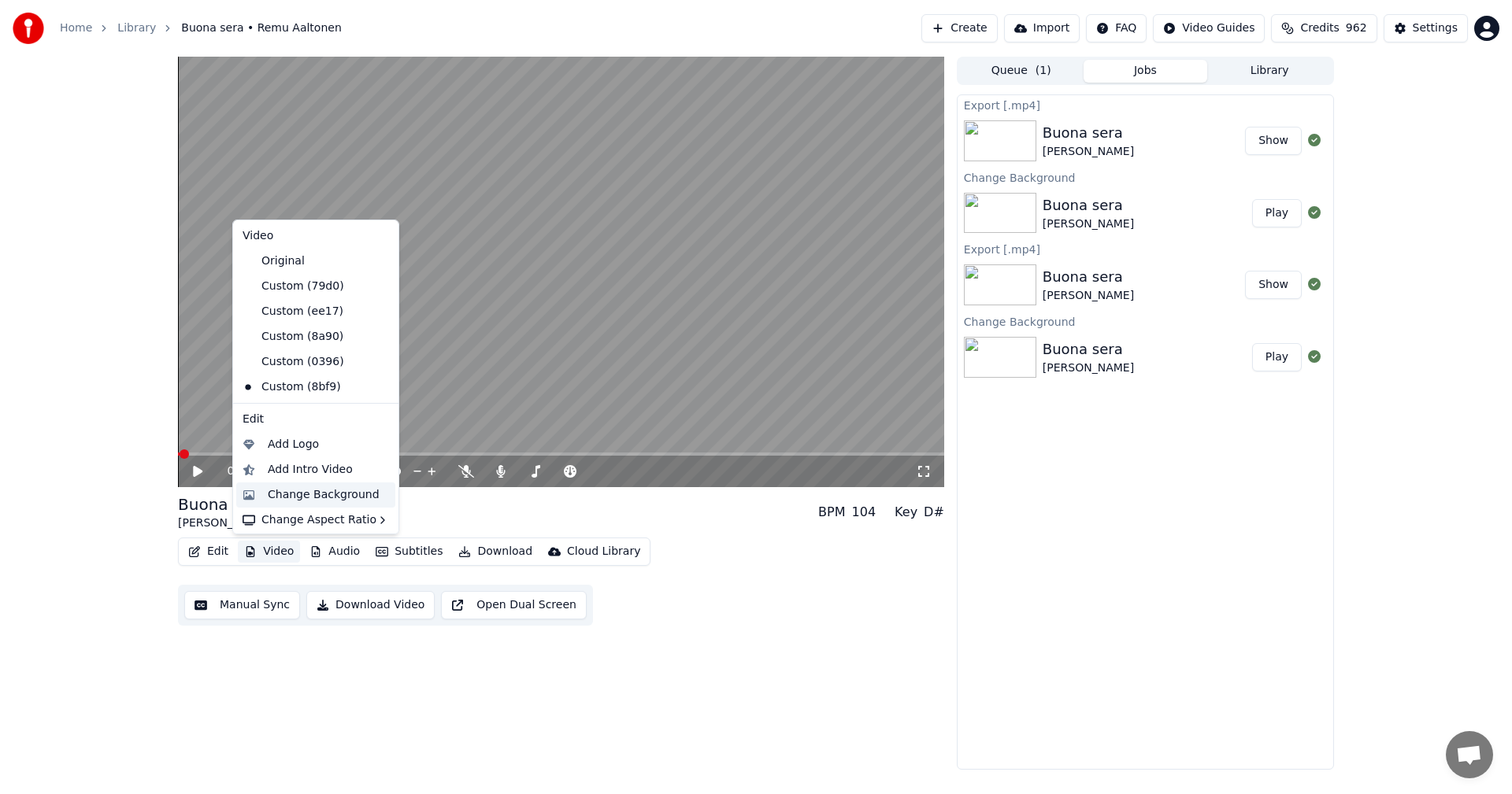
click at [304, 498] on div "Change Background" at bounding box center [323, 495] width 111 height 16
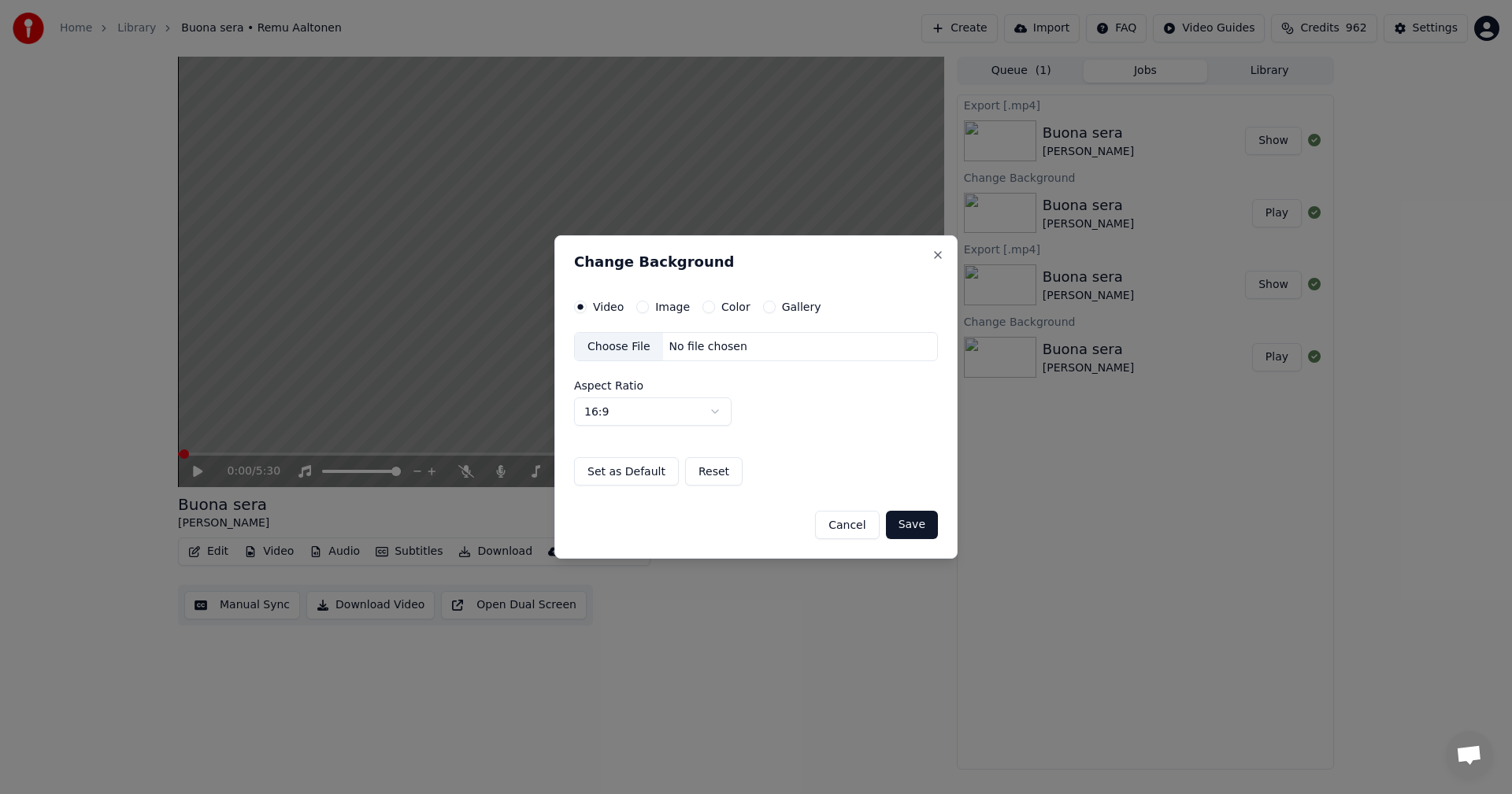
click at [704, 307] on button "Color" at bounding box center [709, 307] width 13 height 13
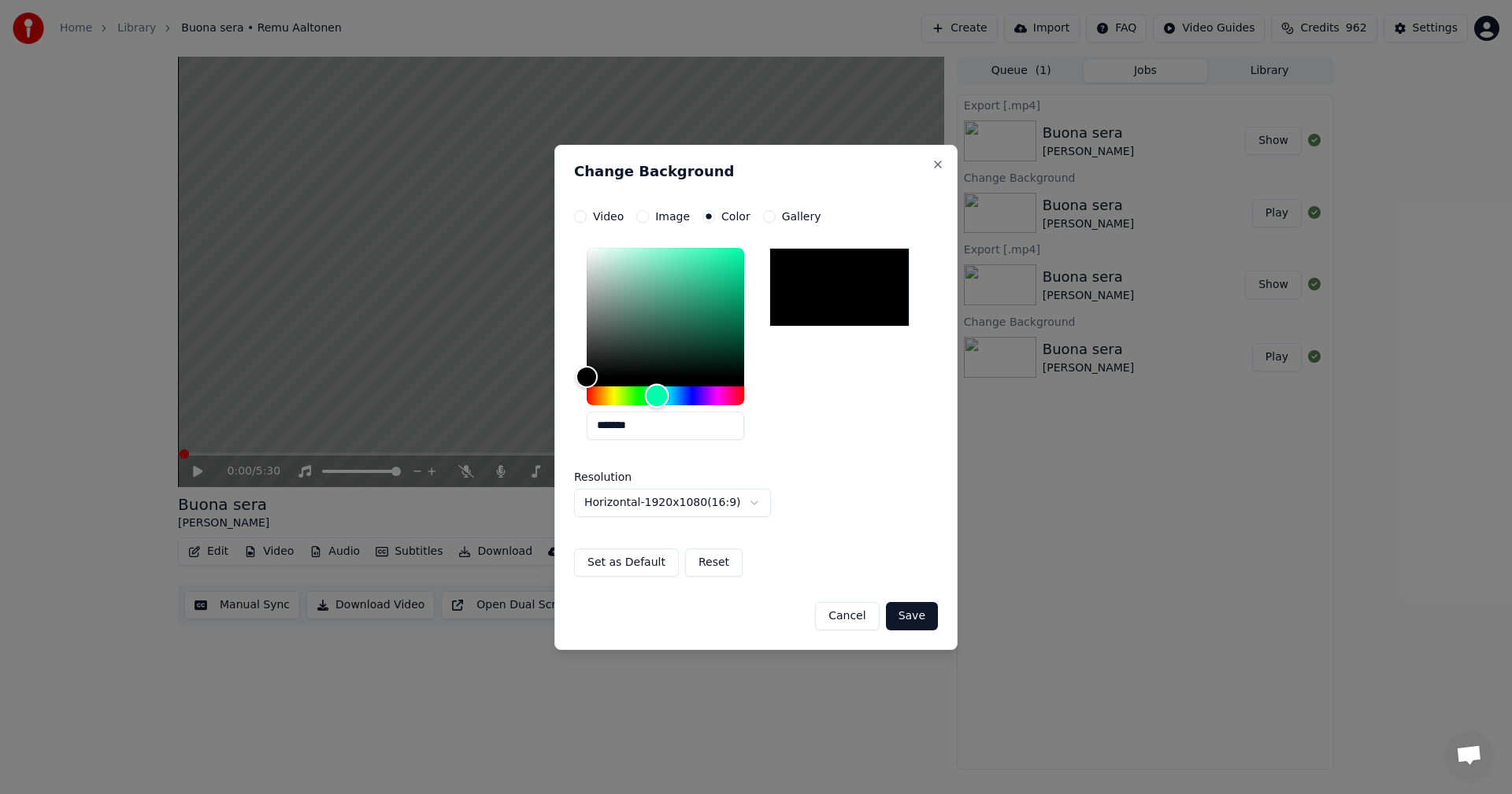
drag, startPoint x: 590, startPoint y: 396, endPoint x: 657, endPoint y: 394, distance: 67.0
click at [657, 394] on div "Hue" at bounding box center [657, 395] width 25 height 24
drag, startPoint x: 596, startPoint y: 378, endPoint x: 673, endPoint y: 333, distance: 89.2
click at [673, 333] on div "Color" at bounding box center [673, 333] width 25 height 24
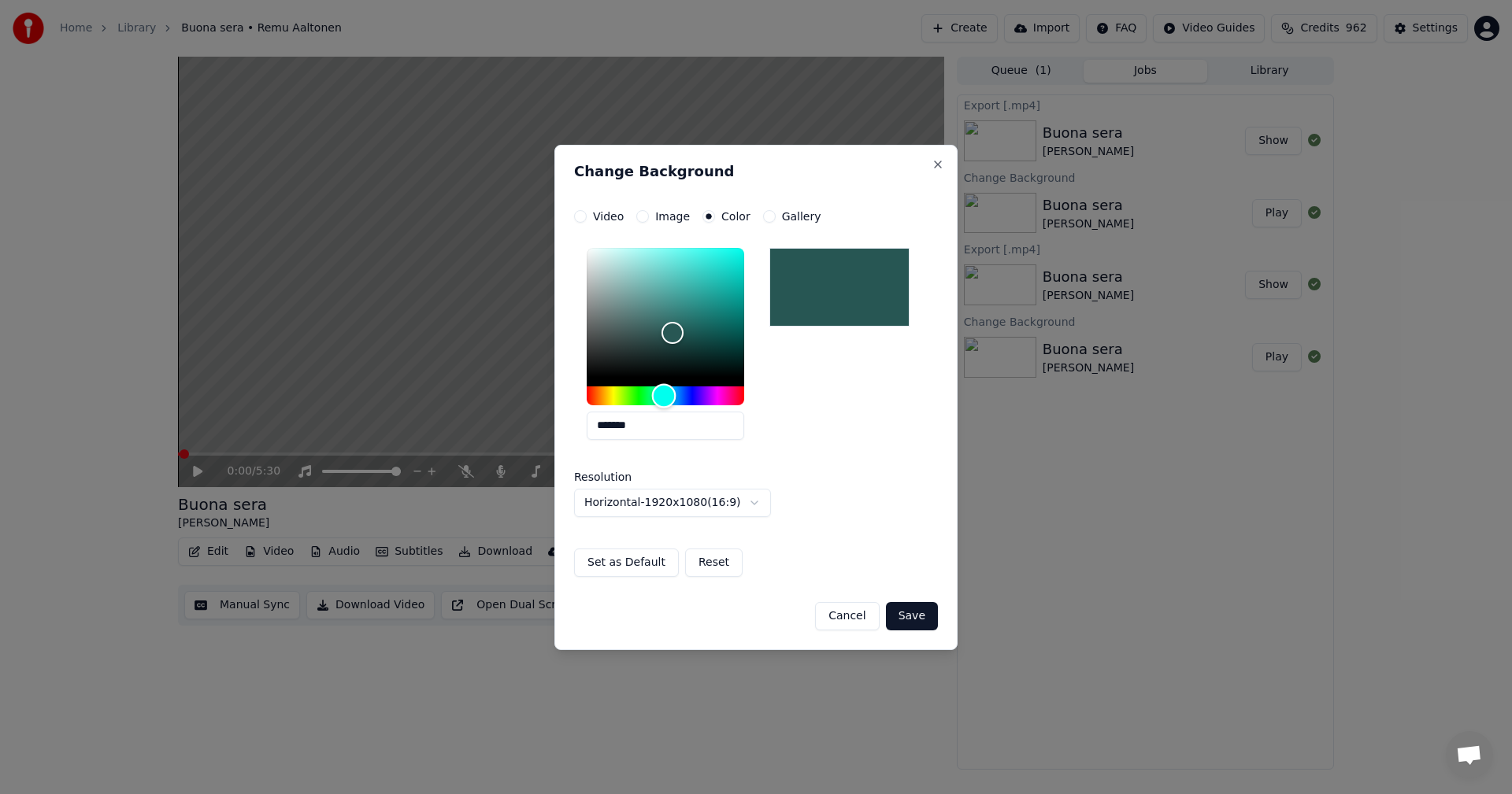
drag, startPoint x: 660, startPoint y: 399, endPoint x: 662, endPoint y: 389, distance: 10.2
click at [664, 396] on div "Hue" at bounding box center [664, 395] width 25 height 24
click at [673, 341] on div "Color" at bounding box center [673, 341] width 25 height 24
drag, startPoint x: 671, startPoint y: 341, endPoint x: 661, endPoint y: 344, distance: 10.4
click at [661, 344] on div "Color" at bounding box center [661, 344] width 25 height 24
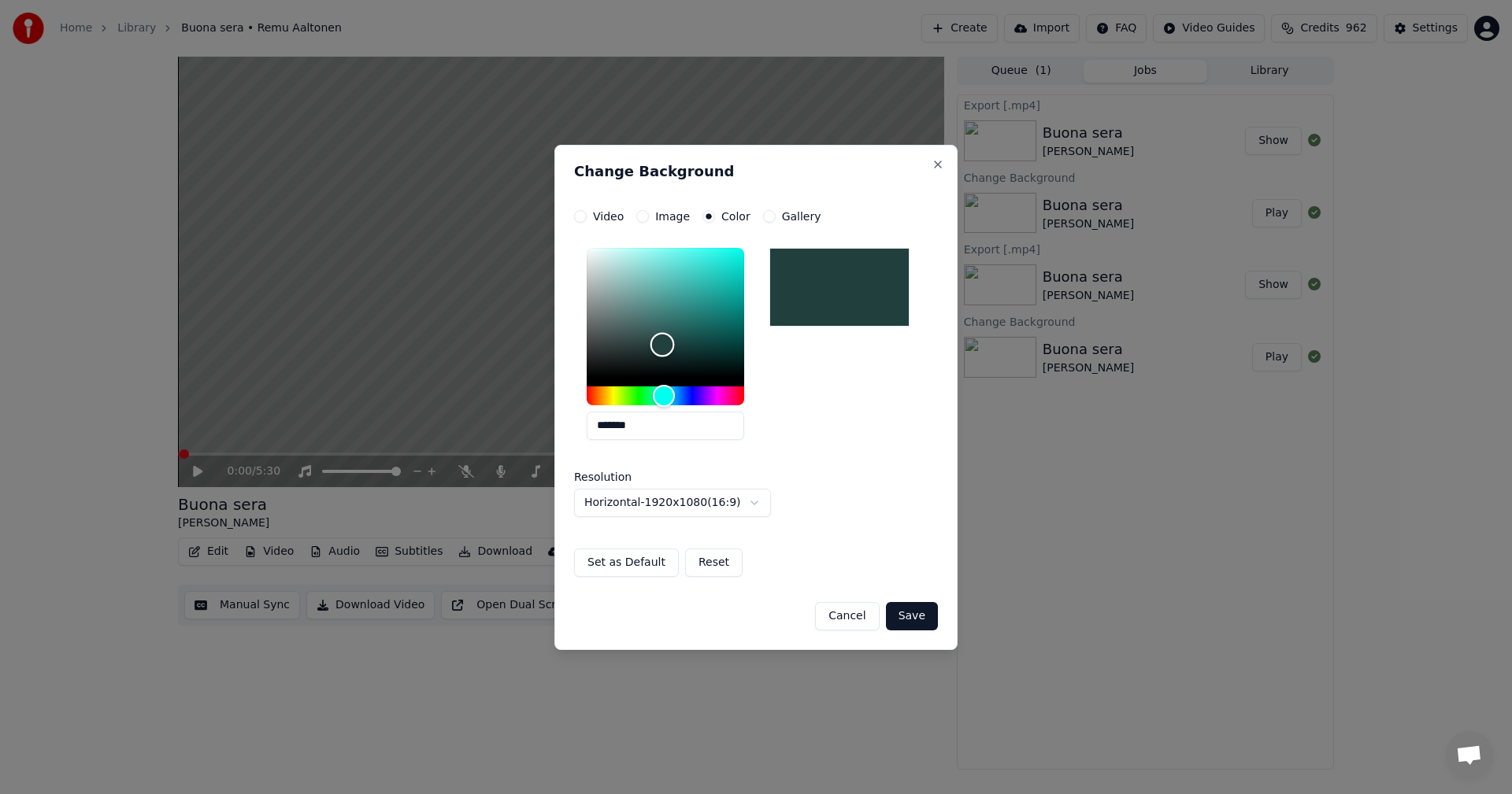
click at [662, 344] on div "Color" at bounding box center [662, 344] width 25 height 24
drag, startPoint x: 668, startPoint y: 345, endPoint x: 677, endPoint y: 338, distance: 11.4
click at [677, 338] on div "Color" at bounding box center [677, 338] width 25 height 24
click at [677, 341] on div "Color" at bounding box center [677, 341] width 25 height 24
type input "*******"
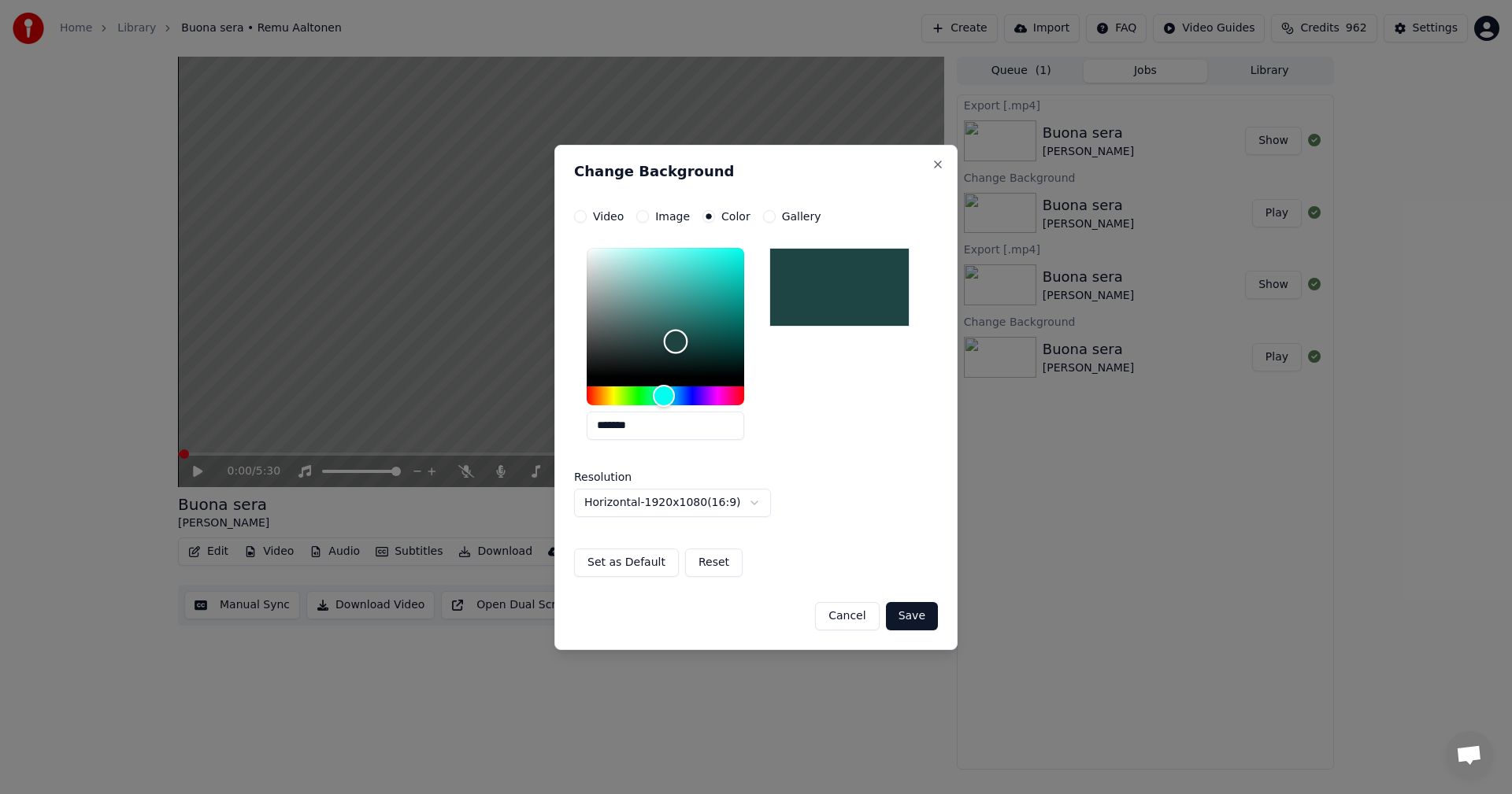
click at [676, 341] on div "Color" at bounding box center [676, 341] width 25 height 24
click at [915, 616] on button "Save" at bounding box center [912, 616] width 52 height 28
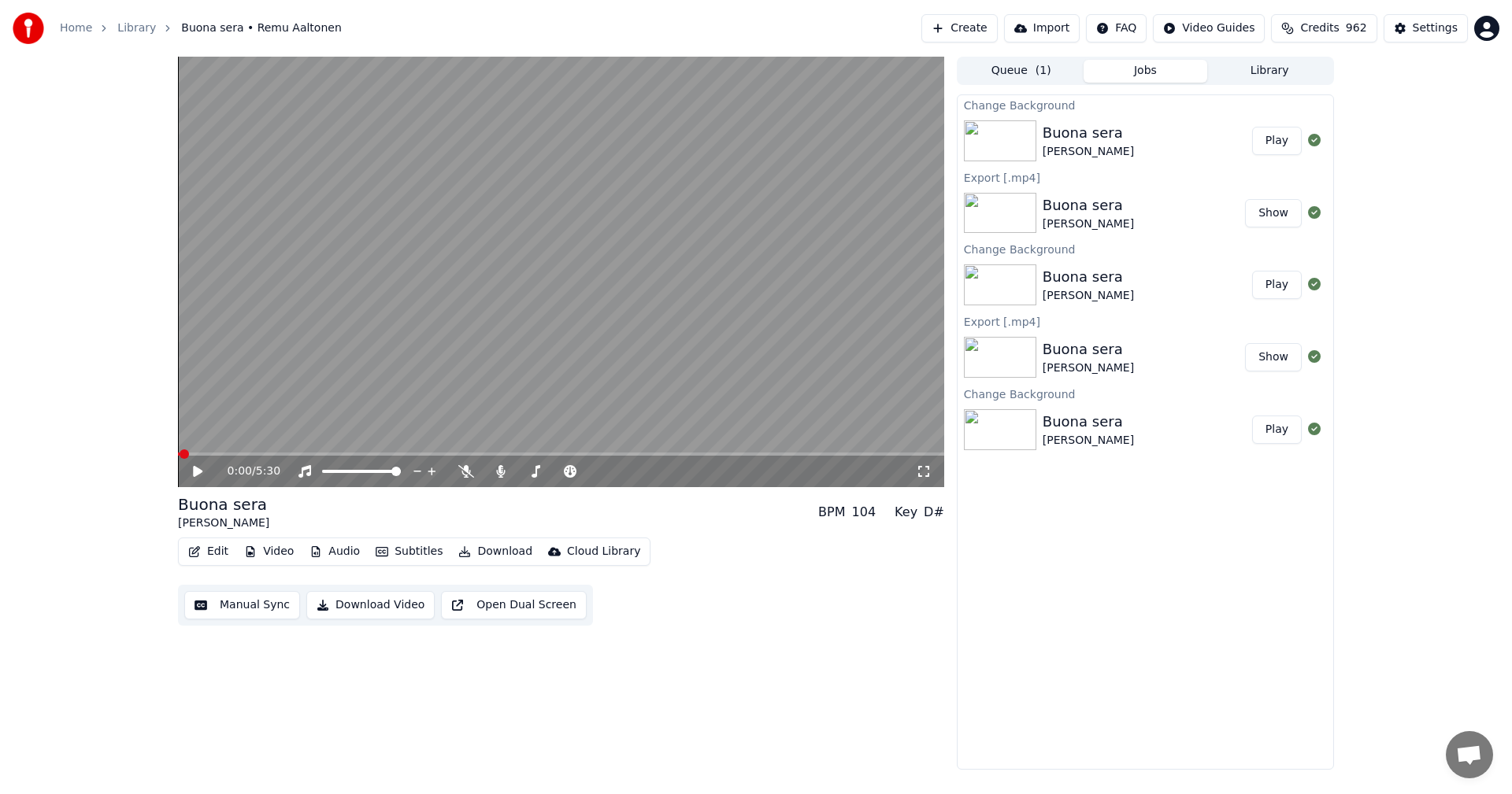
click at [1280, 144] on button "Play" at bounding box center [1276, 141] width 50 height 28
click at [270, 453] on span at bounding box center [560, 454] width 766 height 3
click at [297, 452] on video at bounding box center [560, 272] width 766 height 431
click at [194, 475] on icon at bounding box center [198, 472] width 9 height 11
click at [198, 472] on icon at bounding box center [209, 472] width 37 height 13
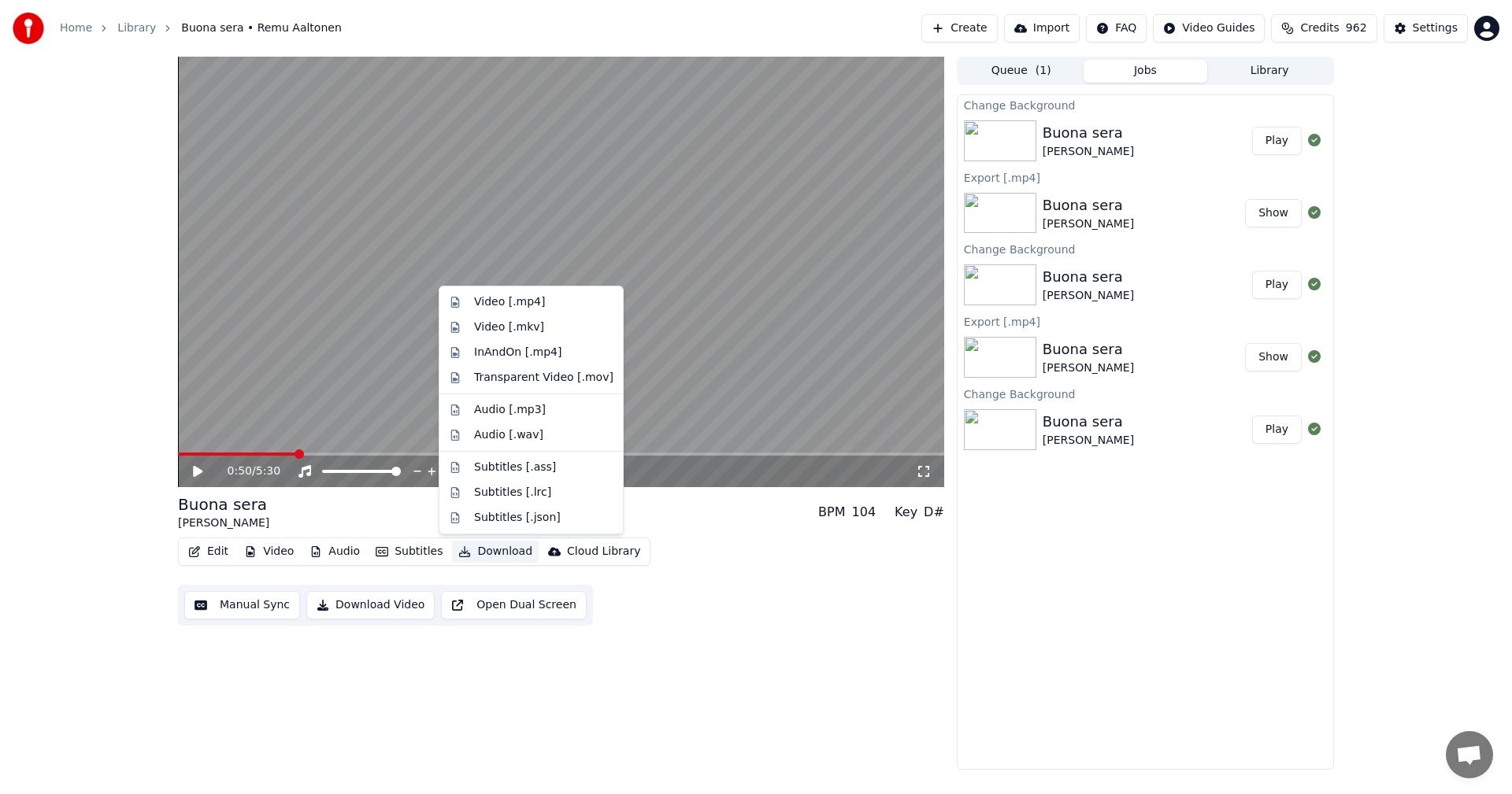
click at [509, 553] on button "Download" at bounding box center [496, 551] width 87 height 22
click at [530, 303] on div "Video [.mp4]" at bounding box center [510, 303] width 71 height 16
